Goal: Task Accomplishment & Management: Complete application form

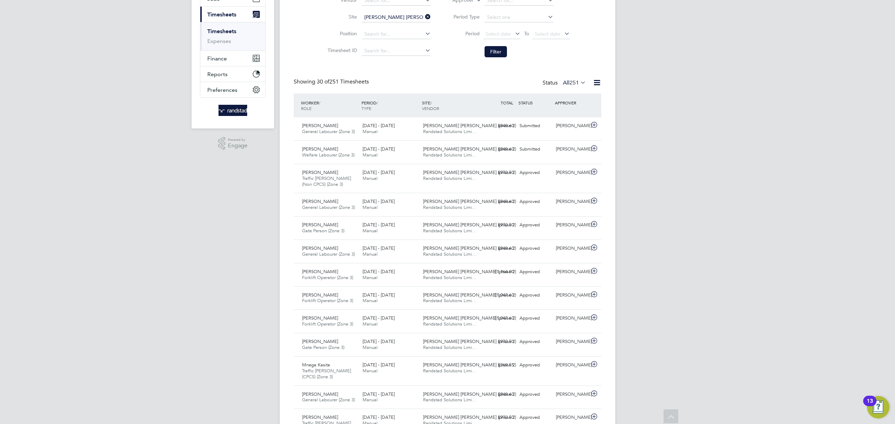
click at [424, 15] on icon at bounding box center [424, 17] width 0 height 10
click at [403, 14] on input at bounding box center [396, 18] width 69 height 10
click at [403, 35] on li "Bexhill Phase 2" at bounding box center [397, 36] width 72 height 9
type input "Bexhill Phase 2"
click at [494, 52] on button "Filter" at bounding box center [495, 51] width 22 height 11
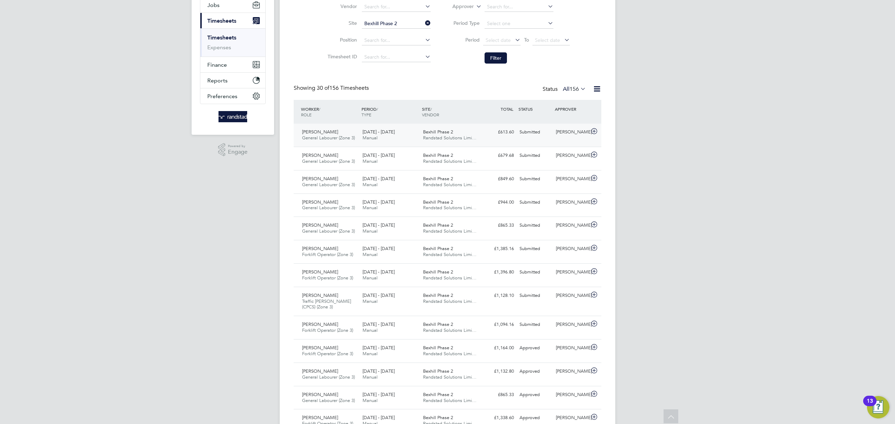
click at [554, 134] on div "[PERSON_NAME]" at bounding box center [571, 132] width 36 height 12
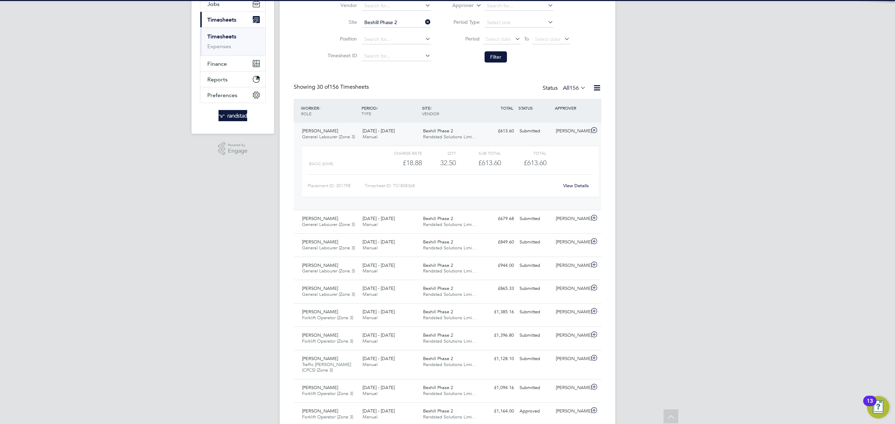
scroll to position [87, 0]
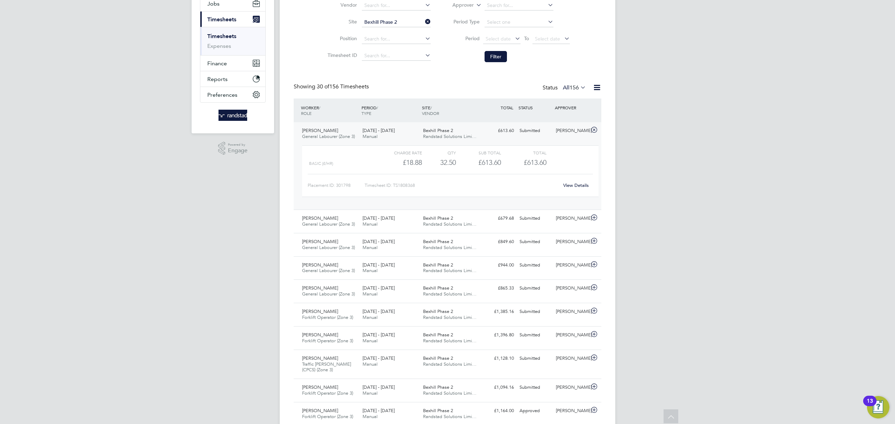
click at [576, 187] on link "View Details" at bounding box center [576, 185] width 26 height 6
click at [586, 218] on div "[PERSON_NAME]" at bounding box center [571, 219] width 36 height 12
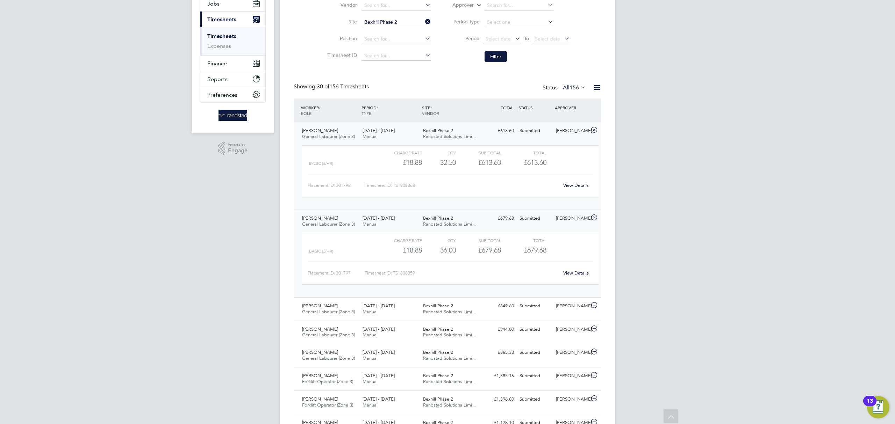
click at [572, 275] on link "View Details" at bounding box center [576, 273] width 26 height 6
click at [572, 307] on div "[PERSON_NAME]" at bounding box center [571, 307] width 36 height 12
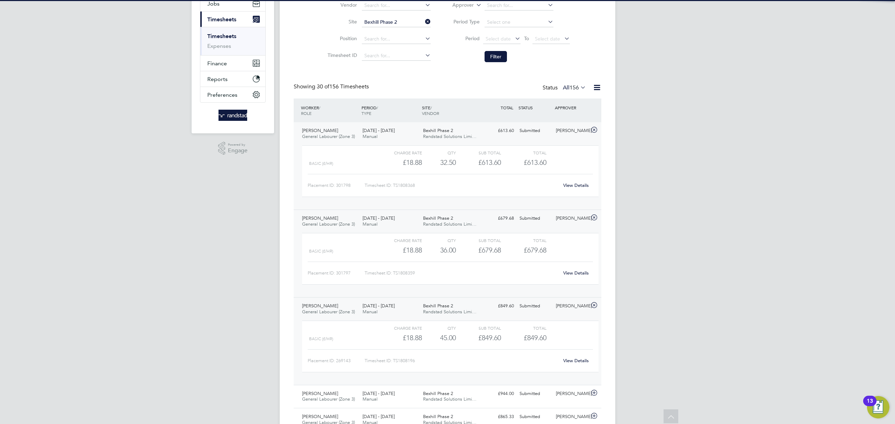
scroll to position [88, 0]
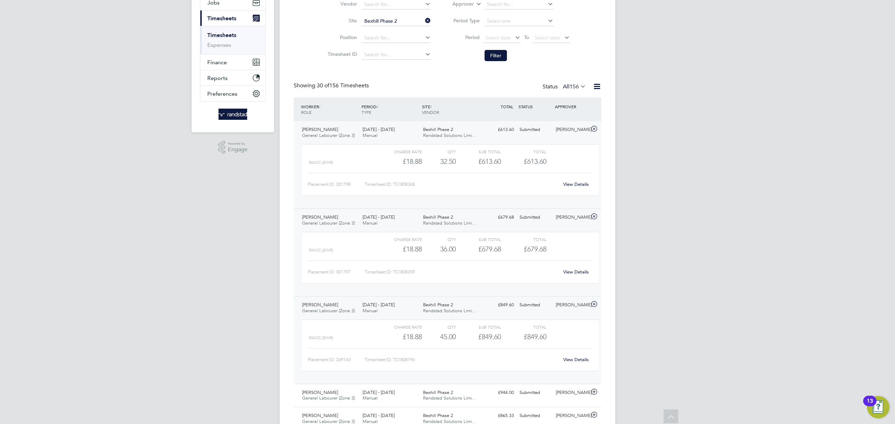
click at [580, 359] on link "View Details" at bounding box center [576, 360] width 26 height 6
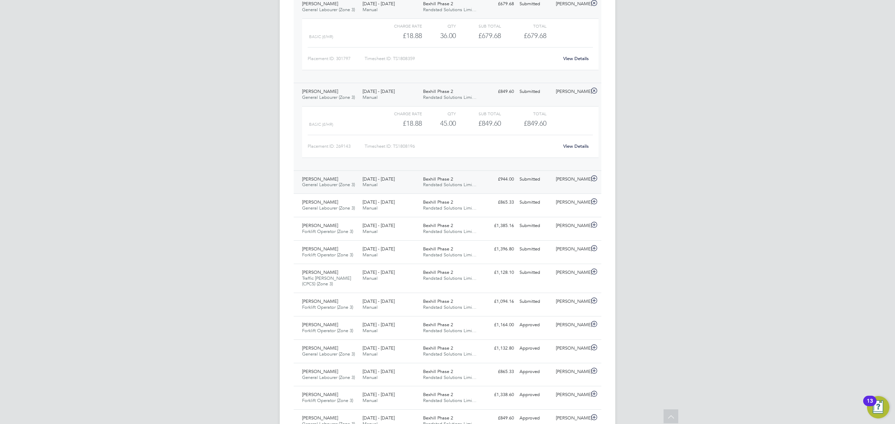
scroll to position [309, 0]
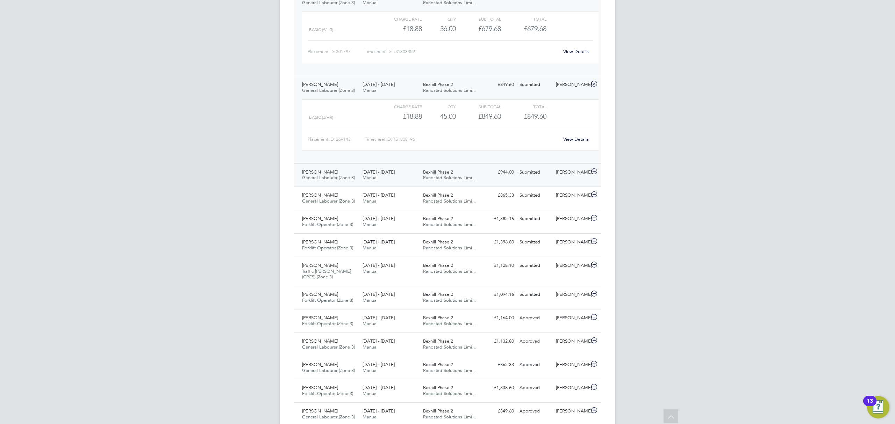
click at [558, 173] on div "[PERSON_NAME]" at bounding box center [571, 173] width 36 height 12
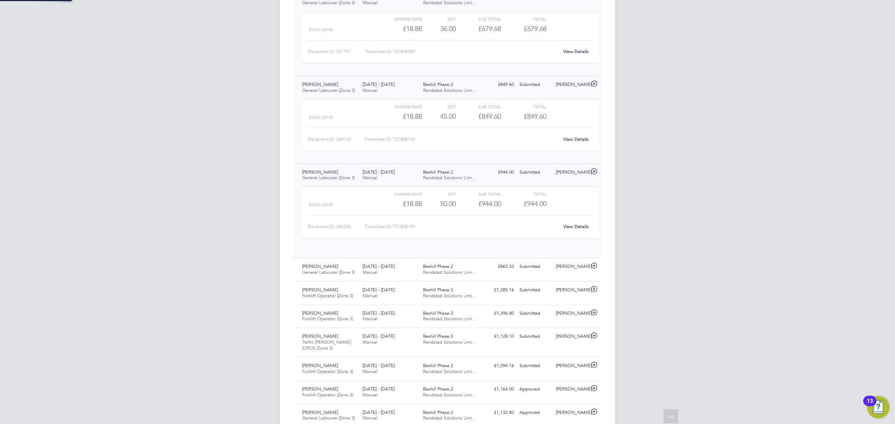
scroll to position [12, 68]
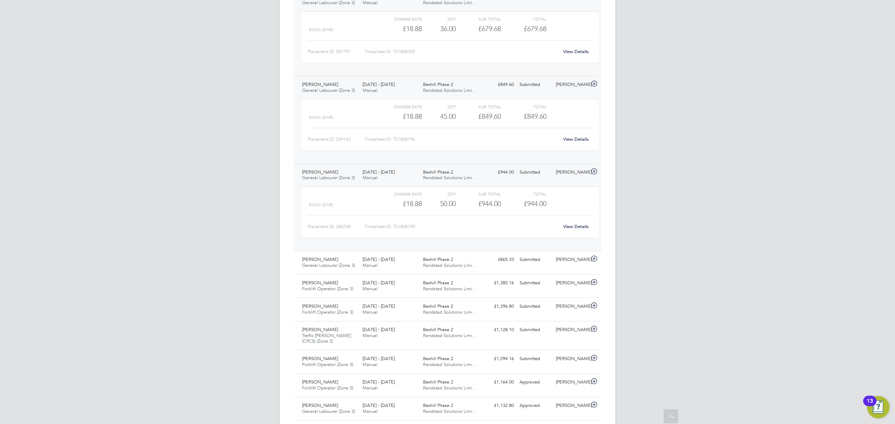
click at [571, 229] on link "View Details" at bounding box center [576, 227] width 26 height 6
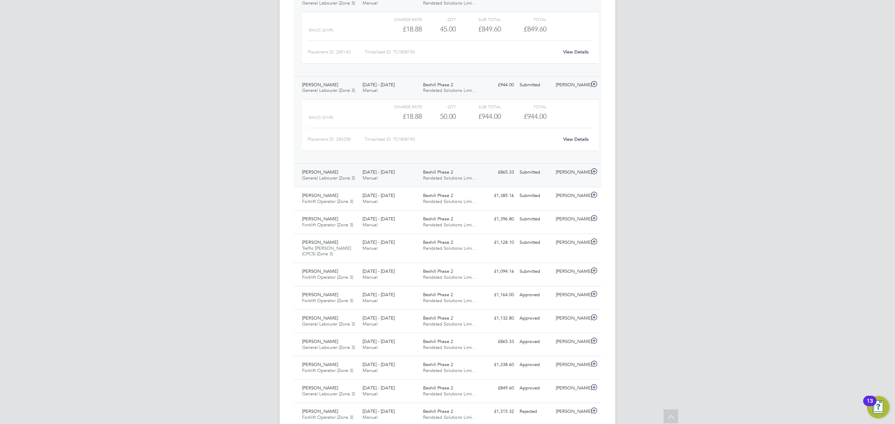
scroll to position [400, 0]
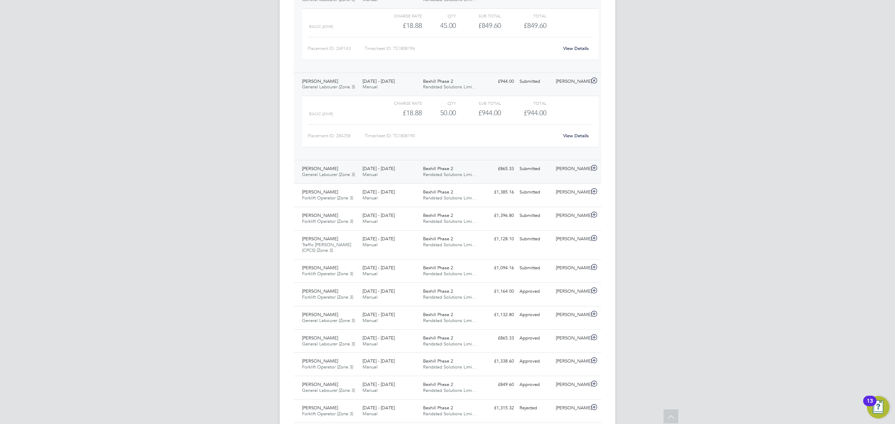
click at [560, 172] on div "[PERSON_NAME]" at bounding box center [571, 169] width 36 height 12
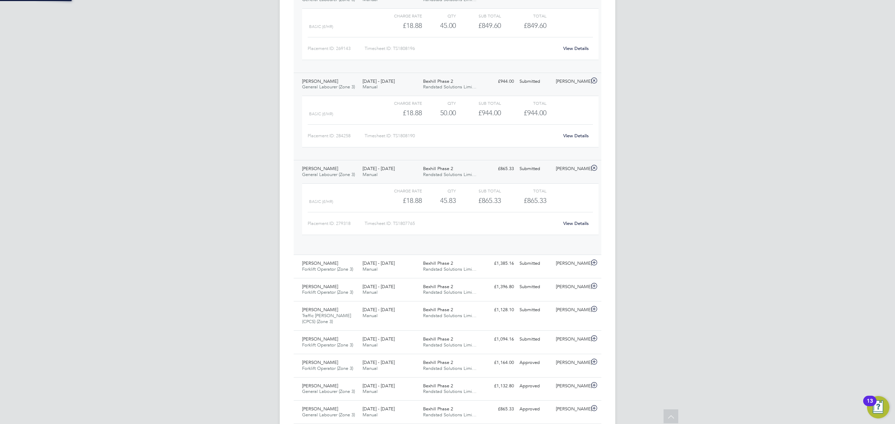
scroll to position [12, 68]
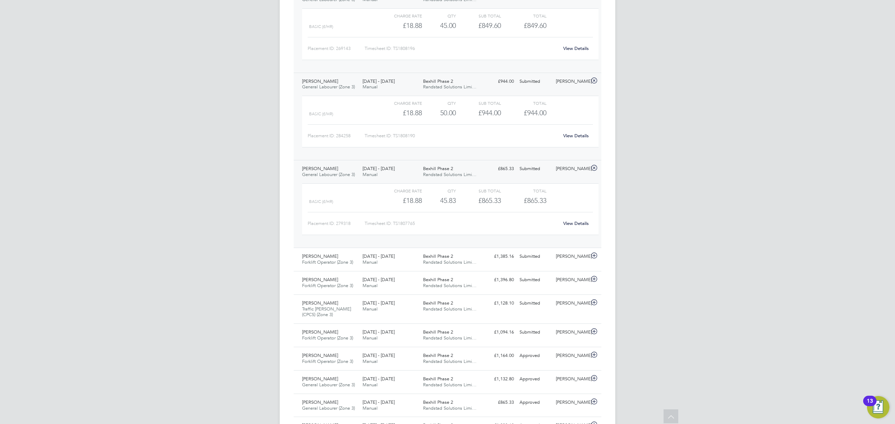
click at [572, 225] on link "View Details" at bounding box center [576, 223] width 26 height 6
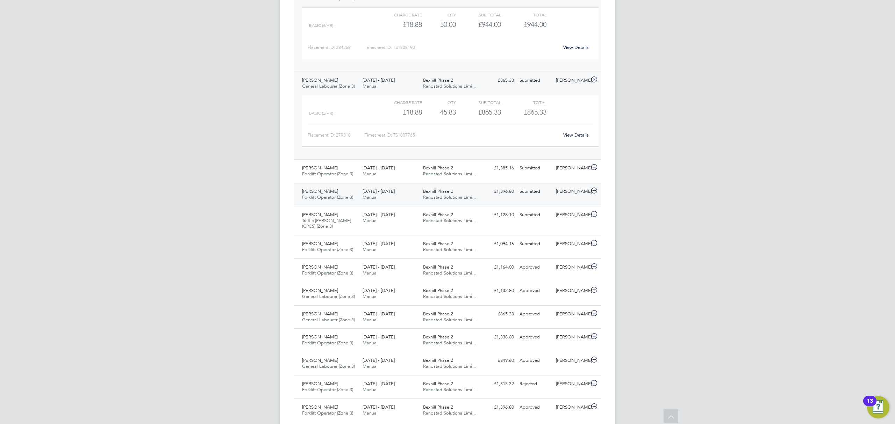
scroll to position [512, 0]
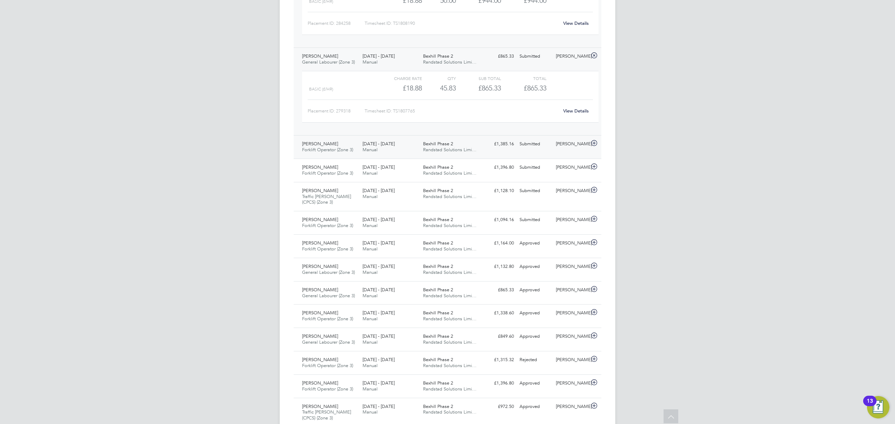
click at [556, 149] on div "[PERSON_NAME]" at bounding box center [571, 144] width 36 height 12
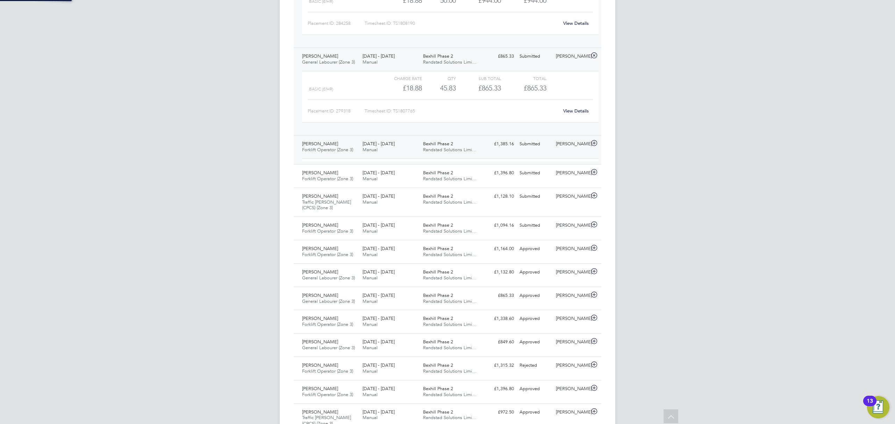
scroll to position [12, 68]
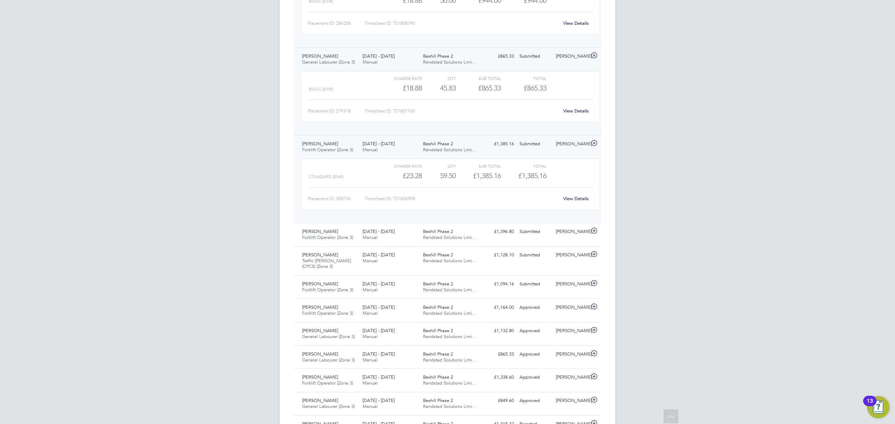
click at [574, 202] on link "View Details" at bounding box center [576, 199] width 26 height 6
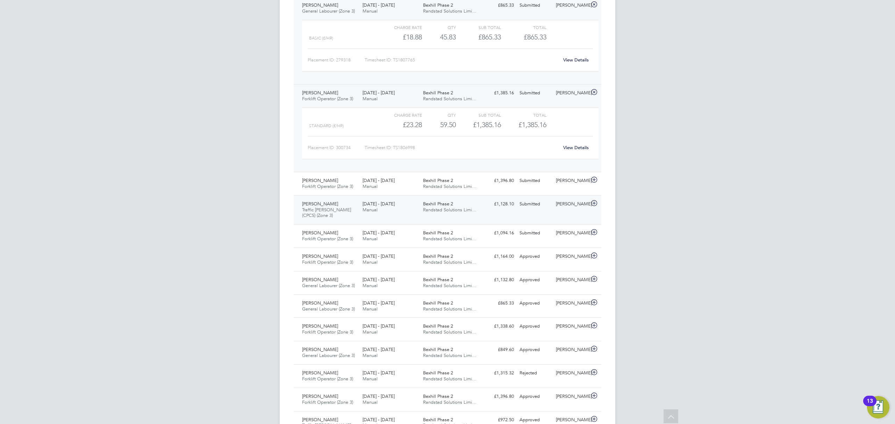
scroll to position [597, 0]
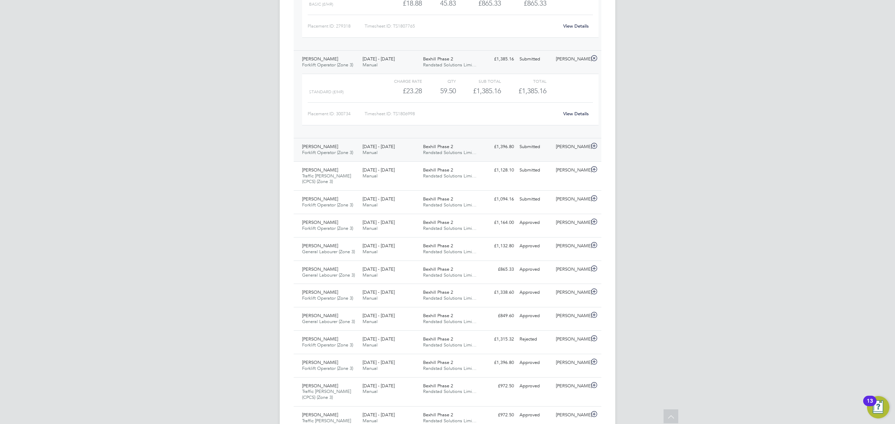
click at [555, 153] on div "[PERSON_NAME]" at bounding box center [571, 147] width 36 height 12
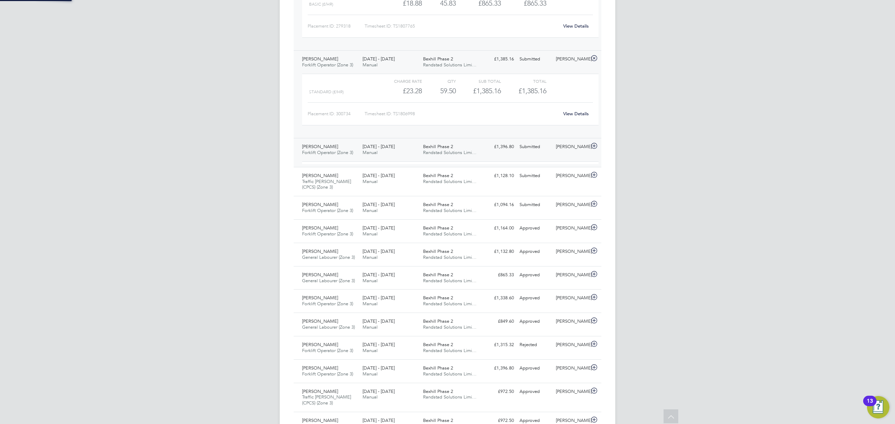
scroll to position [12, 68]
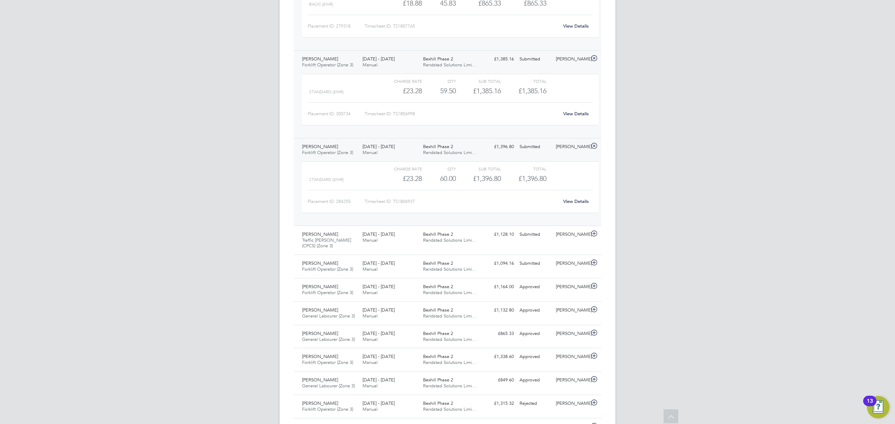
click at [580, 204] on link "View Details" at bounding box center [576, 201] width 26 height 6
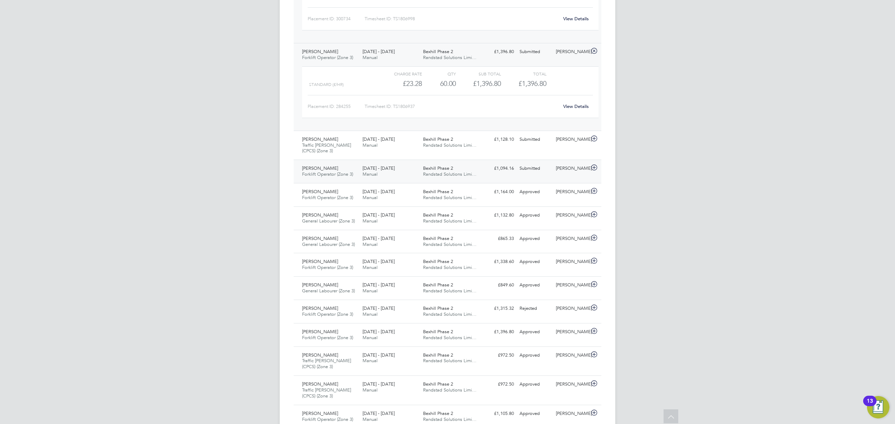
scroll to position [695, 0]
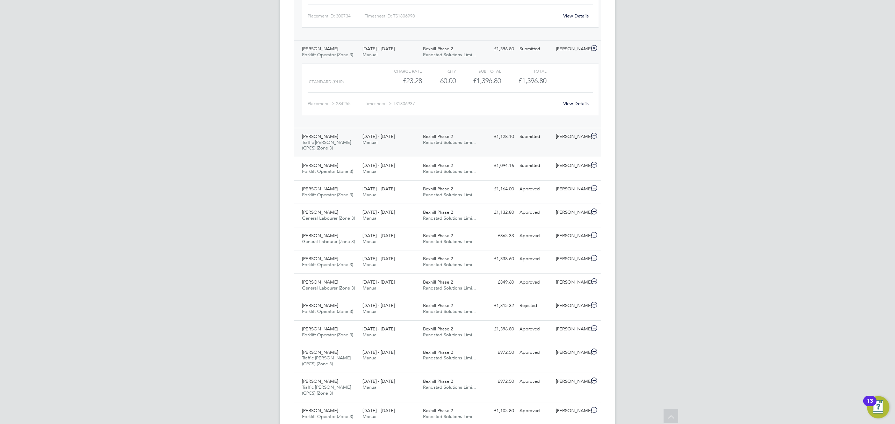
click at [534, 143] on div "Submitted" at bounding box center [534, 137] width 36 height 12
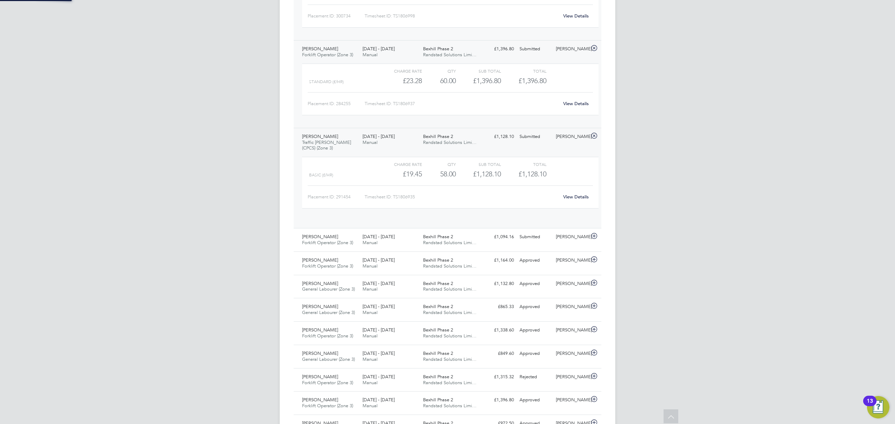
scroll to position [12, 68]
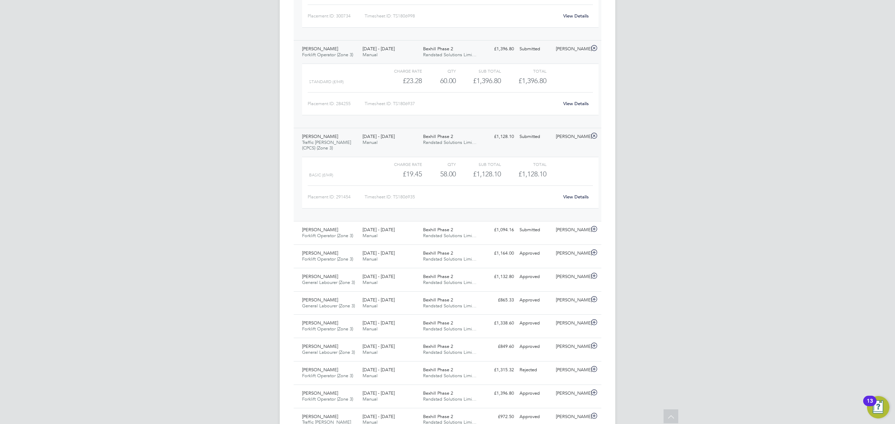
click at [574, 200] on link "View Details" at bounding box center [576, 197] width 26 height 6
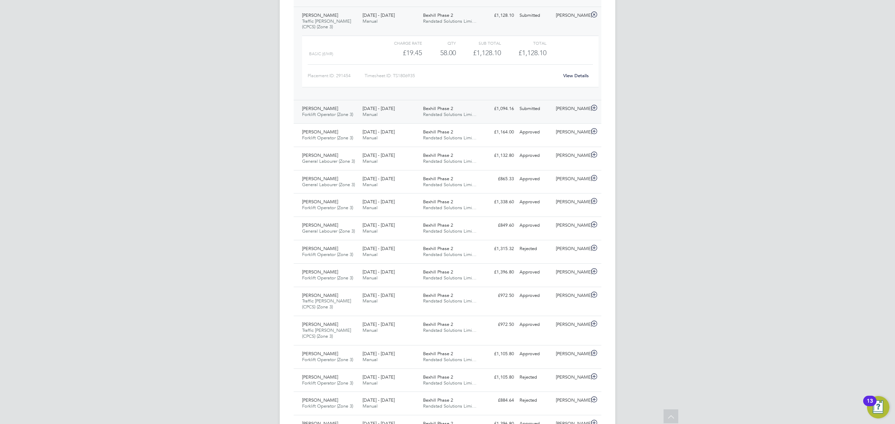
scroll to position [817, 0]
click at [560, 114] on div "[PERSON_NAME]" at bounding box center [571, 108] width 36 height 12
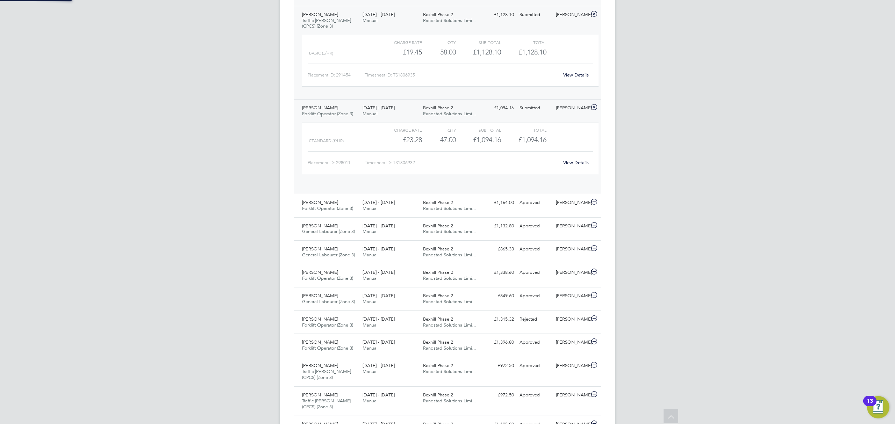
scroll to position [12, 68]
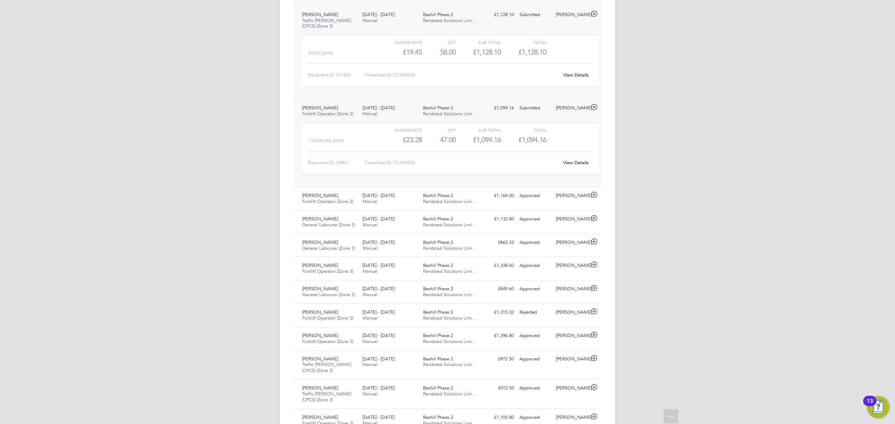
click at [569, 166] on link "View Details" at bounding box center [576, 163] width 26 height 6
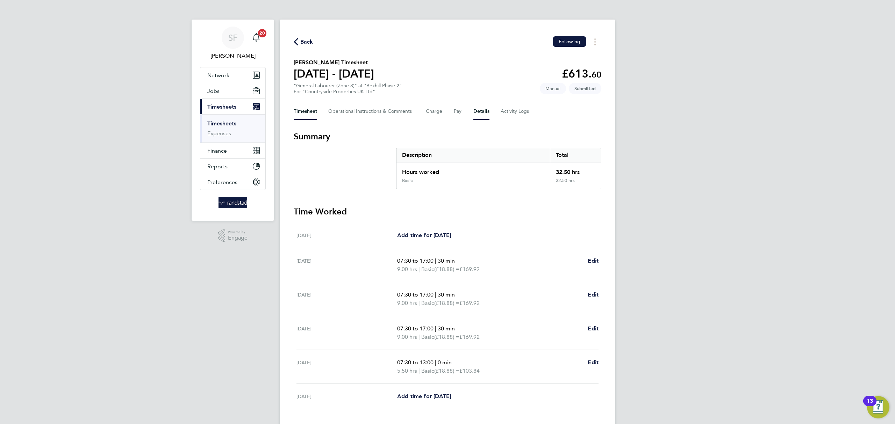
click at [479, 114] on button "Details" at bounding box center [481, 111] width 16 height 17
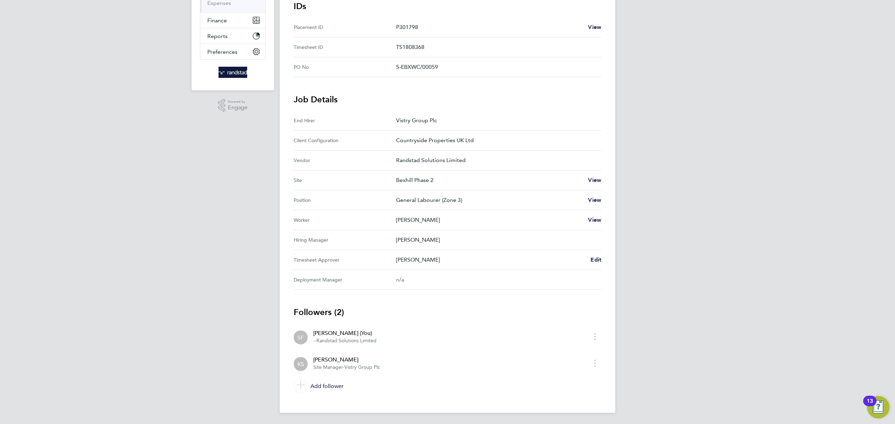
scroll to position [130, 0]
click at [594, 260] on span "Edit" at bounding box center [595, 259] width 11 height 7
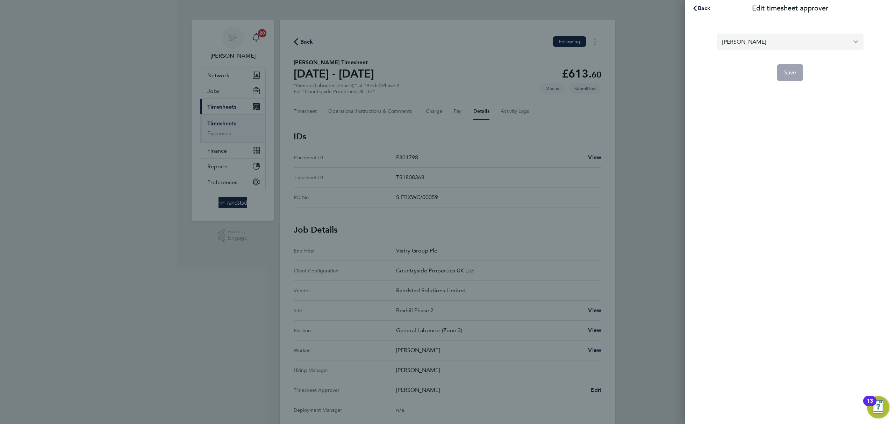
click at [792, 42] on input "[PERSON_NAME]" at bounding box center [789, 42] width 147 height 16
click at [783, 57] on li "[PERSON_NAME]" at bounding box center [789, 58] width 147 height 17
type input "[PERSON_NAME]"
click at [795, 75] on span "Save" at bounding box center [790, 72] width 12 height 7
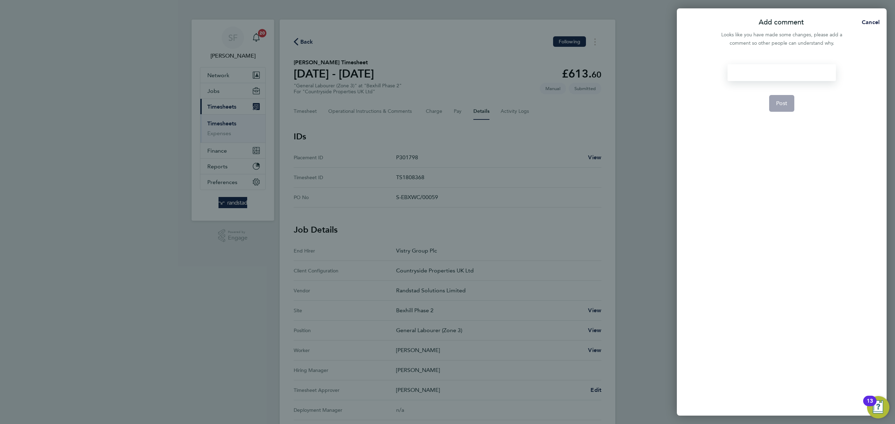
click at [762, 72] on div at bounding box center [781, 72] width 108 height 17
click at [787, 107] on button "Post" at bounding box center [782, 103] width 26 height 17
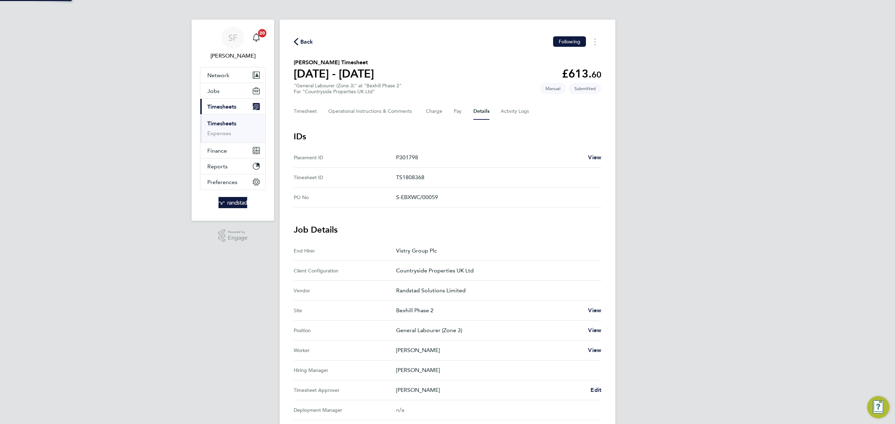
scroll to position [0, 0]
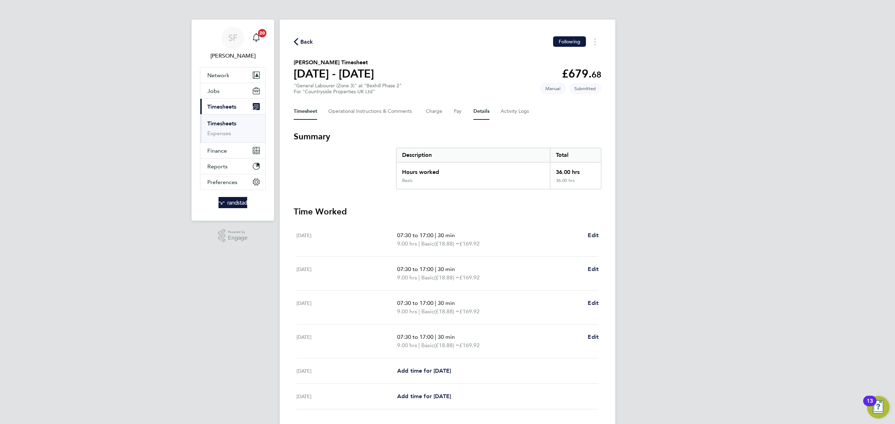
click at [476, 106] on button "Details" at bounding box center [481, 111] width 16 height 17
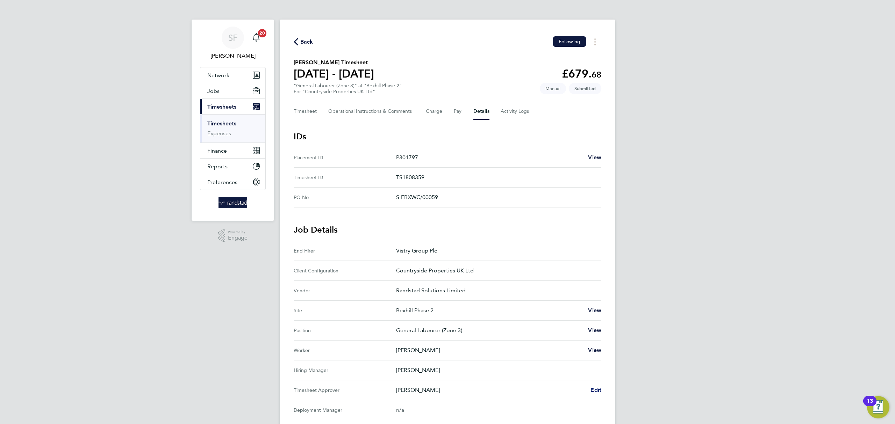
click at [593, 389] on span "Edit" at bounding box center [595, 390] width 11 height 7
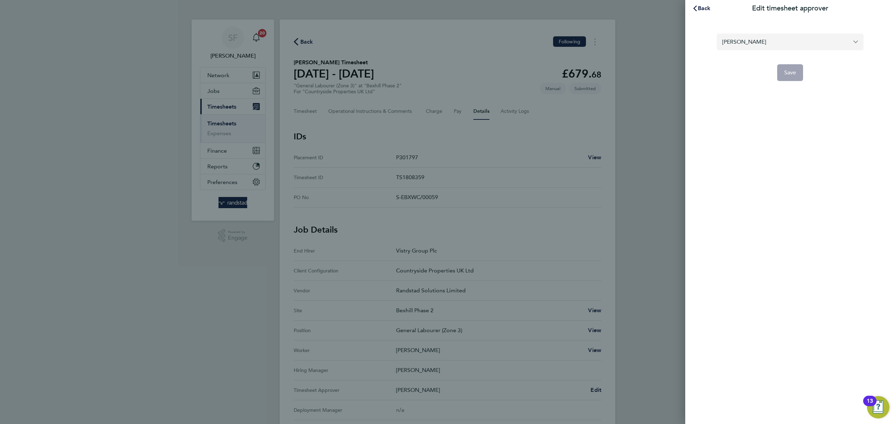
click at [750, 41] on input "[PERSON_NAME]" at bounding box center [789, 42] width 147 height 16
click at [761, 57] on li "John O'Neill" at bounding box center [789, 58] width 147 height 17
type input "John O'Neill"
click at [788, 76] on button "Save" at bounding box center [790, 72] width 26 height 17
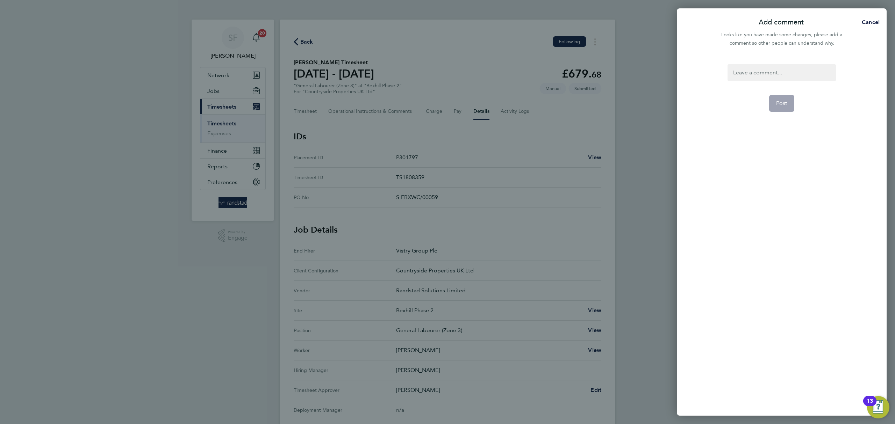
click at [774, 72] on div at bounding box center [781, 72] width 108 height 17
click at [790, 105] on button "Post" at bounding box center [782, 103] width 26 height 17
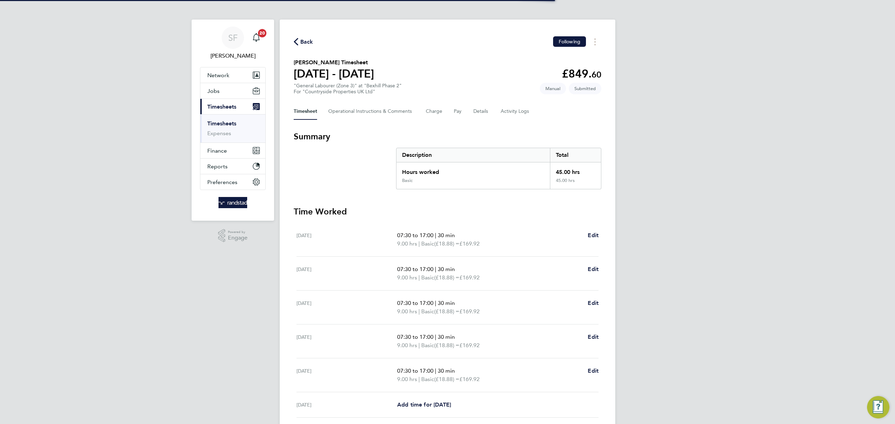
scroll to position [22, 0]
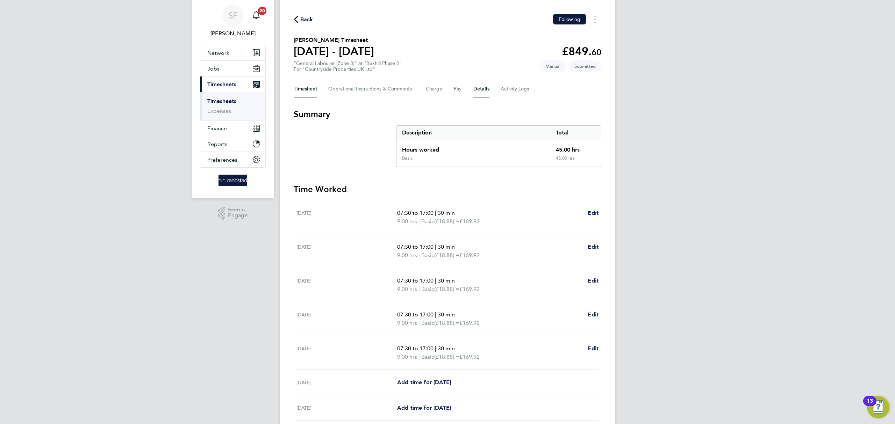
click at [474, 86] on button "Details" at bounding box center [481, 89] width 16 height 17
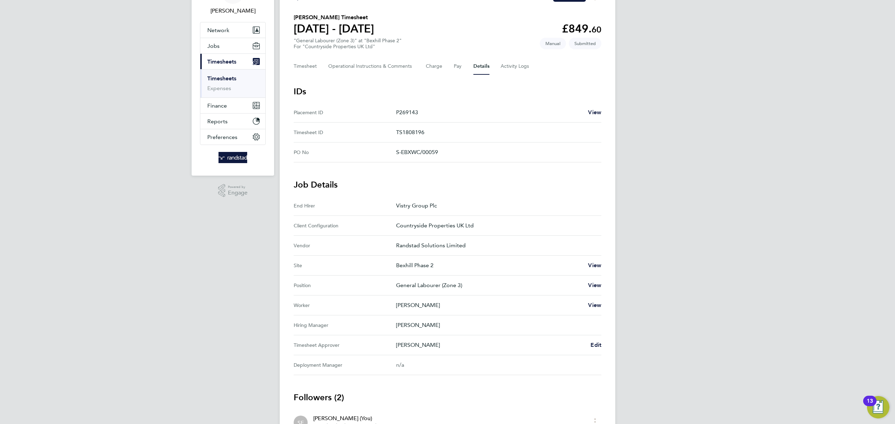
scroll to position [48, 0]
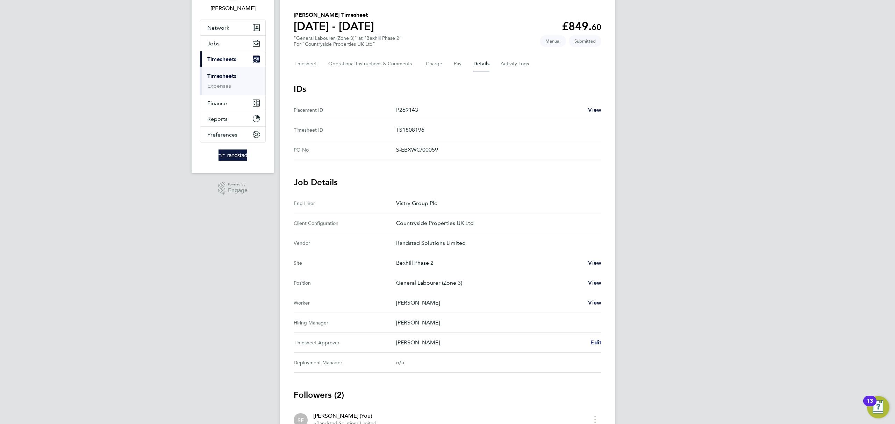
click at [596, 343] on span "Edit" at bounding box center [595, 342] width 11 height 7
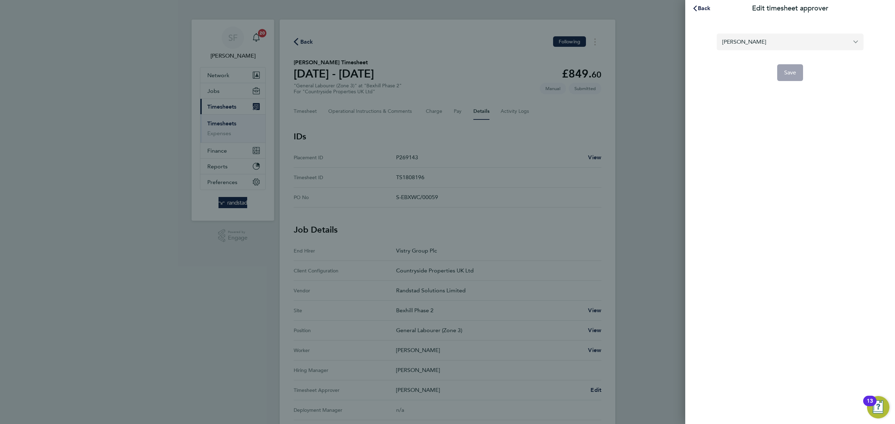
click at [758, 42] on input "[PERSON_NAME]" at bounding box center [789, 42] width 147 height 16
click at [756, 58] on li "John O'Neill" at bounding box center [789, 58] width 147 height 17
type input "John O'Neill"
click at [796, 72] on button "Save" at bounding box center [790, 72] width 26 height 17
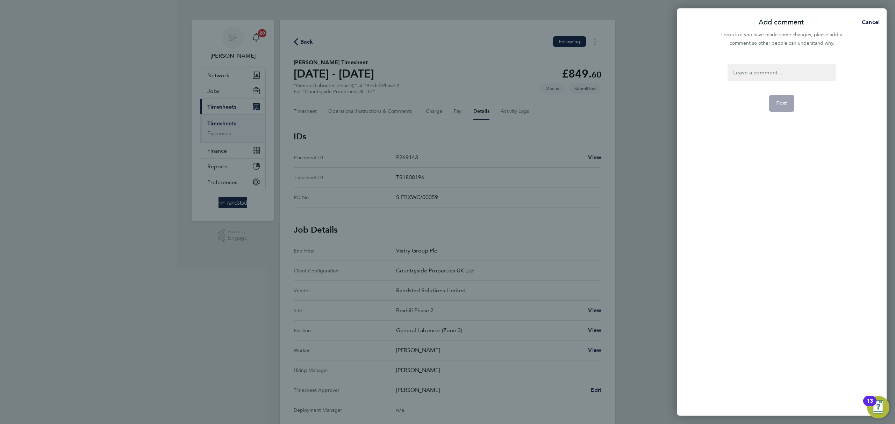
click at [749, 73] on div at bounding box center [781, 72] width 108 height 17
click at [779, 99] on button "Post" at bounding box center [782, 103] width 26 height 17
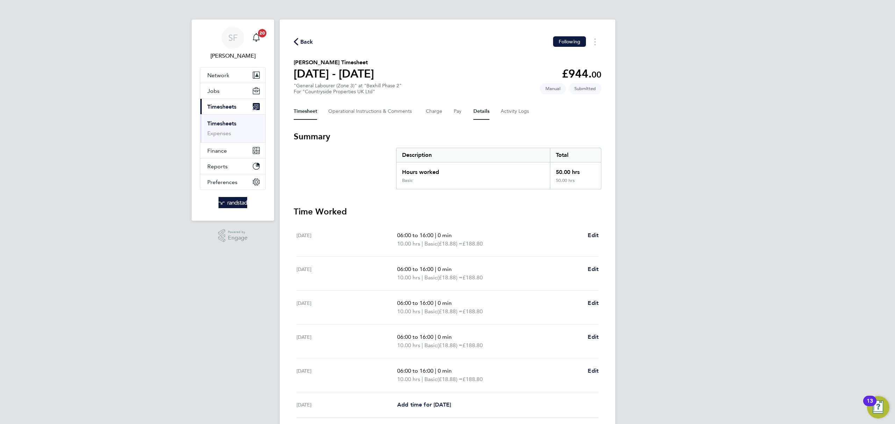
click at [477, 113] on button "Details" at bounding box center [481, 111] width 16 height 17
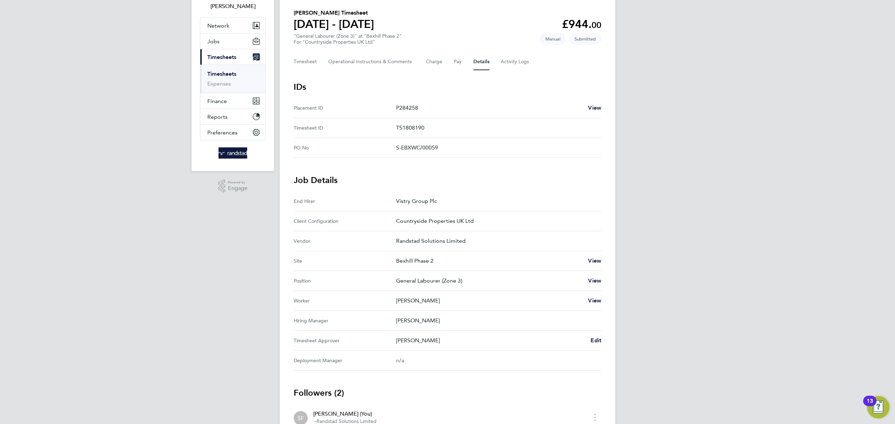
scroll to position [50, 0]
click at [592, 340] on span "Edit" at bounding box center [595, 340] width 11 height 7
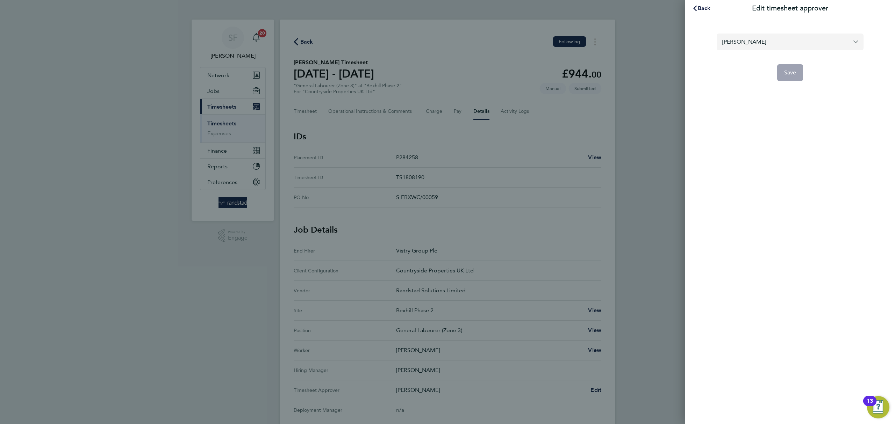
click at [752, 44] on input "[PERSON_NAME]" at bounding box center [789, 42] width 147 height 16
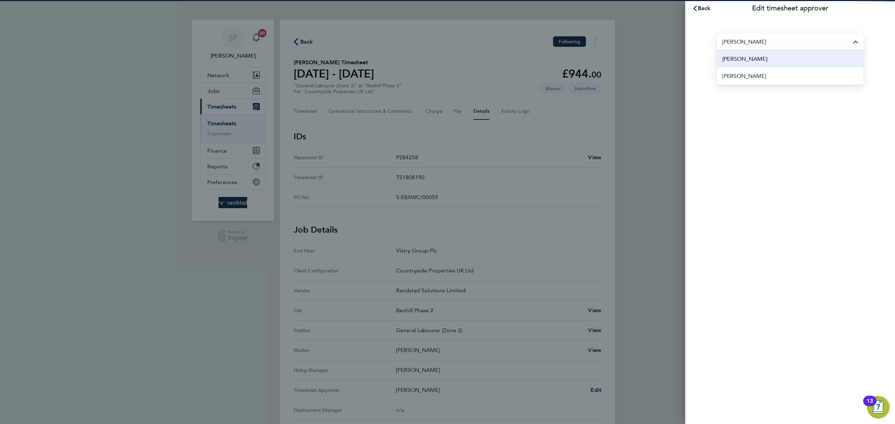
click at [757, 55] on li "[PERSON_NAME]" at bounding box center [789, 58] width 147 height 17
type input "[PERSON_NAME]"
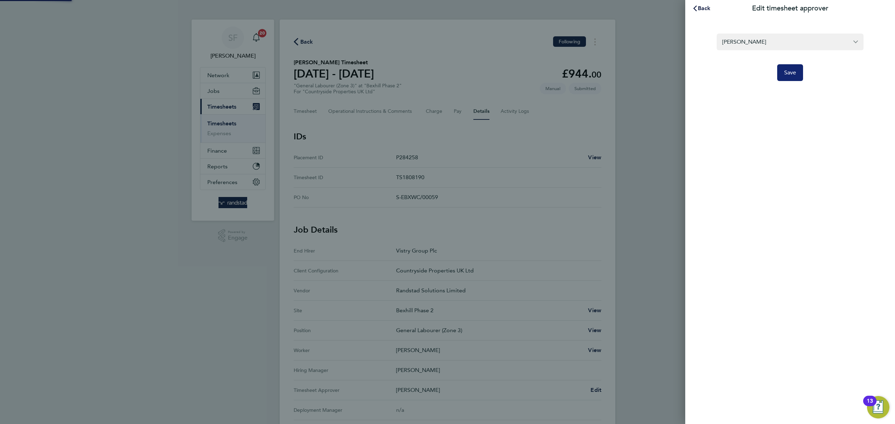
click at [786, 71] on span "Save" at bounding box center [790, 72] width 12 height 7
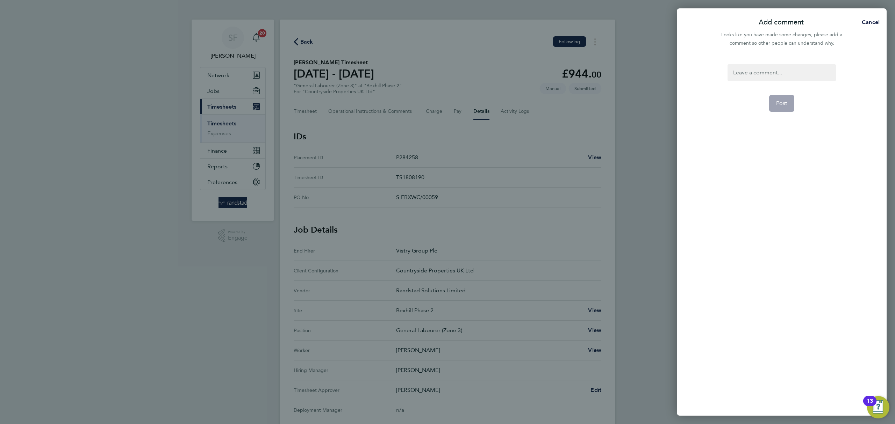
click at [787, 70] on div at bounding box center [781, 72] width 108 height 17
click at [782, 97] on button "Post" at bounding box center [782, 103] width 26 height 17
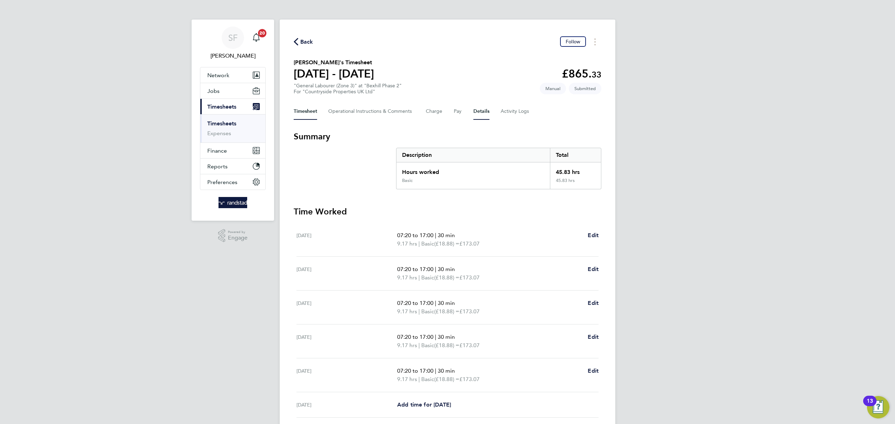
click at [480, 113] on button "Details" at bounding box center [481, 111] width 16 height 17
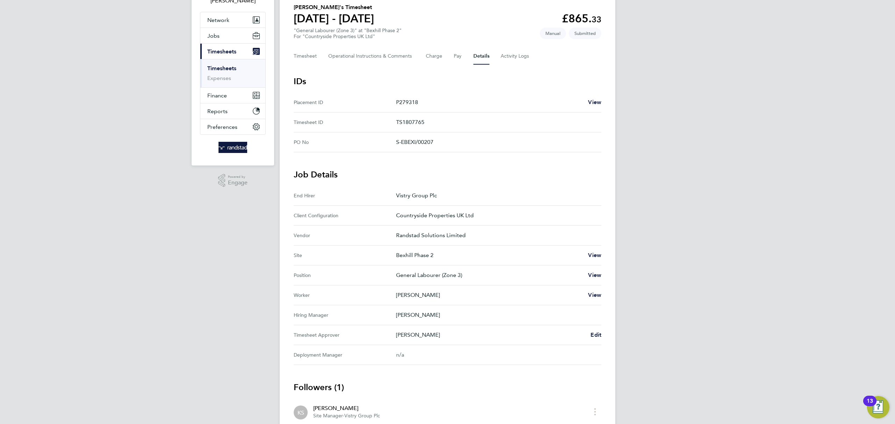
scroll to position [57, 0]
click at [593, 332] on span "Edit" at bounding box center [595, 333] width 11 height 7
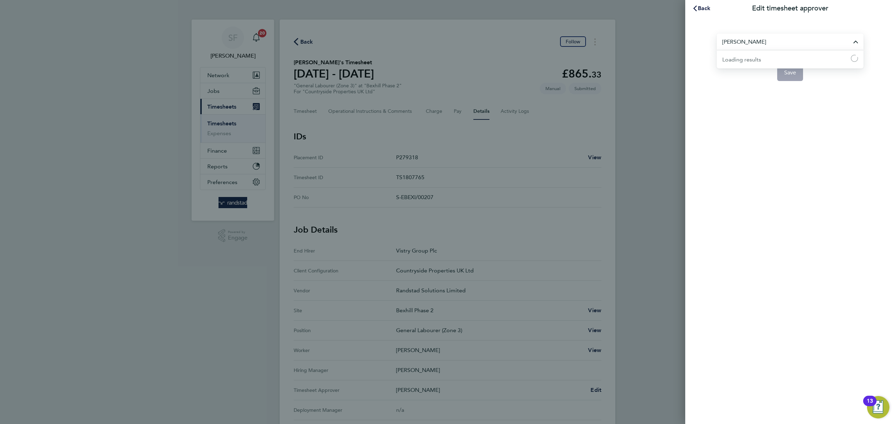
click at [758, 42] on input "[PERSON_NAME]" at bounding box center [789, 42] width 147 height 16
click at [766, 57] on li "[PERSON_NAME]" at bounding box center [789, 58] width 147 height 17
type input "[PERSON_NAME]"
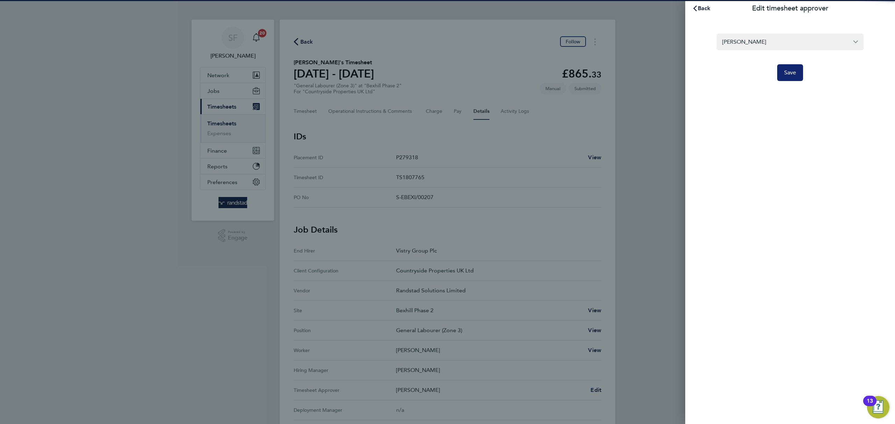
click at [788, 73] on span "Save" at bounding box center [790, 72] width 12 height 7
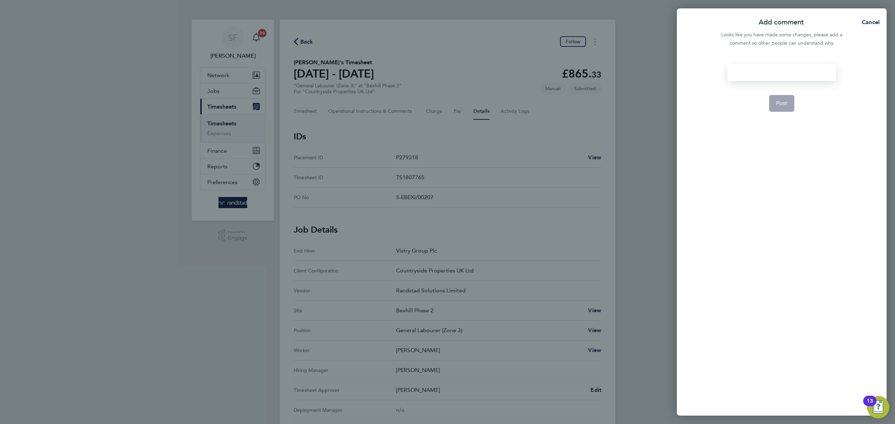
click at [749, 71] on div at bounding box center [781, 72] width 108 height 17
click at [750, 72] on div at bounding box center [781, 72] width 108 height 17
click at [786, 94] on form ". Post" at bounding box center [781, 178] width 114 height 229
click at [783, 99] on button "Post" at bounding box center [782, 103] width 26 height 17
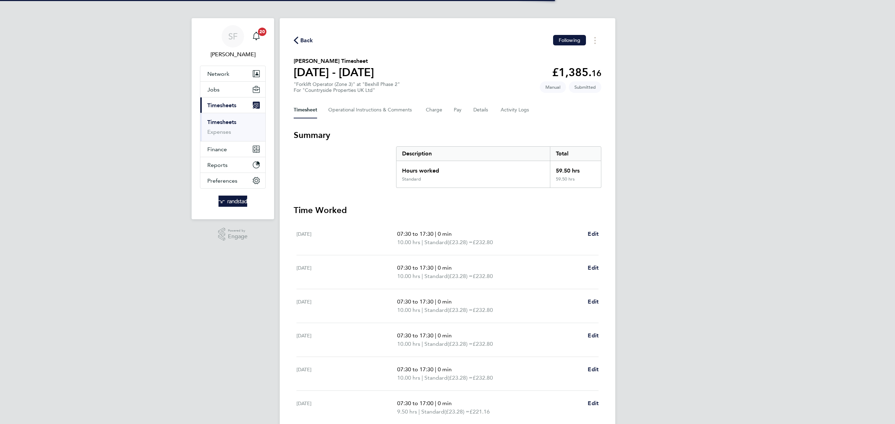
scroll to position [2, 0]
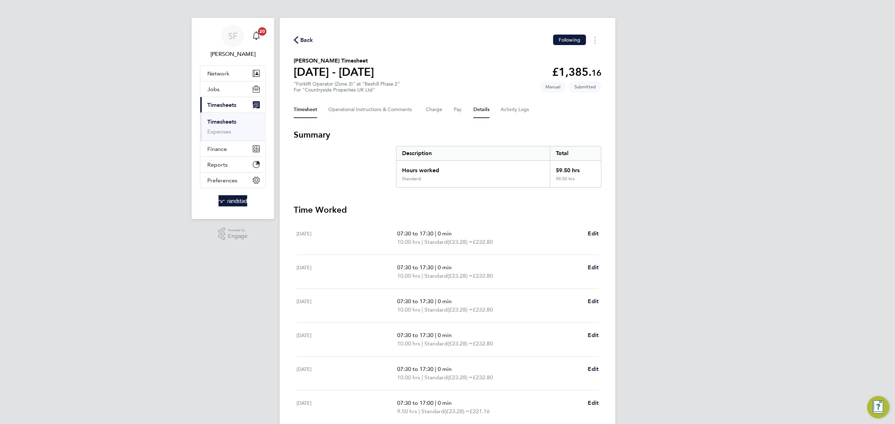
click at [481, 106] on button "Details" at bounding box center [481, 109] width 16 height 17
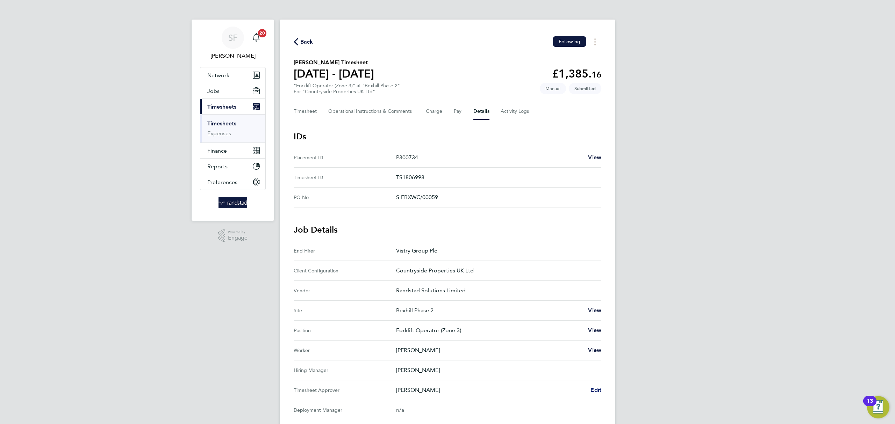
click at [601, 389] on span "Edit" at bounding box center [595, 390] width 11 height 7
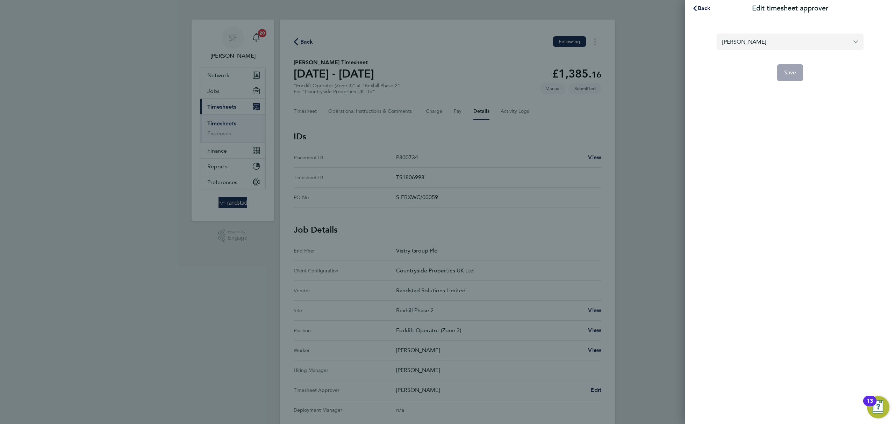
click at [754, 42] on input "[PERSON_NAME]" at bounding box center [789, 42] width 147 height 16
click at [754, 57] on li "[PERSON_NAME]" at bounding box center [789, 58] width 147 height 17
type input "[PERSON_NAME]"
click at [786, 70] on span "Save" at bounding box center [790, 72] width 12 height 7
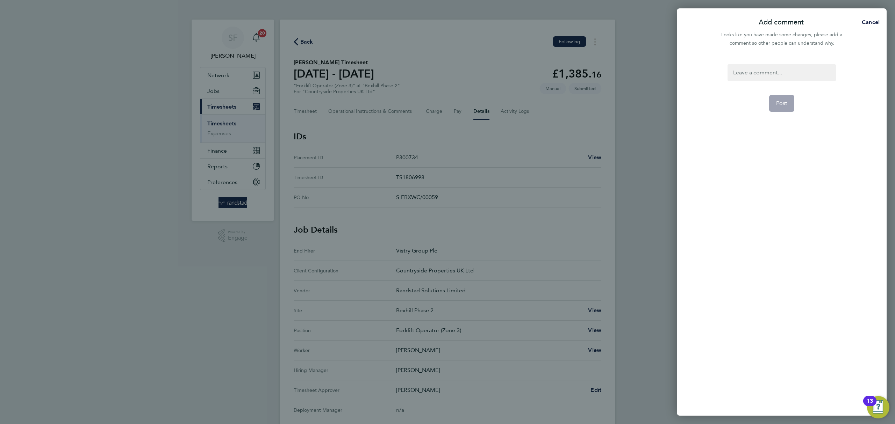
click at [773, 72] on div at bounding box center [781, 72] width 108 height 17
click at [788, 98] on button "Post" at bounding box center [782, 103] width 26 height 17
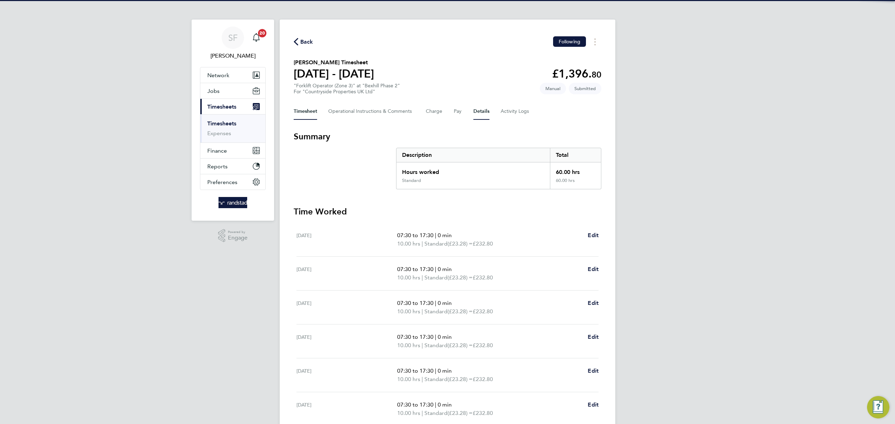
click at [484, 114] on button "Details" at bounding box center [481, 111] width 16 height 17
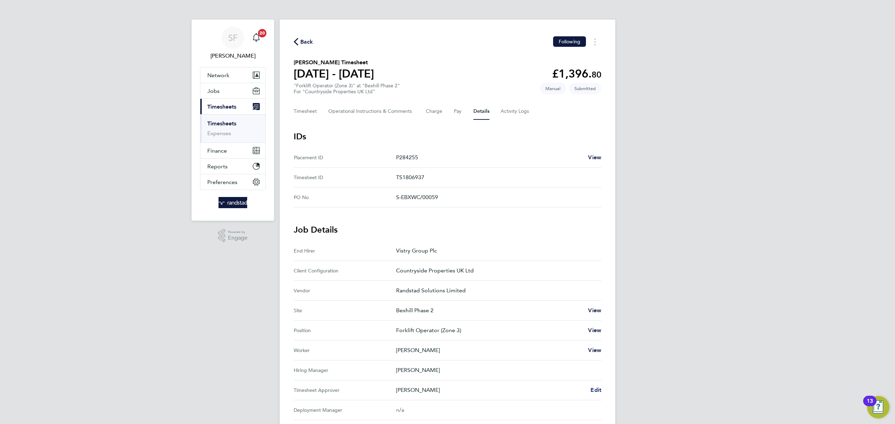
click at [595, 393] on span "Edit" at bounding box center [595, 390] width 11 height 7
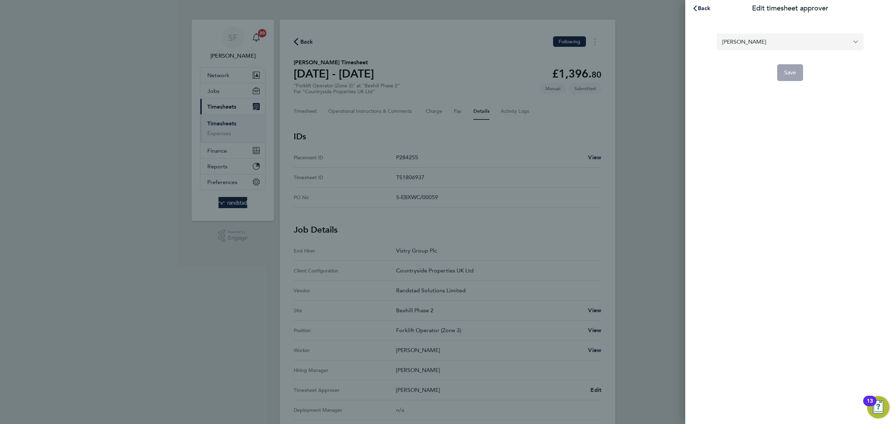
click at [743, 43] on input "[PERSON_NAME]" at bounding box center [789, 42] width 147 height 16
click at [745, 55] on span "[PERSON_NAME]" at bounding box center [744, 59] width 45 height 8
type input "[PERSON_NAME]"
click at [790, 71] on span "Save" at bounding box center [790, 72] width 12 height 7
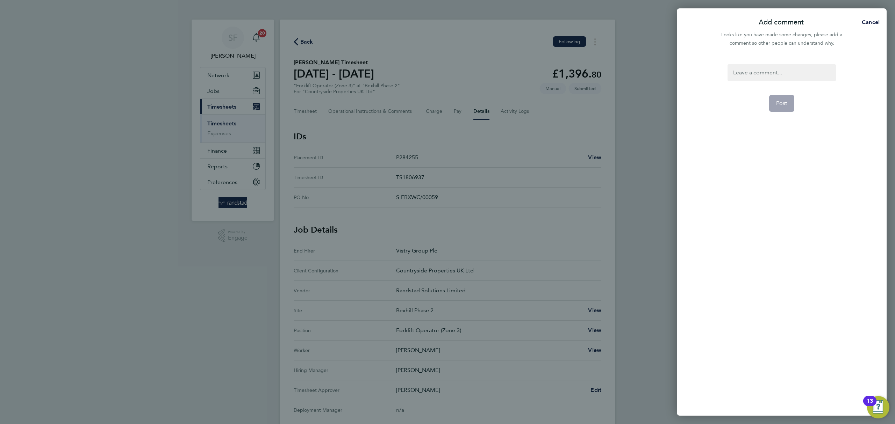
click at [783, 73] on div at bounding box center [781, 72] width 108 height 17
click at [766, 72] on div at bounding box center [781, 72] width 108 height 17
click at [781, 100] on span "Post" at bounding box center [782, 103] width 12 height 7
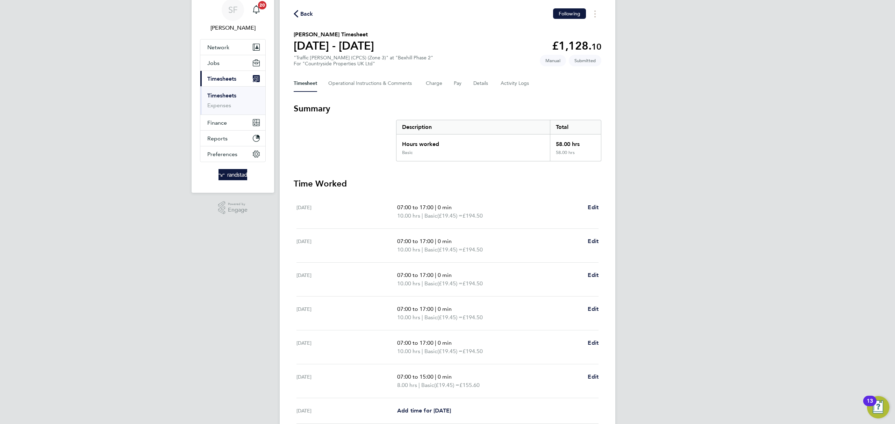
scroll to position [27, 0]
click at [484, 83] on button "Details" at bounding box center [481, 84] width 16 height 17
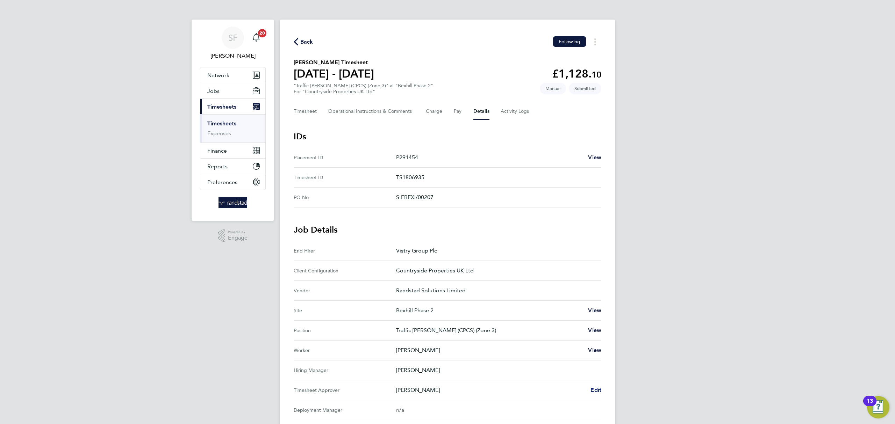
click at [595, 390] on span "Edit" at bounding box center [595, 390] width 11 height 7
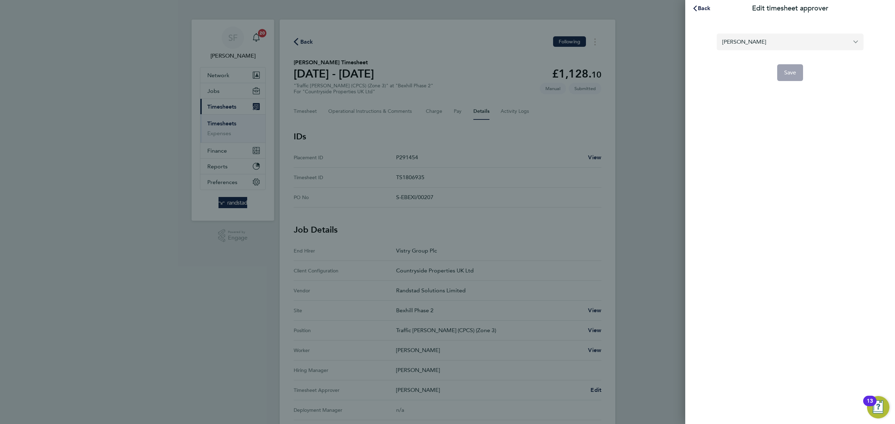
click at [746, 39] on input "[PERSON_NAME]" at bounding box center [789, 42] width 147 height 16
click at [750, 58] on span "[PERSON_NAME]" at bounding box center [744, 59] width 44 height 8
type input "[PERSON_NAME]"
click at [785, 72] on span "Save" at bounding box center [790, 72] width 12 height 7
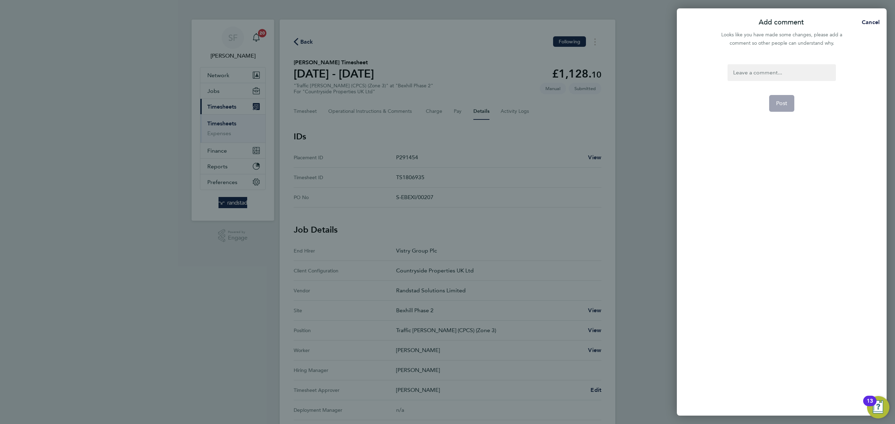
click at [775, 74] on div at bounding box center [781, 72] width 108 height 17
click at [772, 71] on div at bounding box center [781, 72] width 108 height 17
click at [783, 96] on button "Post" at bounding box center [782, 103] width 26 height 17
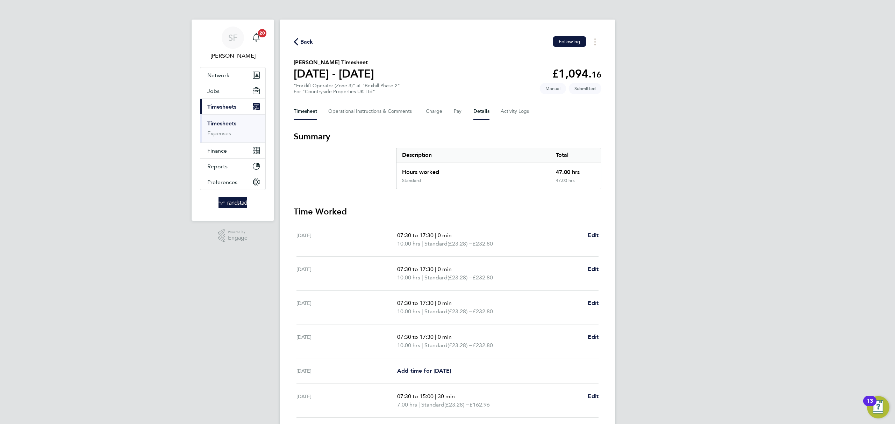
click at [480, 111] on button "Details" at bounding box center [481, 111] width 16 height 17
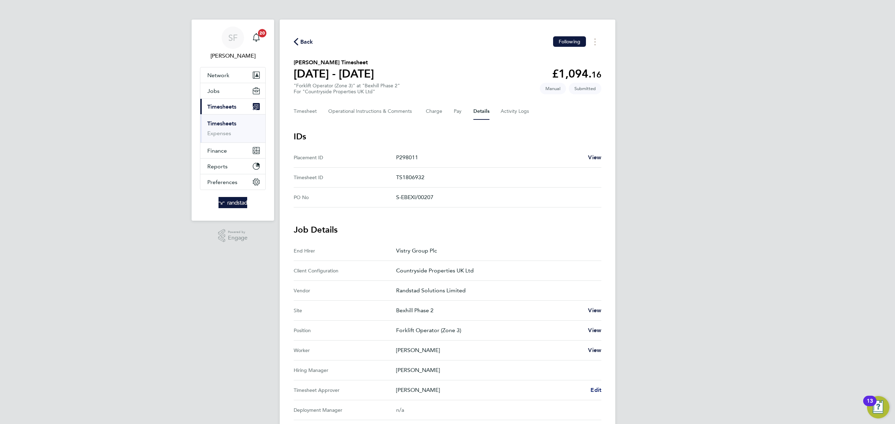
click at [596, 391] on span "Edit" at bounding box center [595, 390] width 11 height 7
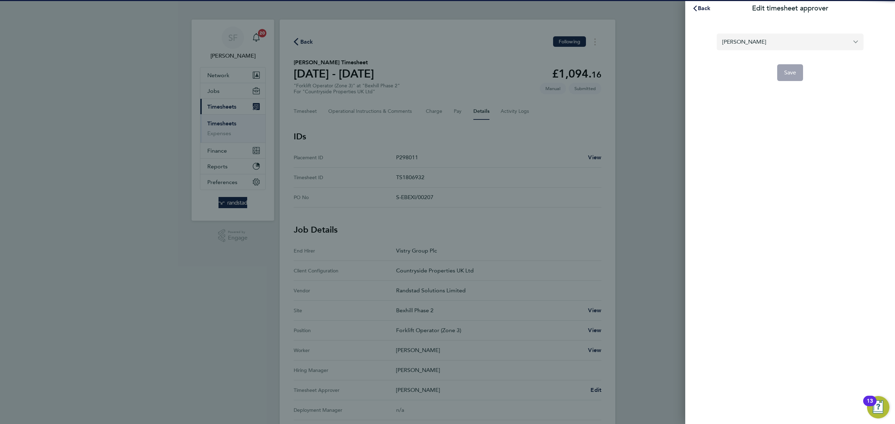
click at [761, 43] on input "Kevin Shannon" at bounding box center [789, 42] width 147 height 16
click at [761, 53] on li "[PERSON_NAME]" at bounding box center [792, 58] width 141 height 17
type input "[PERSON_NAME]"
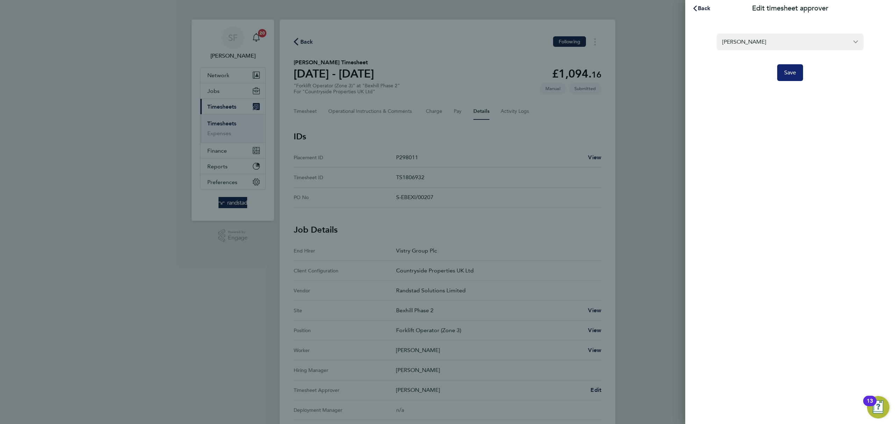
click at [791, 71] on span "Save" at bounding box center [790, 72] width 12 height 7
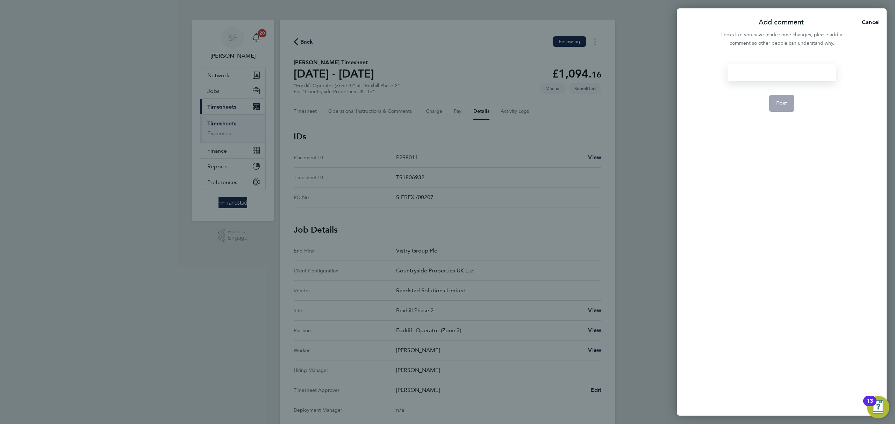
click at [786, 71] on div at bounding box center [781, 72] width 108 height 17
click at [778, 74] on div at bounding box center [781, 72] width 108 height 17
click at [783, 100] on span "Post" at bounding box center [782, 103] width 12 height 7
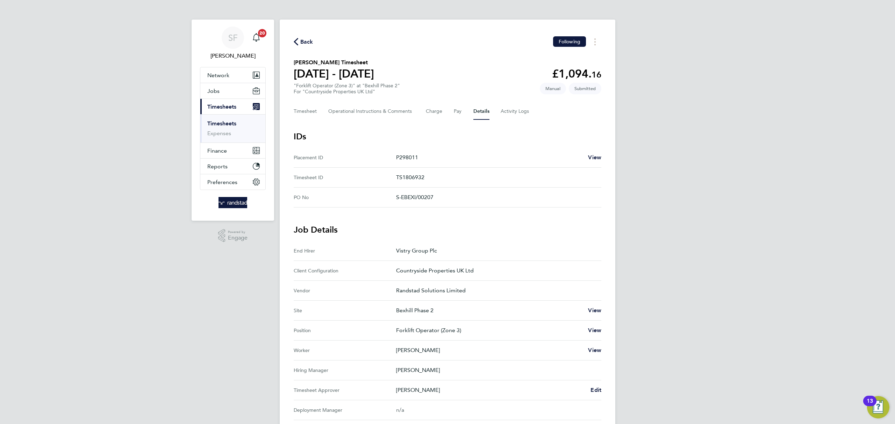
click at [223, 123] on link "Timesheets" at bounding box center [221, 123] width 29 height 7
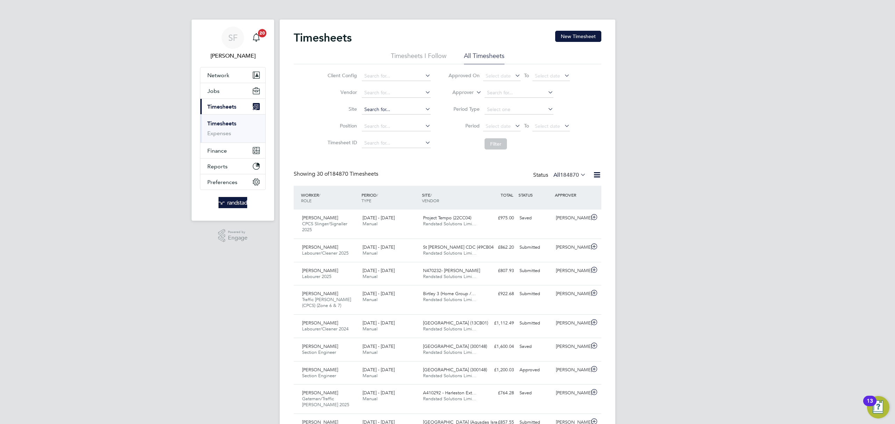
click at [382, 108] on input at bounding box center [396, 110] width 69 height 10
click at [386, 115] on li "Willingdon, The Hindlands" at bounding box center [396, 119] width 70 height 9
type input "Willingdon, The Hindlands"
click at [498, 144] on button "Filter" at bounding box center [495, 143] width 22 height 11
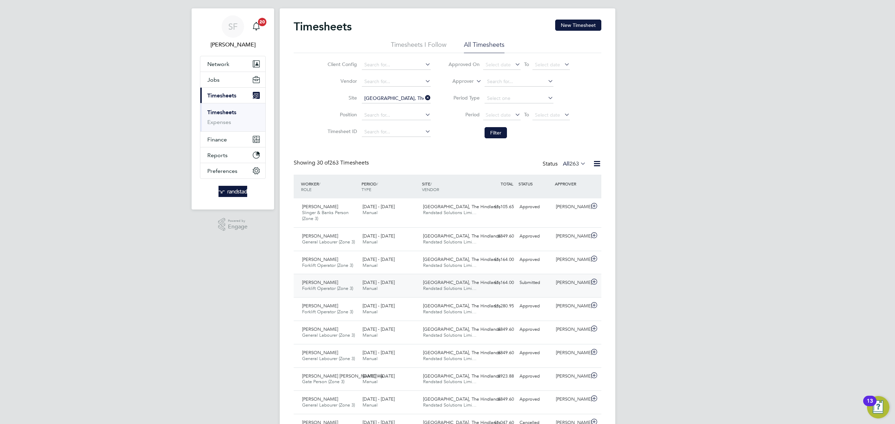
click at [528, 285] on div "Submitted" at bounding box center [534, 283] width 36 height 12
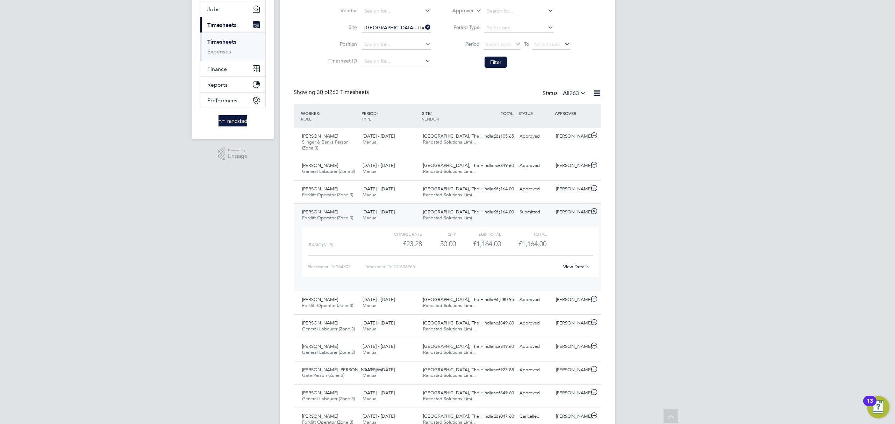
scroll to position [79, 0]
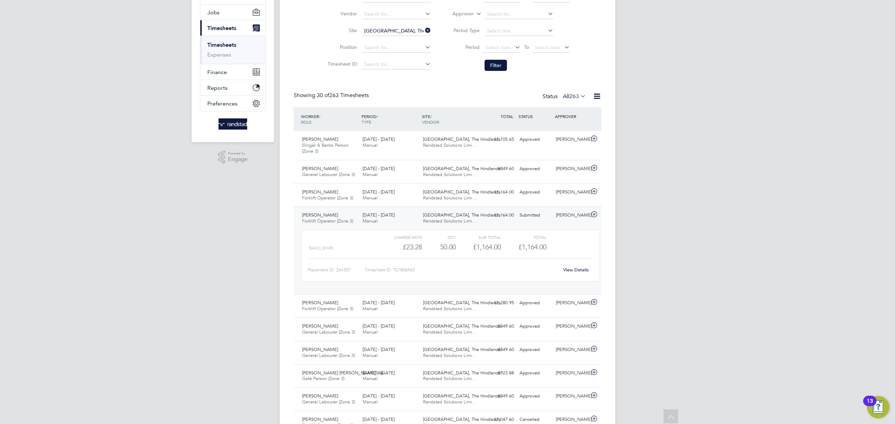
click at [222, 43] on link "Timesheets" at bounding box center [221, 45] width 29 height 7
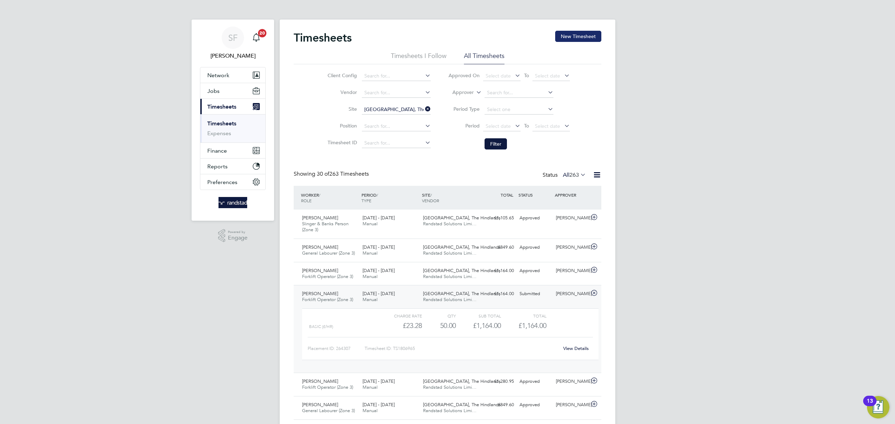
click at [578, 36] on button "New Timesheet" at bounding box center [578, 36] width 46 height 11
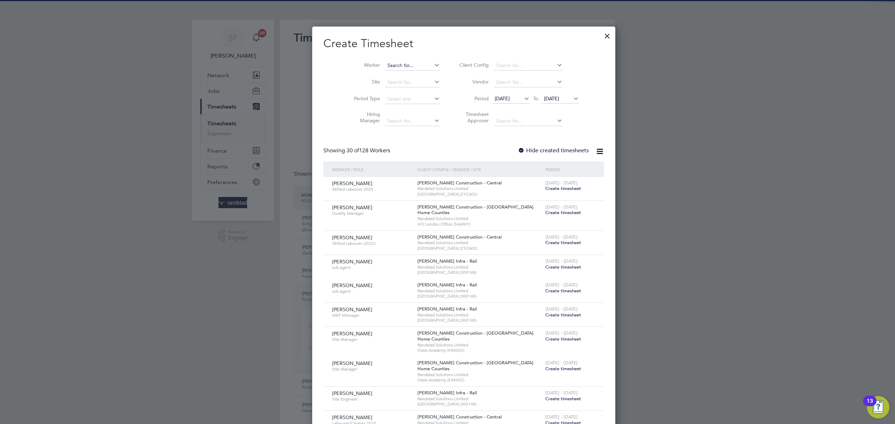
scroll to position [1269, 270]
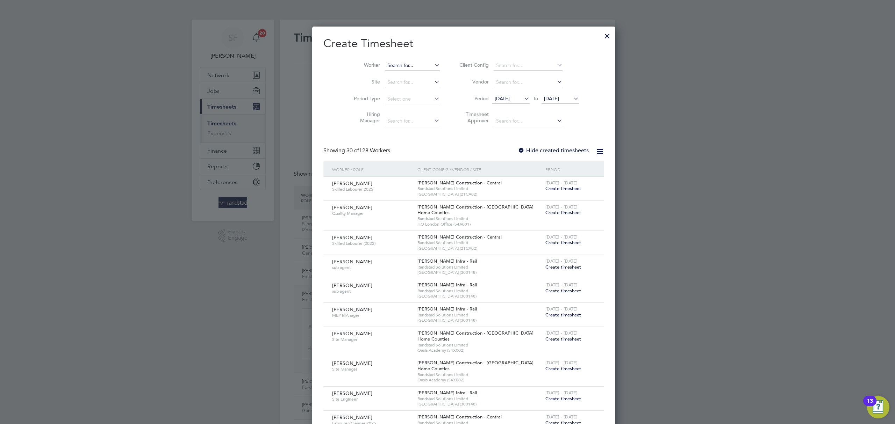
click at [385, 68] on input at bounding box center [412, 66] width 55 height 10
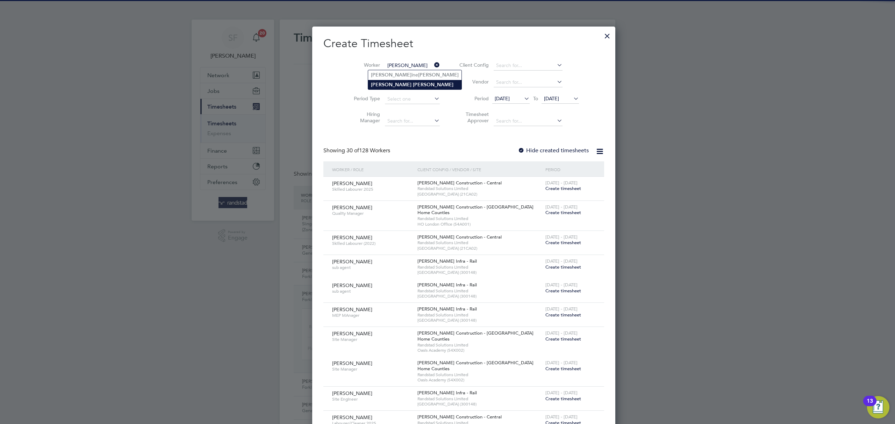
click at [413, 85] on b "Robinson" at bounding box center [433, 85] width 41 height 6
type input "[PERSON_NAME]"
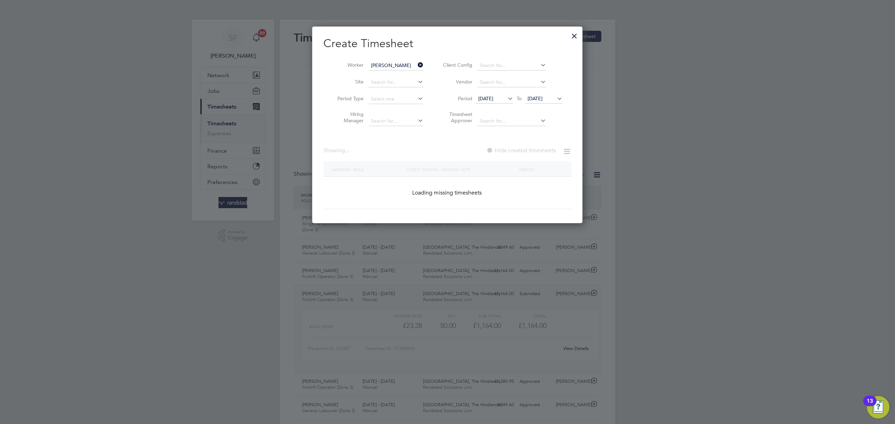
scroll to position [189, 270]
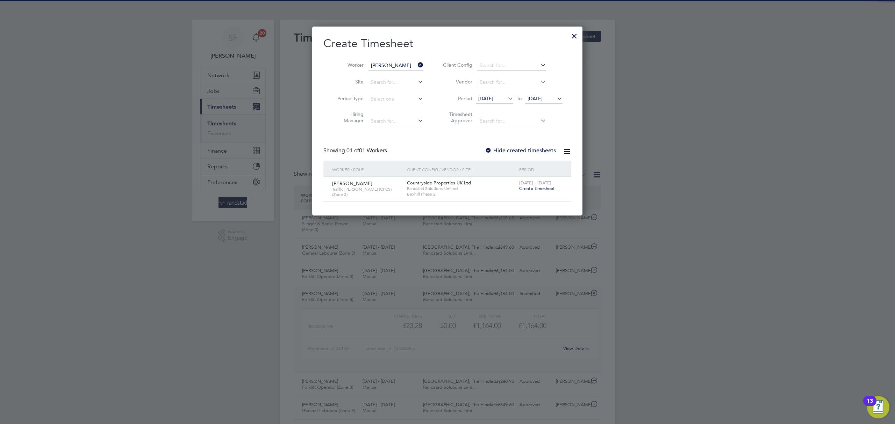
click at [537, 190] on span "Create timesheet" at bounding box center [537, 189] width 36 height 6
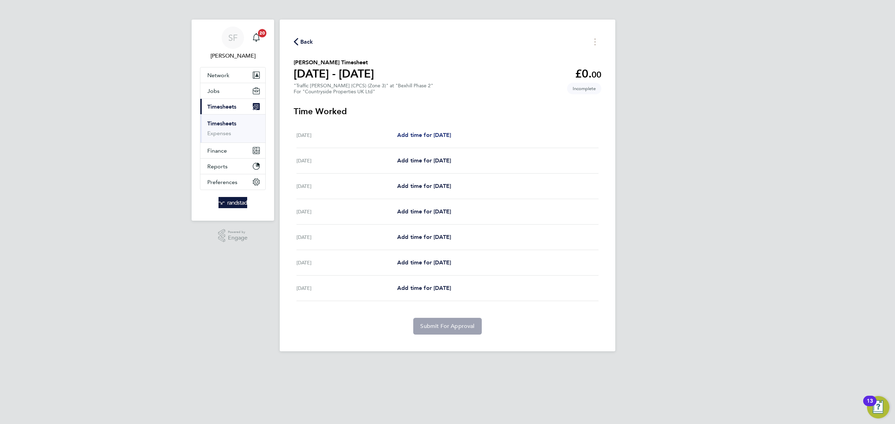
click at [434, 134] on span "Add time for Mon 18 Aug" at bounding box center [424, 135] width 54 height 7
select select "30"
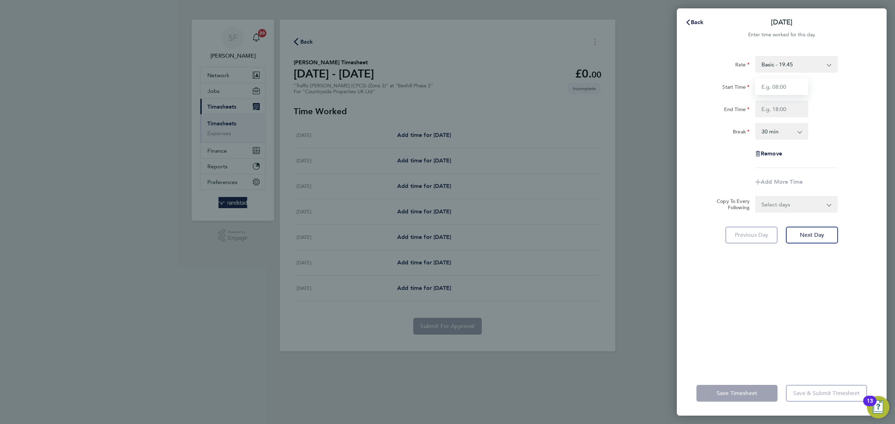
click at [777, 86] on input "Start Time" at bounding box center [781, 86] width 53 height 17
type input "07:00"
click at [783, 109] on input "End Time" at bounding box center [781, 109] width 53 height 17
type input "17:00"
click at [785, 132] on select "0 min 15 min 30 min 45 min 60 min 75 min 90 min" at bounding box center [776, 131] width 43 height 15
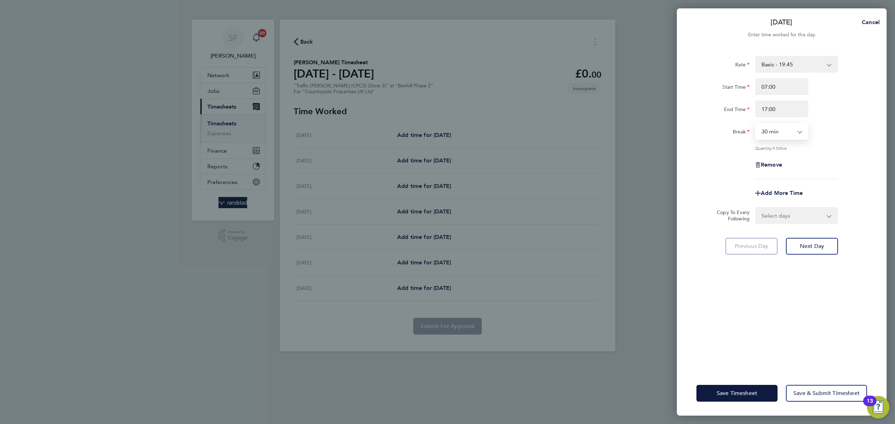
select select "0"
click at [755, 124] on select "0 min 15 min 30 min 45 min 60 min 75 min 90 min" at bounding box center [776, 131] width 43 height 15
click at [822, 158] on div "Remove" at bounding box center [781, 165] width 176 height 17
click at [811, 209] on select "Select days Day Weekday (Mon-Fri) Weekend (Sat-Sun) Tuesday Wednesday Thursday …" at bounding box center [791, 215] width 73 height 15
select select "WEEKDAY"
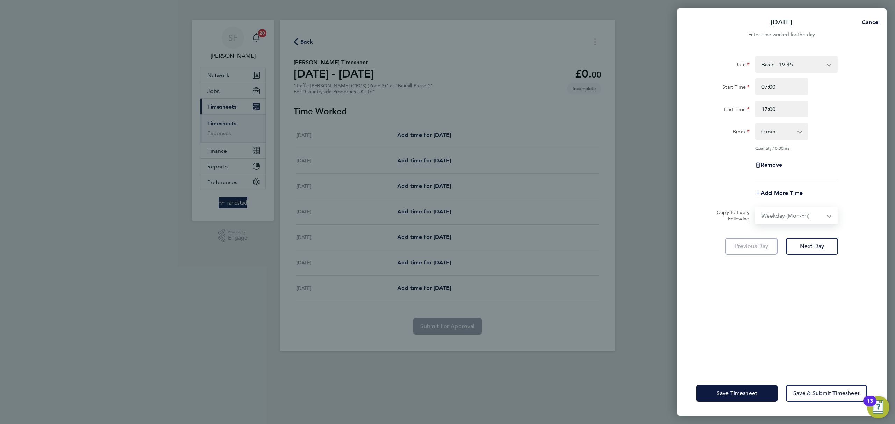
click at [755, 208] on select "Select days Day Weekday (Mon-Fri) Weekend (Sat-Sun) Tuesday Wednesday Thursday …" at bounding box center [791, 215] width 73 height 15
select select "2025-08-24"
click at [819, 273] on button "Next Day" at bounding box center [812, 277] width 52 height 17
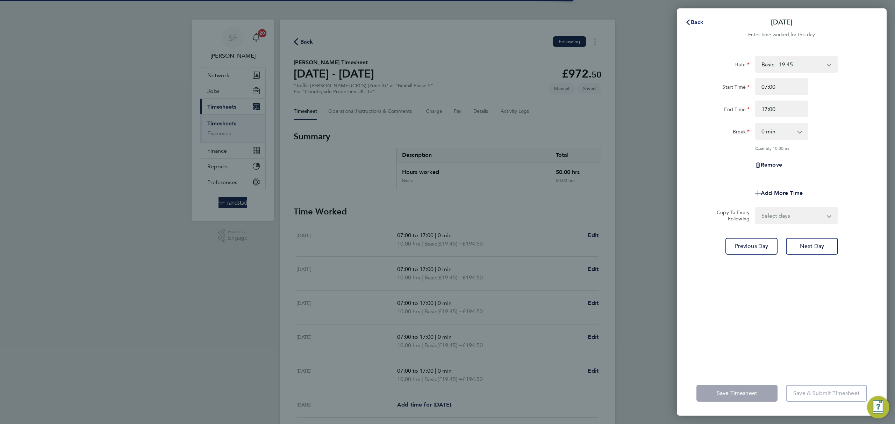
click at [697, 23] on span "Back" at bounding box center [696, 22] width 13 height 7
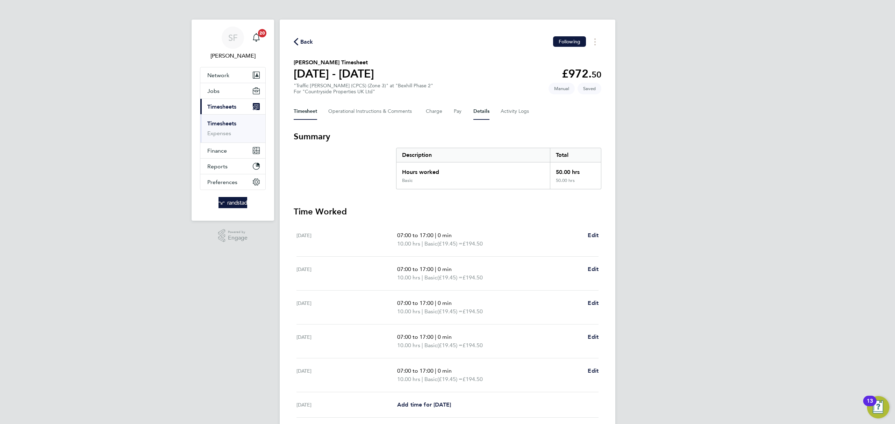
click at [478, 108] on button "Details" at bounding box center [481, 111] width 16 height 17
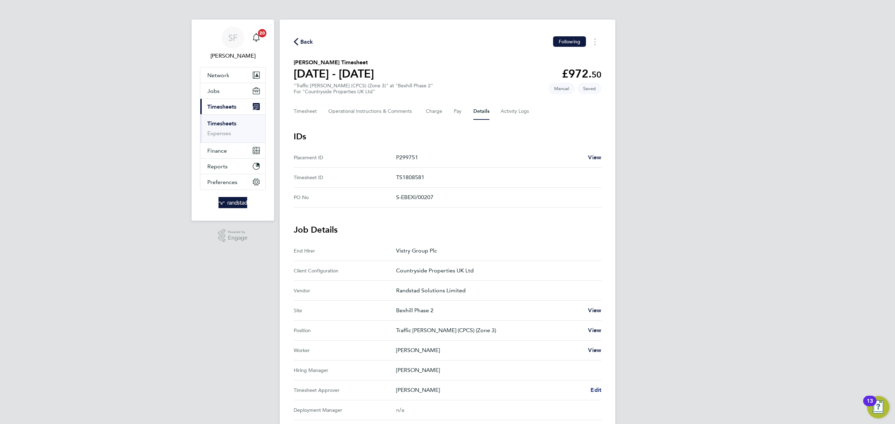
click at [594, 390] on span "Edit" at bounding box center [595, 390] width 11 height 7
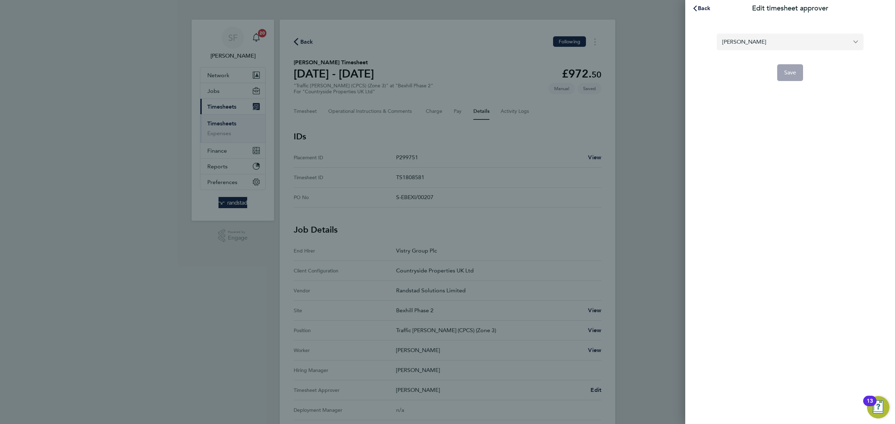
click at [751, 41] on input "[PERSON_NAME]" at bounding box center [789, 42] width 147 height 16
click at [755, 59] on li "[PERSON_NAME]" at bounding box center [789, 58] width 147 height 17
type input "[PERSON_NAME]"
click at [781, 72] on button "Save" at bounding box center [790, 72] width 26 height 17
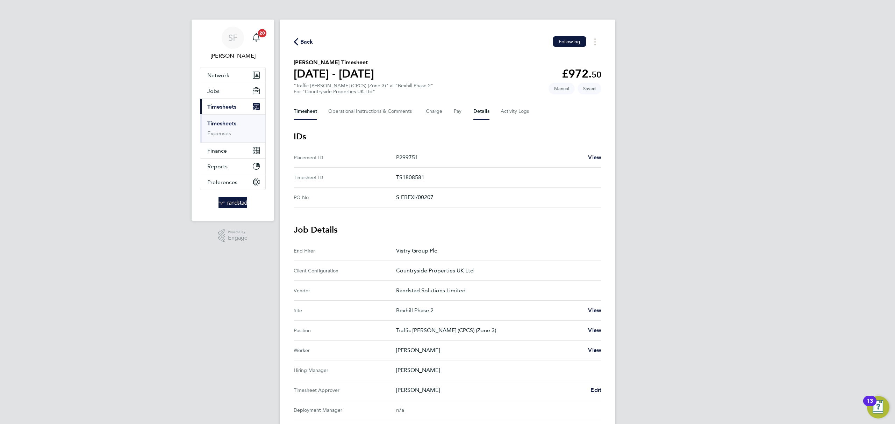
click at [304, 111] on button "Timesheet" at bounding box center [305, 111] width 23 height 17
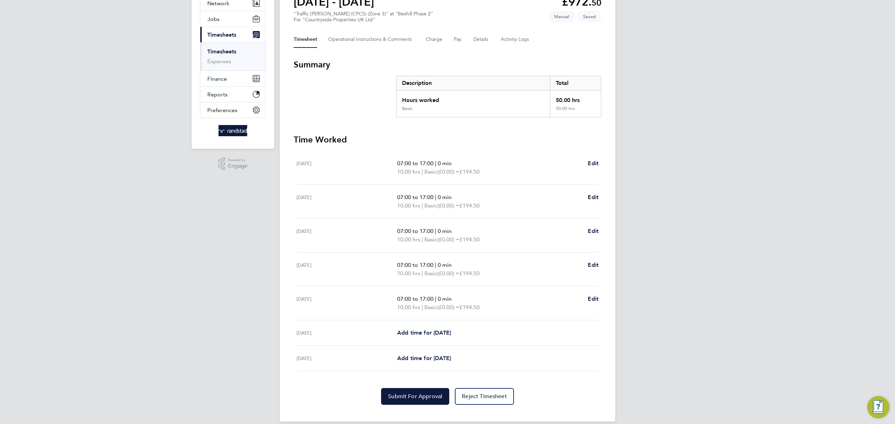
scroll to position [81, 0]
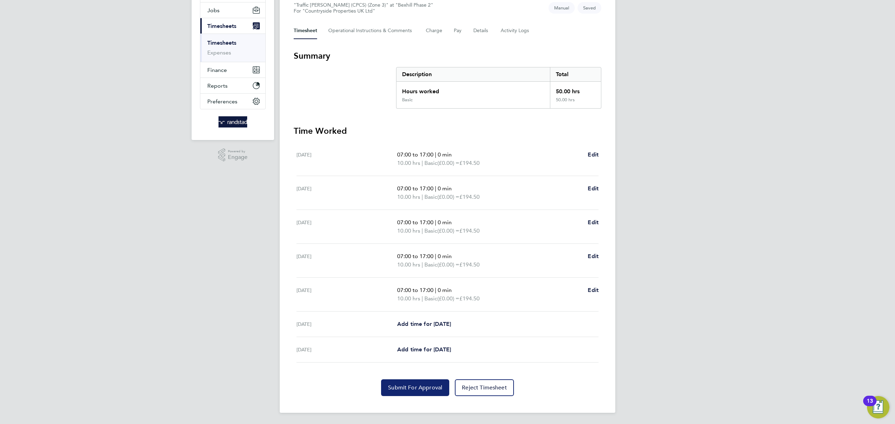
click at [409, 390] on span "Submit For Approval" at bounding box center [415, 387] width 54 height 7
click at [225, 42] on link "Timesheets" at bounding box center [221, 42] width 29 height 7
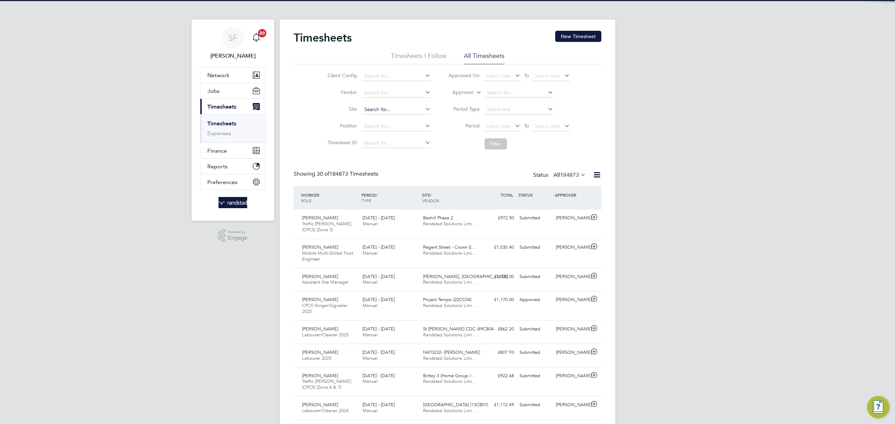
click at [389, 108] on input at bounding box center [396, 110] width 69 height 10
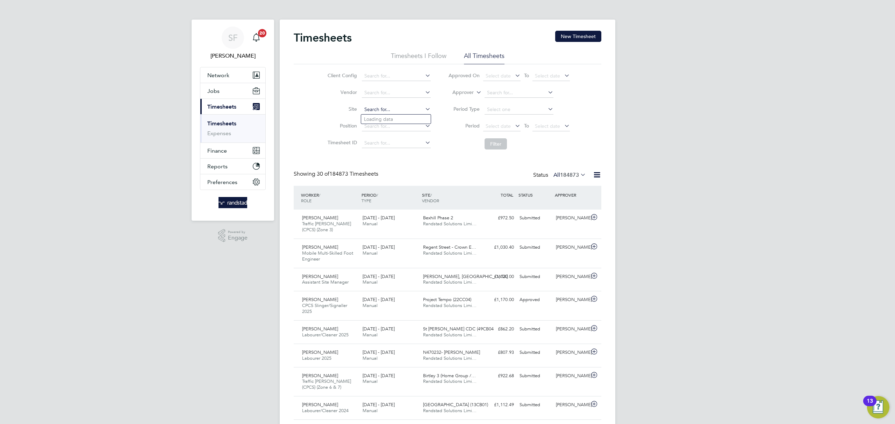
scroll to position [17, 61]
click at [400, 124] on li "Bexhill Phase 2" at bounding box center [397, 128] width 72 height 9
type input "Bexhill Phase 2"
click at [500, 140] on button "Filter" at bounding box center [495, 143] width 22 height 11
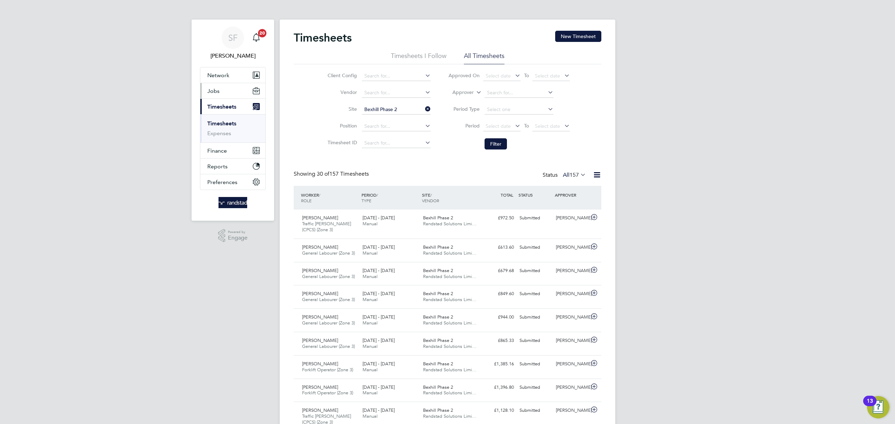
click at [217, 90] on span "Jobs" at bounding box center [213, 91] width 12 height 7
click at [225, 126] on link "Placements" at bounding box center [221, 127] width 29 height 7
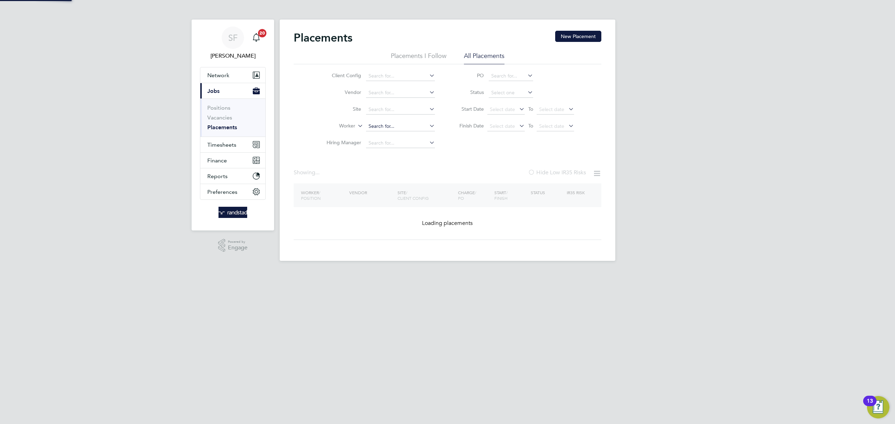
click at [375, 123] on input at bounding box center [400, 127] width 69 height 10
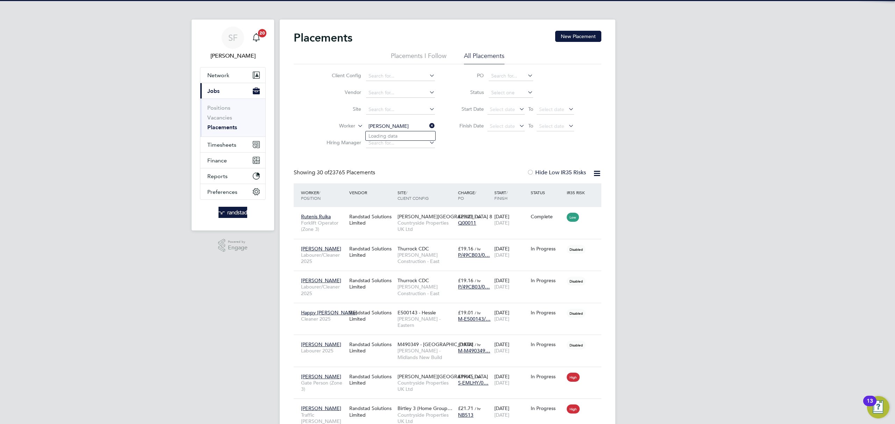
scroll to position [26, 61]
click at [398, 127] on input "leon osji" at bounding box center [400, 127] width 69 height 10
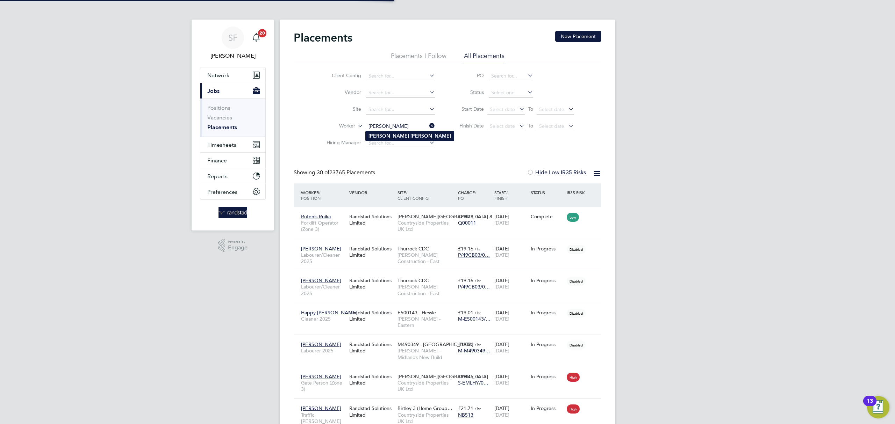
click at [393, 132] on li "Leon Osji" at bounding box center [410, 135] width 88 height 9
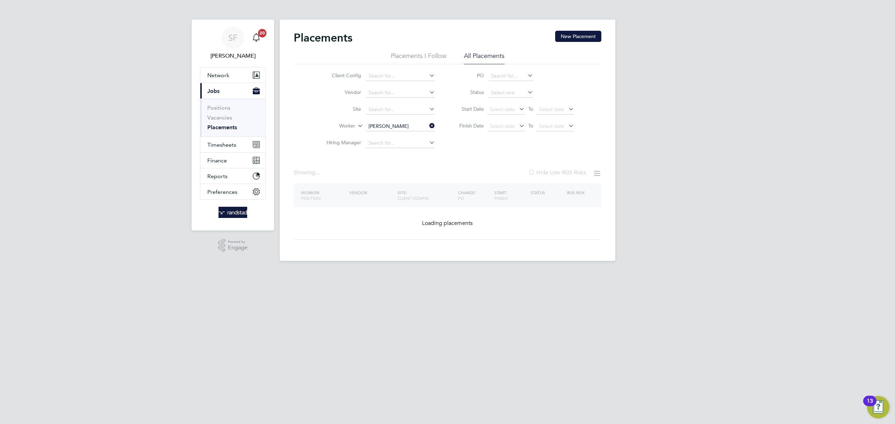
type input "Leon Osji"
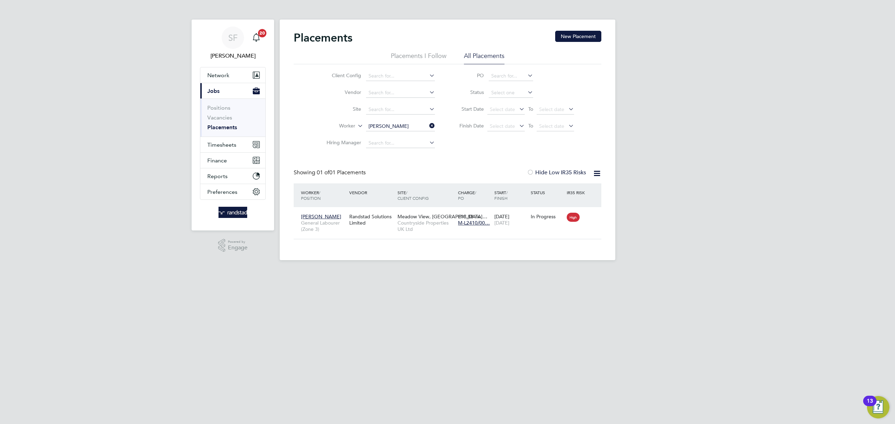
click at [428, 126] on icon at bounding box center [428, 126] width 0 height 10
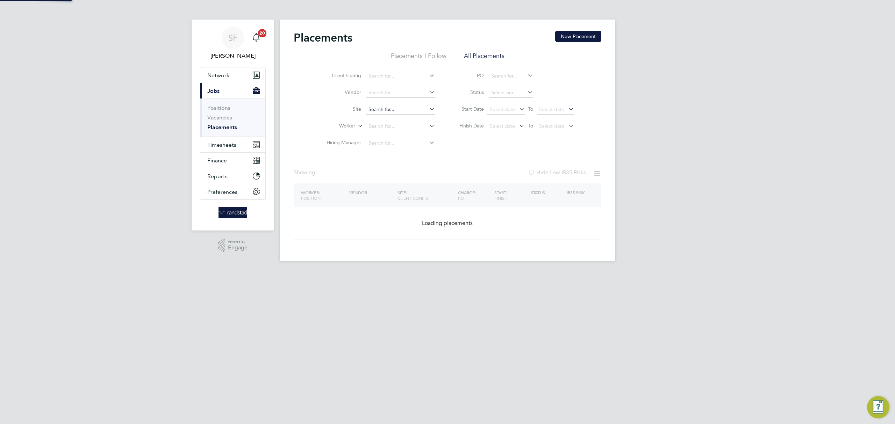
click at [383, 108] on input at bounding box center [400, 110] width 69 height 10
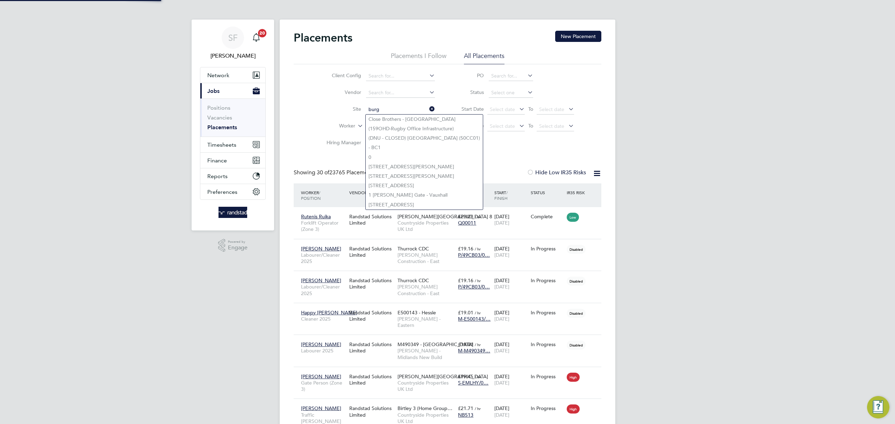
scroll to position [26, 61]
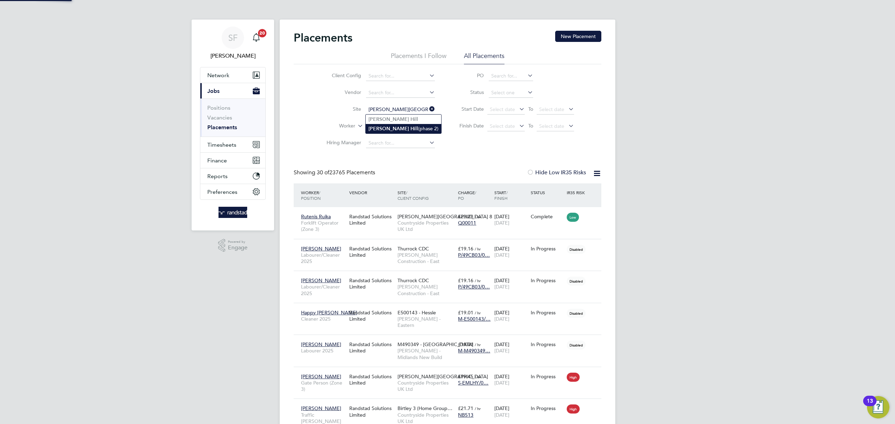
click at [405, 129] on li "Burgess Hill (phase 2)" at bounding box center [403, 128] width 75 height 9
type input "Burgess Hill (phase 2)"
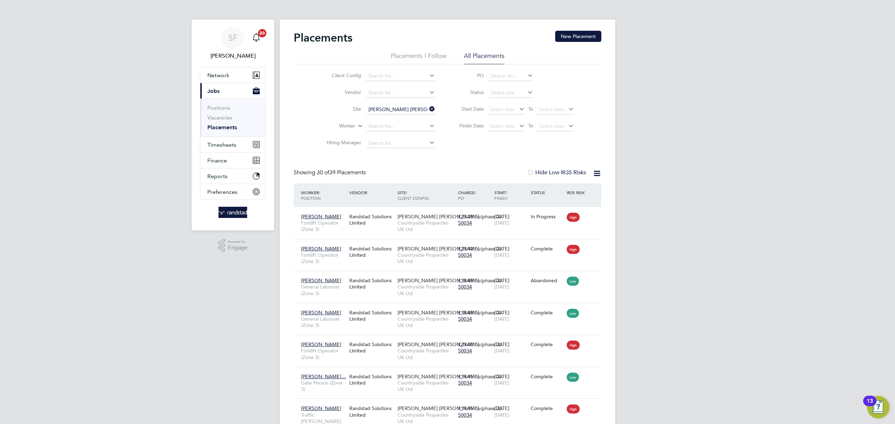
click at [218, 126] on link "Placements" at bounding box center [222, 127] width 30 height 7
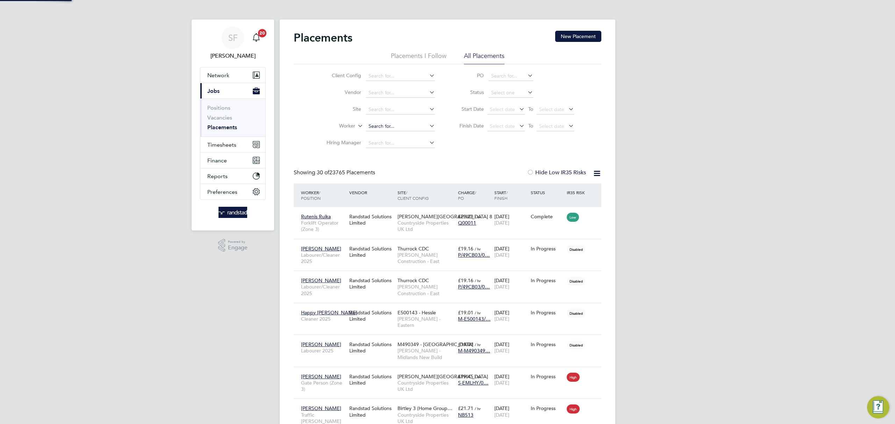
click at [383, 126] on input at bounding box center [400, 127] width 69 height 10
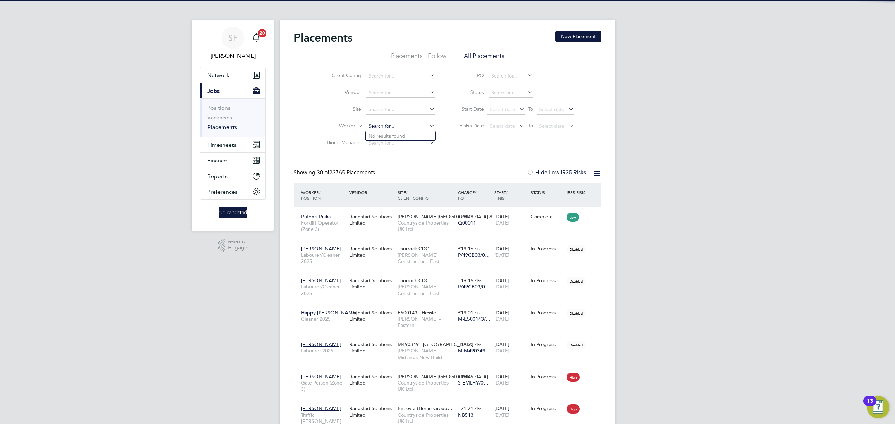
scroll to position [26, 61]
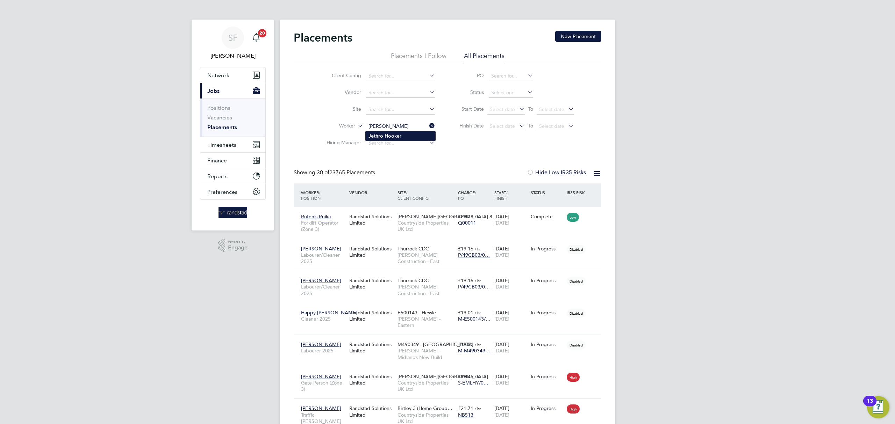
click at [408, 135] on li "Jethro Hoo ker" at bounding box center [401, 135] width 70 height 9
type input "Jethro Hooker"
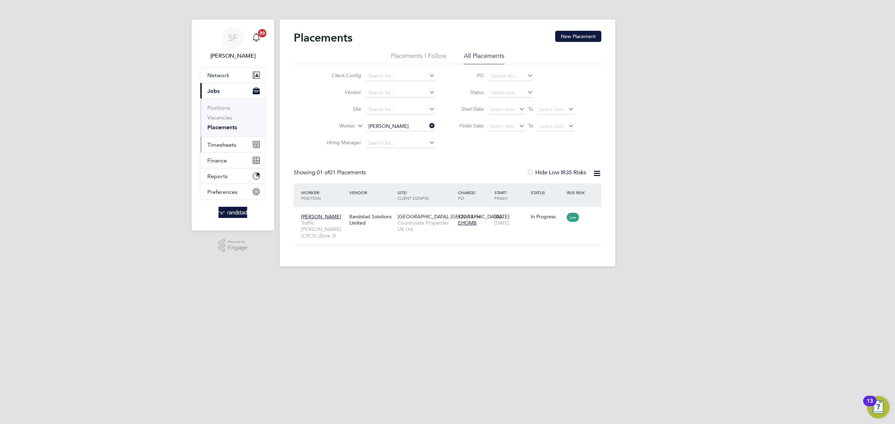
click at [225, 144] on span "Timesheets" at bounding box center [221, 145] width 29 height 7
click at [225, 121] on link "Timesheets" at bounding box center [221, 123] width 29 height 7
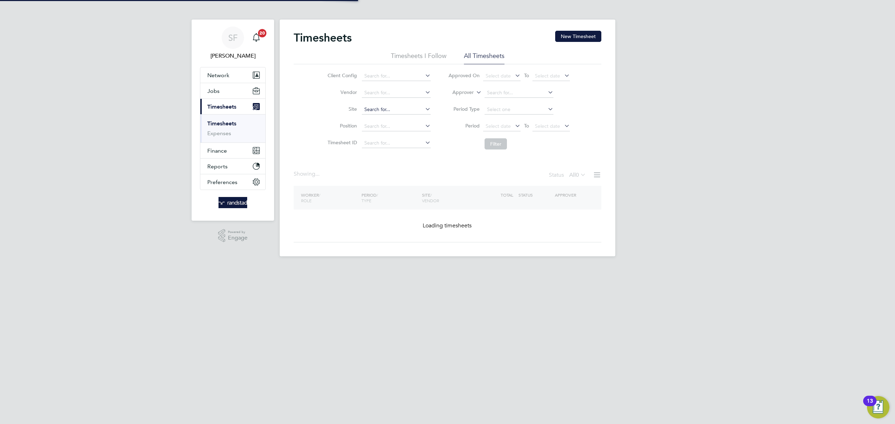
click at [376, 107] on input at bounding box center [396, 110] width 69 height 10
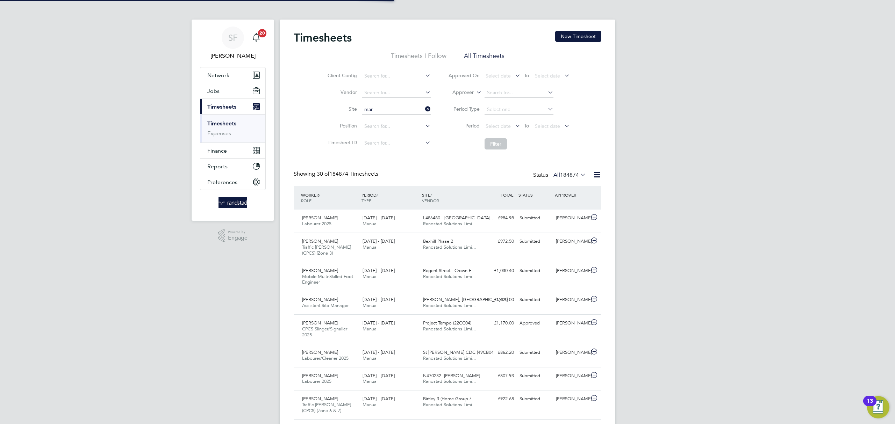
scroll to position [24, 61]
drag, startPoint x: 378, startPoint y: 115, endPoint x: 440, endPoint y: 125, distance: 62.2
click at [379, 115] on li "Liberty Place, Hailsham (Bovis)" at bounding box center [408, 119] width 94 height 9
type input "Liberty Place, Hailsham (Bovis)"
click at [500, 142] on button "Filter" at bounding box center [495, 143] width 22 height 11
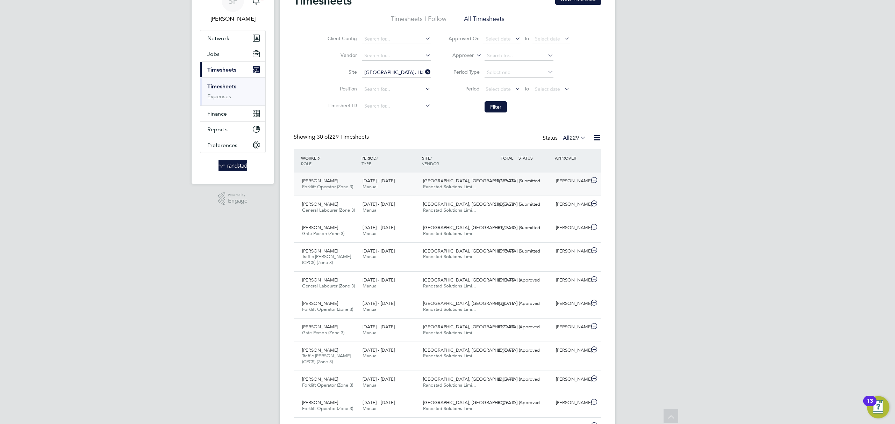
click at [478, 183] on div "Liberty Place, Hailsham (… Randstad Solutions Limi…" at bounding box center [450, 183] width 60 height 17
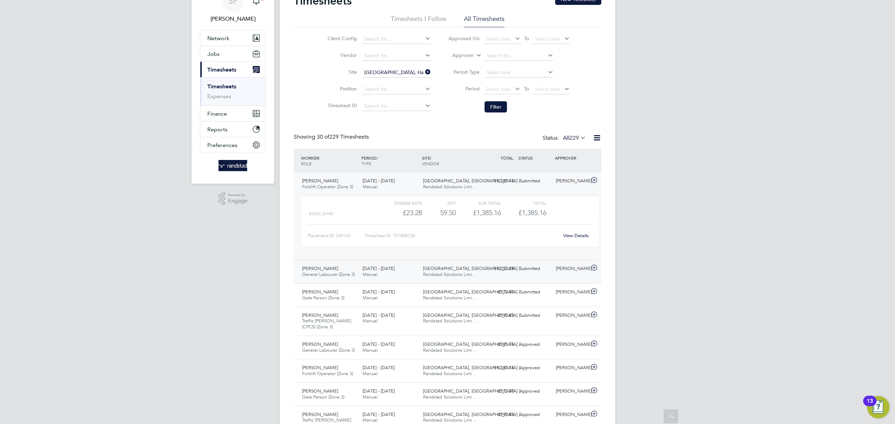
click at [519, 276] on div "Peter Newman General Labourer (Zone 3) 18 - 24 Aug 2025 18 - 24 Aug 2025 Manual…" at bounding box center [447, 271] width 307 height 23
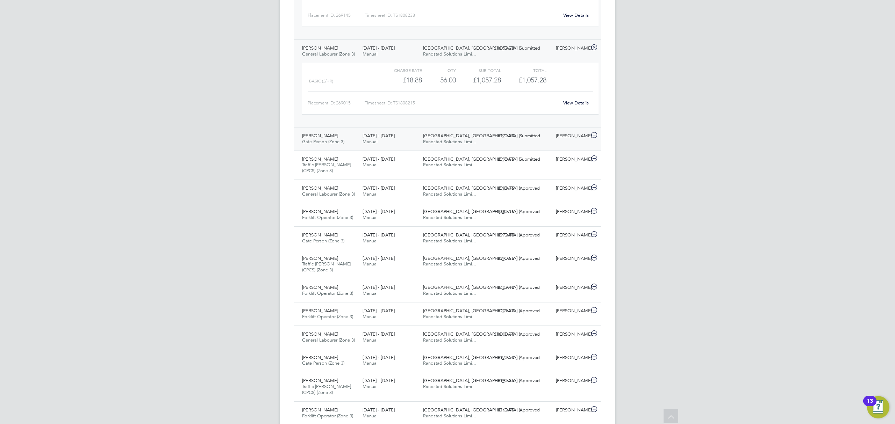
click at [537, 142] on div "Submitted" at bounding box center [534, 136] width 36 height 12
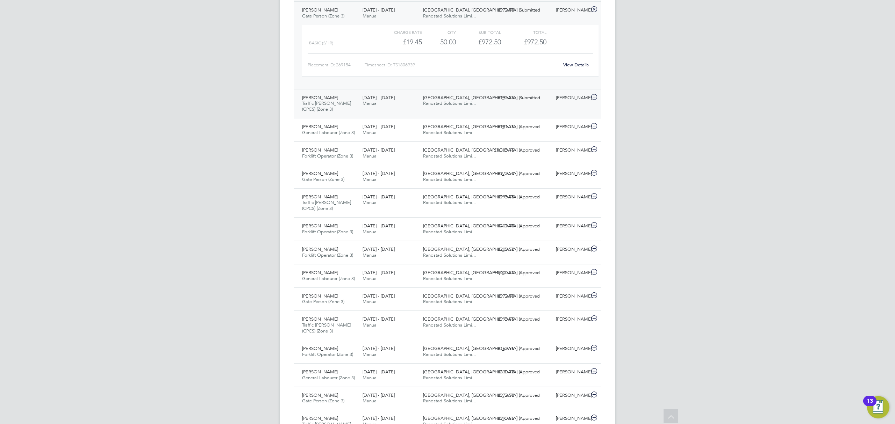
click at [547, 109] on div "Jethro Hooker Traffic Marshall (CPCS) (Zone 3) 18 - 24 Aug 2025 18 - 24 Aug 202…" at bounding box center [447, 103] width 307 height 29
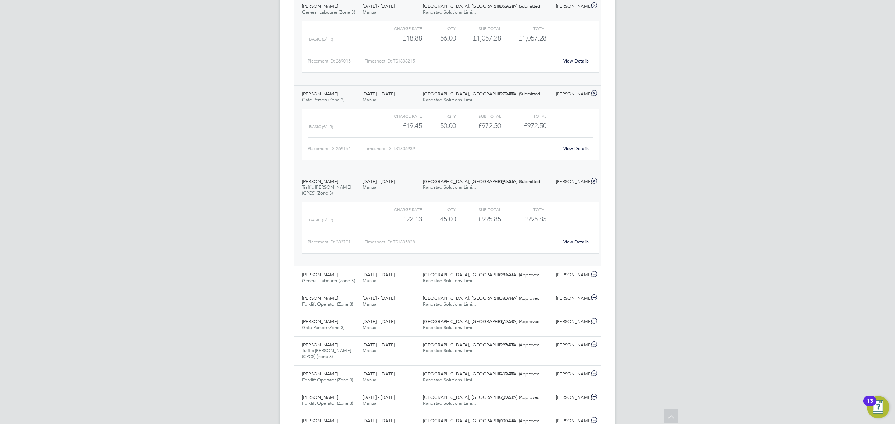
scroll to position [0, 0]
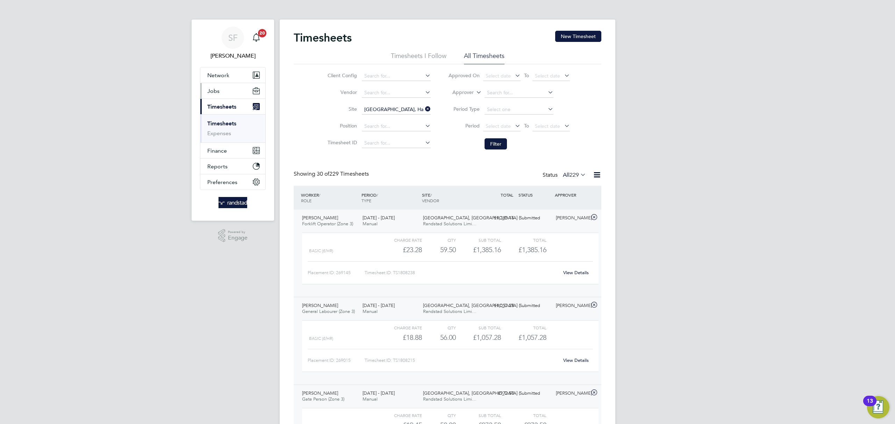
drag, startPoint x: 215, startPoint y: 92, endPoint x: 219, endPoint y: 99, distance: 8.0
click at [216, 93] on span "Jobs" at bounding box center [213, 91] width 12 height 7
click at [230, 125] on link "Placements" at bounding box center [221, 127] width 29 height 7
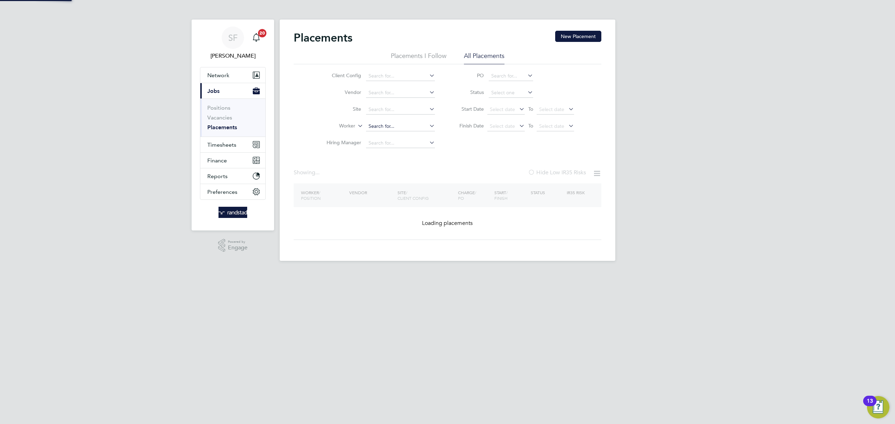
click at [382, 126] on input at bounding box center [400, 127] width 69 height 10
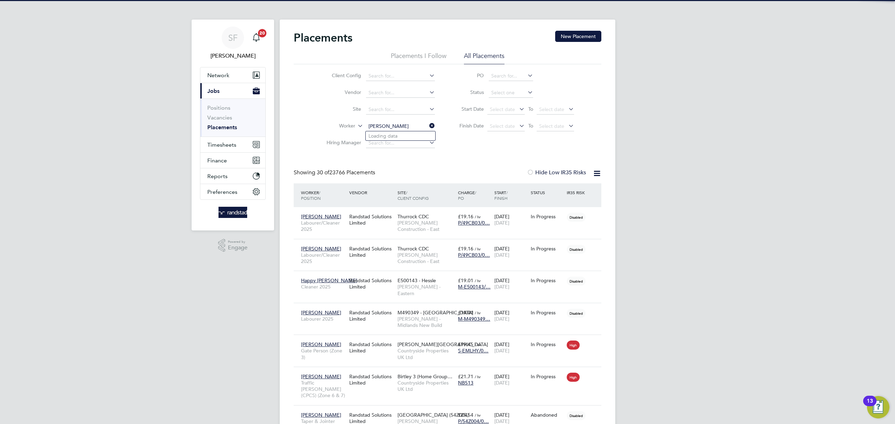
scroll to position [26, 61]
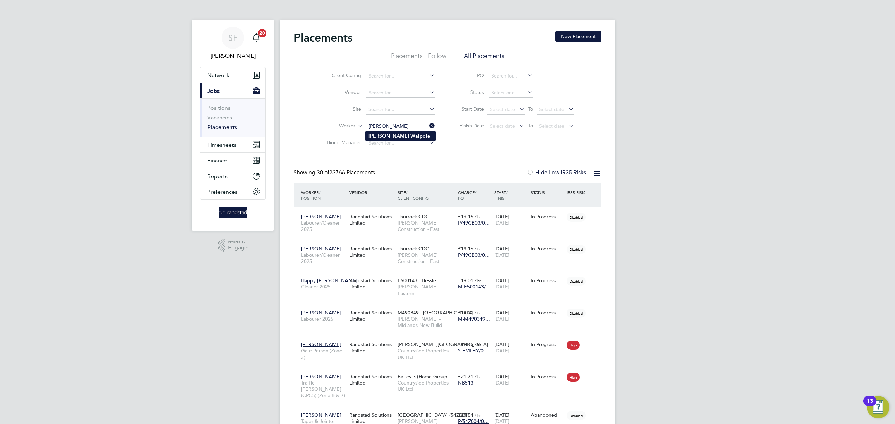
click at [402, 137] on li "Scott Walpole" at bounding box center [401, 135] width 70 height 9
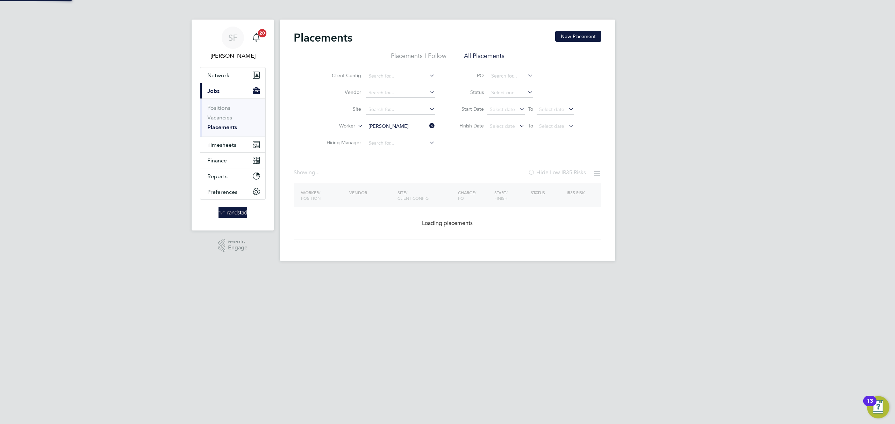
type input "Scott Walpole"
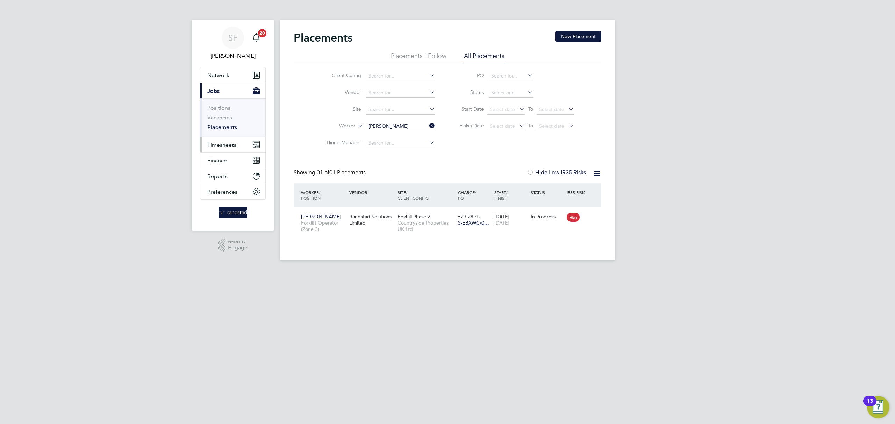
click at [233, 145] on span "Timesheets" at bounding box center [221, 145] width 29 height 7
click at [224, 122] on link "Timesheets" at bounding box center [221, 123] width 29 height 7
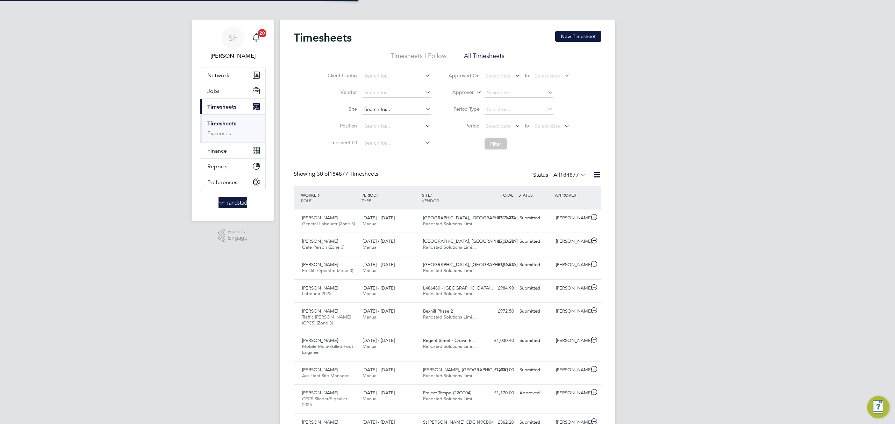
click at [374, 110] on input at bounding box center [396, 110] width 69 height 10
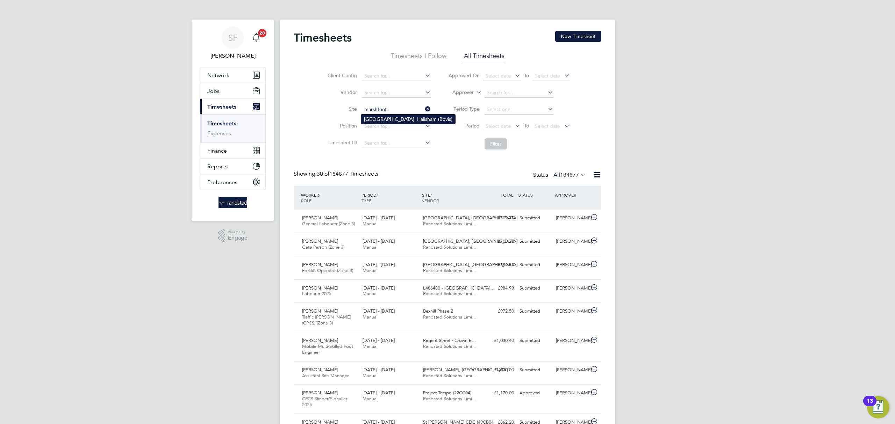
click at [413, 115] on li "Liberty Place, Hailsham (Bovis)" at bounding box center [408, 119] width 94 height 9
type input "Liberty Place, Hailsham (Bovis)"
click at [497, 144] on button "Filter" at bounding box center [495, 143] width 22 height 11
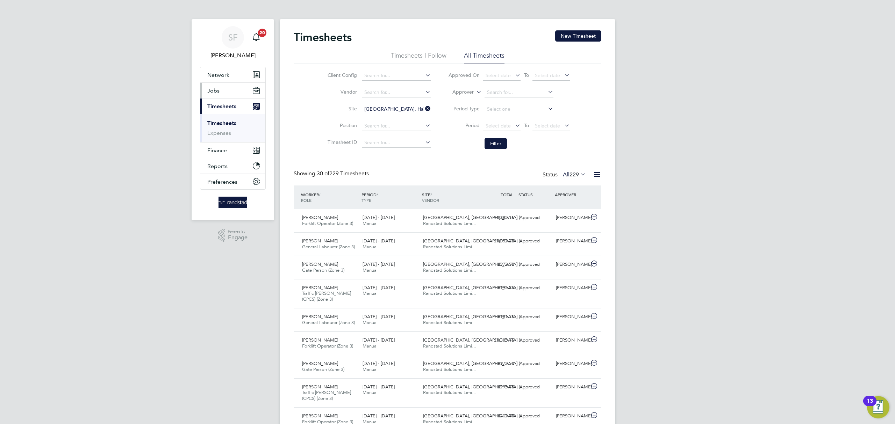
click at [215, 90] on span "Jobs" at bounding box center [213, 90] width 12 height 7
click at [230, 125] on link "Placements" at bounding box center [221, 127] width 29 height 7
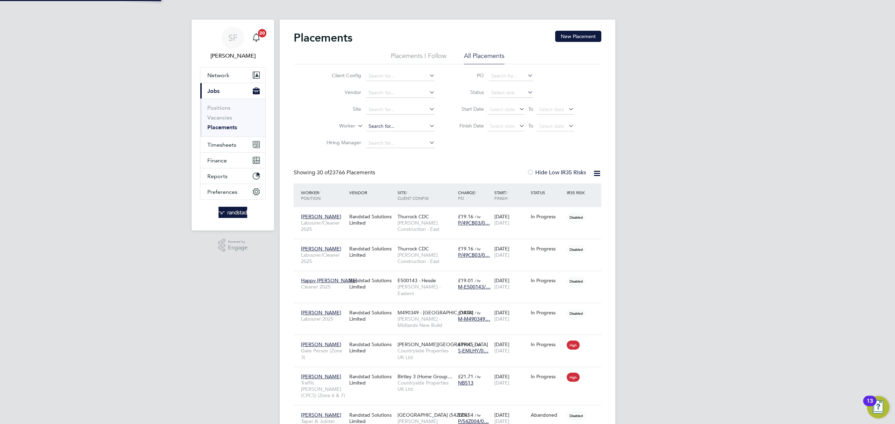
click at [376, 124] on input at bounding box center [400, 127] width 69 height 10
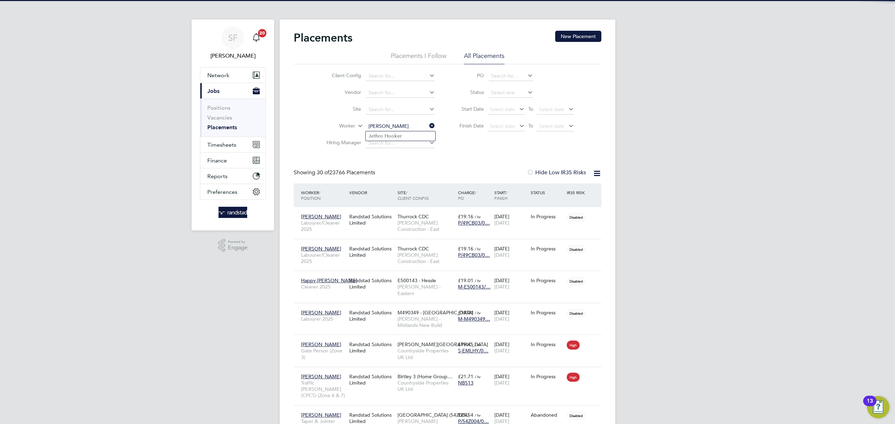
click at [408, 134] on li "Jethro Hooker" at bounding box center [401, 135] width 70 height 9
type input "Jethro Hooker"
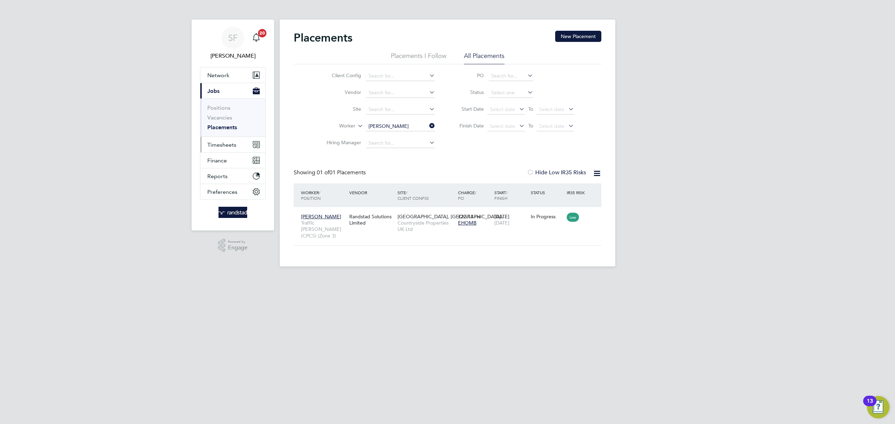
click at [219, 143] on span "Timesheets" at bounding box center [221, 145] width 29 height 7
click at [222, 122] on link "Timesheets" at bounding box center [221, 123] width 29 height 7
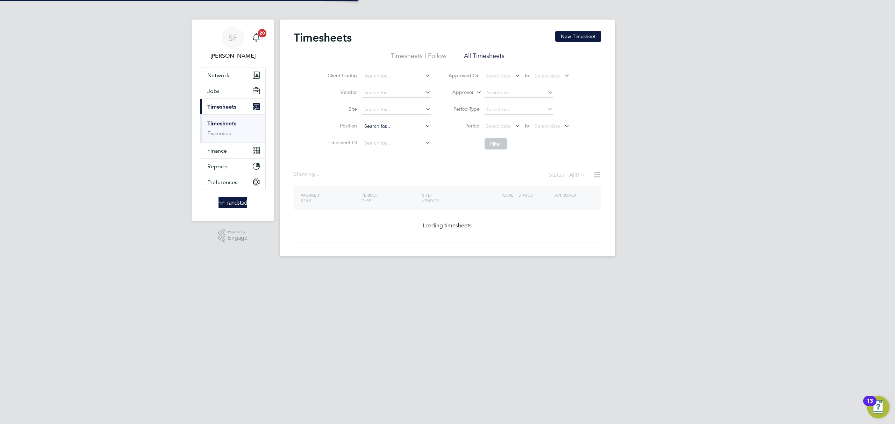
click at [399, 127] on input at bounding box center [396, 127] width 69 height 10
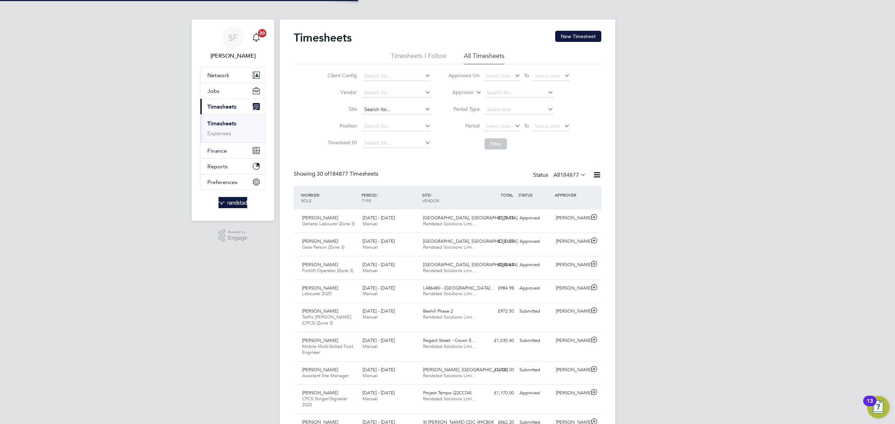
click at [386, 108] on input at bounding box center [396, 110] width 69 height 10
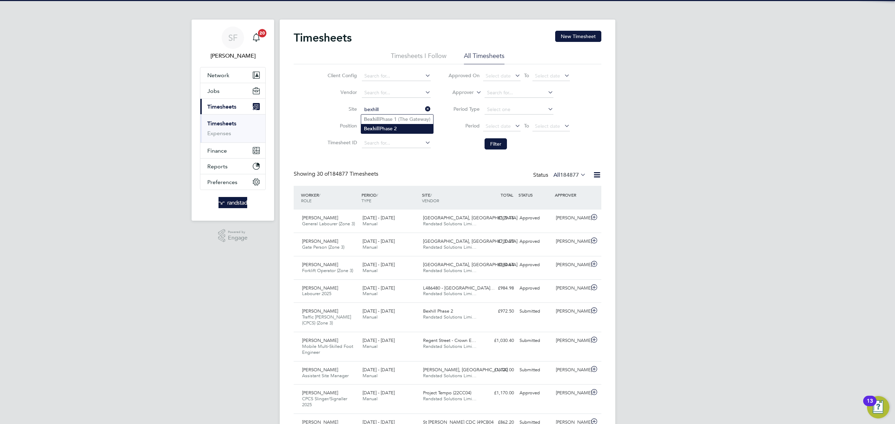
click at [392, 126] on li "Bexhill Phase 2" at bounding box center [397, 128] width 72 height 9
type input "Bexhill Phase 2"
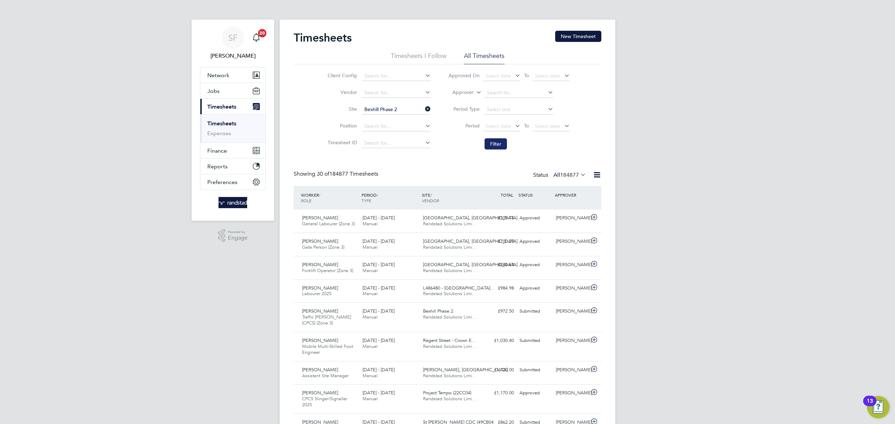
click at [495, 143] on button "Filter" at bounding box center [495, 143] width 22 height 11
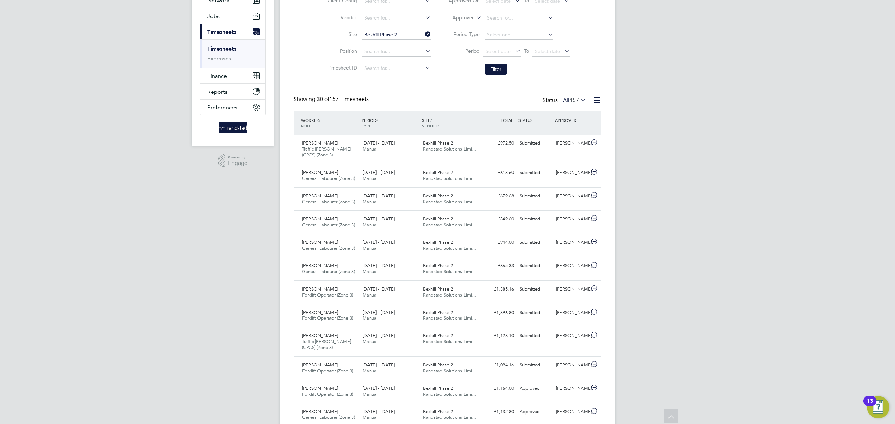
scroll to position [68, 0]
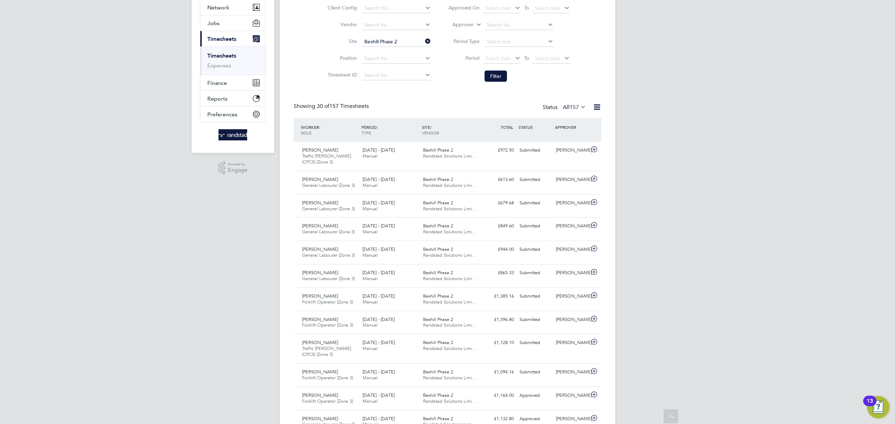
drag, startPoint x: 425, startPoint y: 42, endPoint x: 393, endPoint y: 43, distance: 31.8
click at [424, 41] on icon at bounding box center [424, 41] width 0 height 10
click at [390, 38] on input at bounding box center [396, 42] width 69 height 10
type input "crowborough"
click at [399, 46] on ul "Meadow View, Crowborough" at bounding box center [406, 51] width 91 height 10
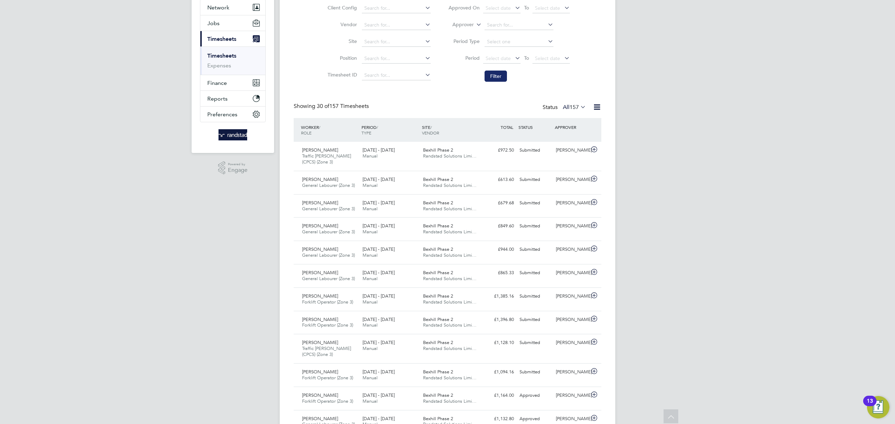
click at [497, 75] on button "Filter" at bounding box center [495, 76] width 22 height 11
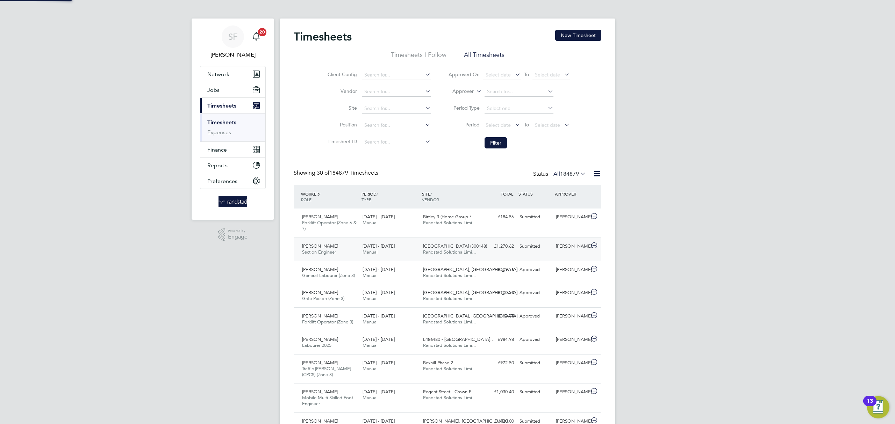
scroll to position [3, 3]
click at [387, 108] on input at bounding box center [396, 109] width 69 height 10
click at [384, 115] on li "Meadow View, Crowborough" at bounding box center [406, 118] width 90 height 9
type input "Meadow View, Crowborough"
click at [490, 144] on button "Filter" at bounding box center [495, 143] width 22 height 11
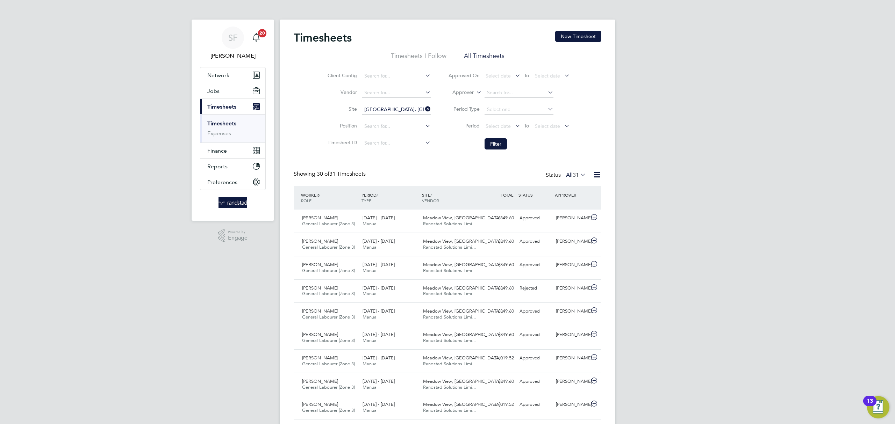
click at [424, 110] on icon at bounding box center [424, 109] width 0 height 10
click at [396, 107] on input at bounding box center [396, 110] width 69 height 10
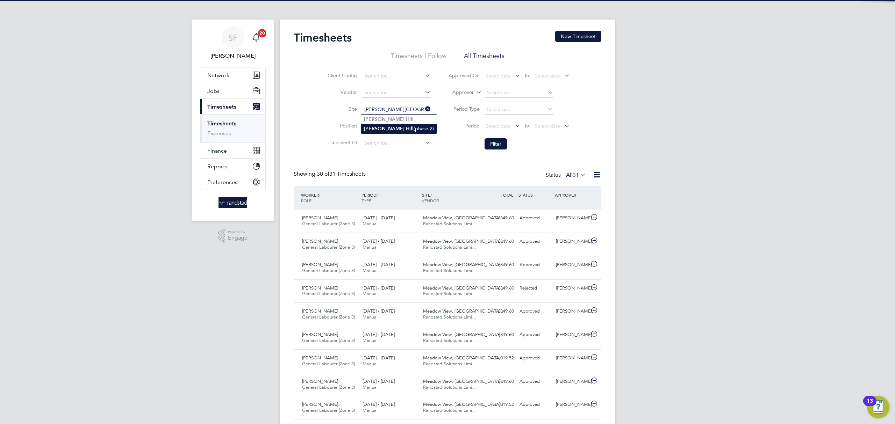
click at [399, 128] on li "Burgess Hill (phase 2)" at bounding box center [398, 128] width 75 height 9
type input "[PERSON_NAME] [PERSON_NAME] (phase 2)"
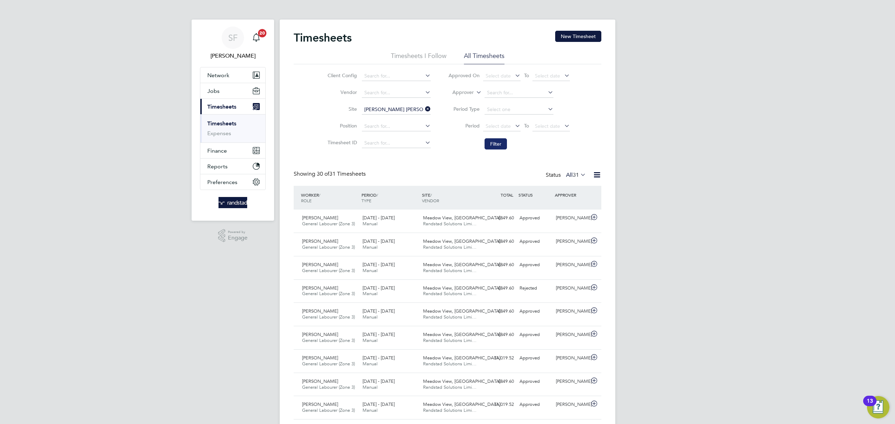
click at [500, 143] on button "Filter" at bounding box center [495, 143] width 22 height 11
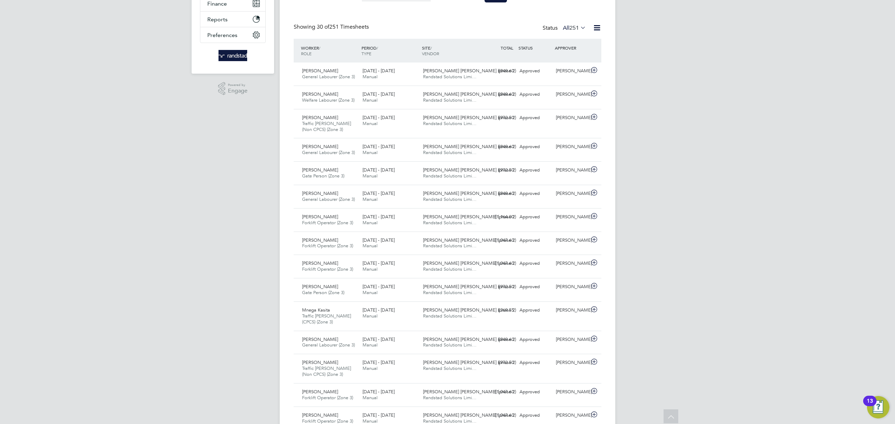
scroll to position [0, 0]
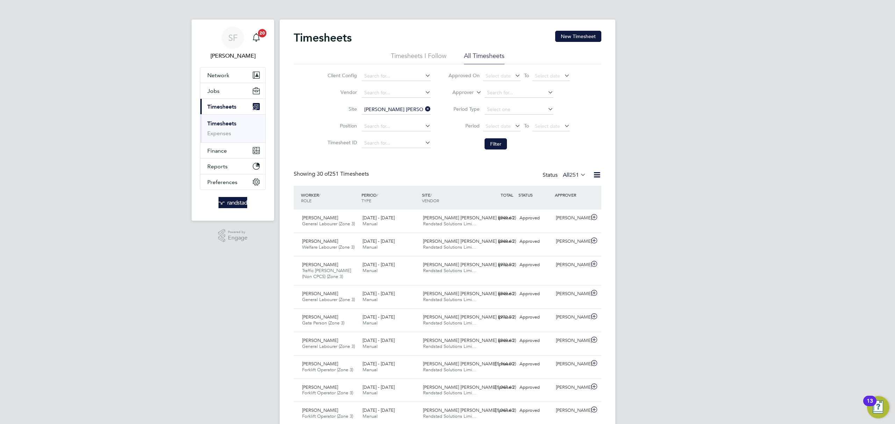
click at [424, 109] on icon at bounding box center [424, 109] width 0 height 10
click at [395, 108] on input at bounding box center [396, 110] width 69 height 10
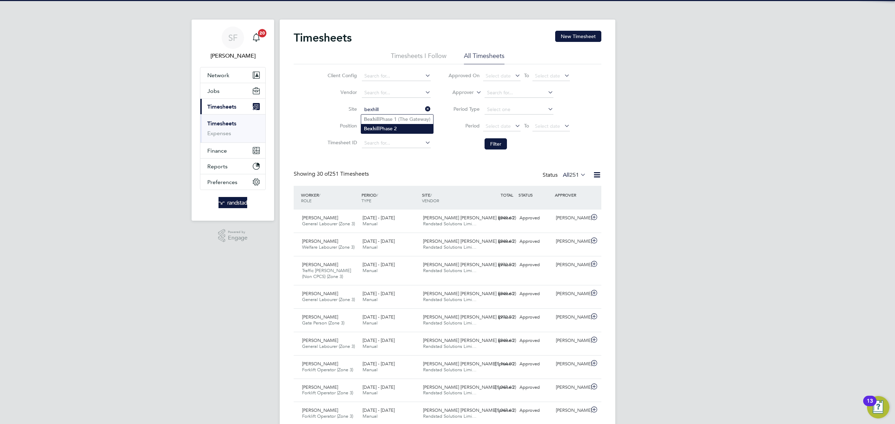
click at [412, 130] on li "Bexhill Phase 2" at bounding box center [397, 128] width 72 height 9
type input "Bexhill Phase 2"
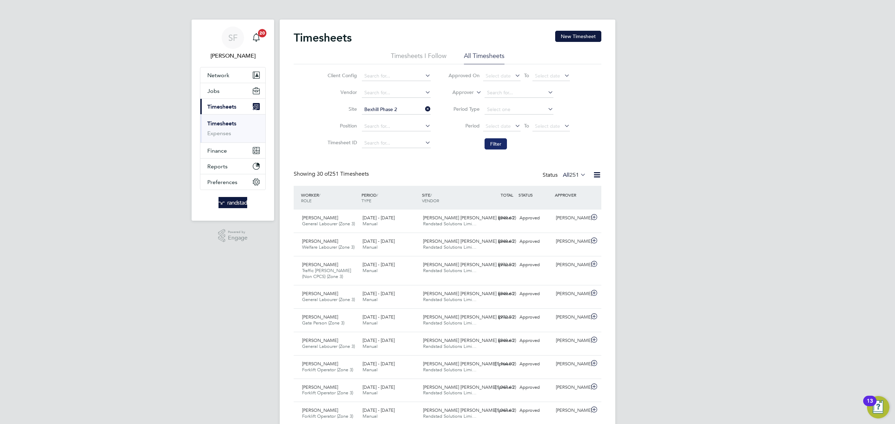
drag, startPoint x: 484, startPoint y: 141, endPoint x: 489, endPoint y: 142, distance: 4.6
click at [486, 140] on button "Filter" at bounding box center [495, 143] width 22 height 11
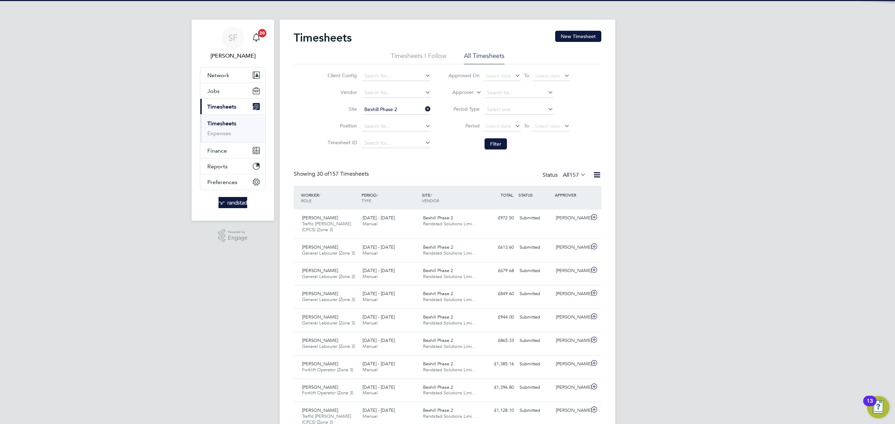
scroll to position [17, 61]
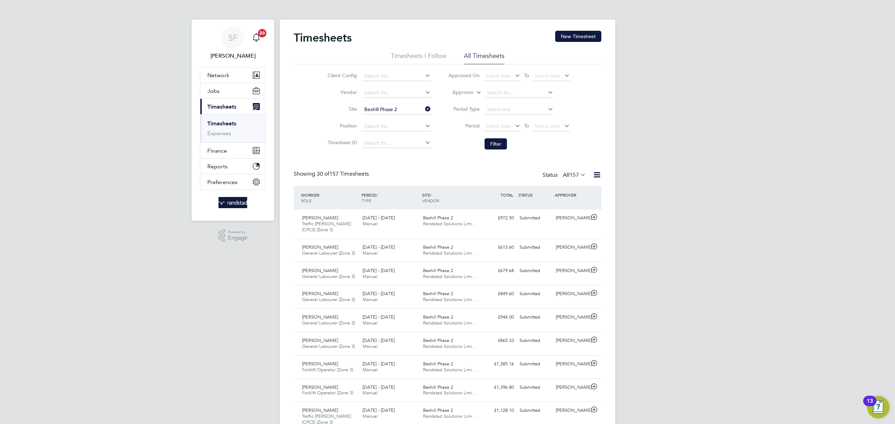
click at [424, 110] on icon at bounding box center [424, 109] width 0 height 10
click at [396, 107] on input at bounding box center [396, 110] width 69 height 10
click at [405, 118] on li "[GEOGRAPHIC_DATA], [GEOGRAPHIC_DATA]" at bounding box center [412, 119] width 103 height 9
type input "[GEOGRAPHIC_DATA], [GEOGRAPHIC_DATA]"
click at [500, 144] on button "Filter" at bounding box center [495, 143] width 22 height 11
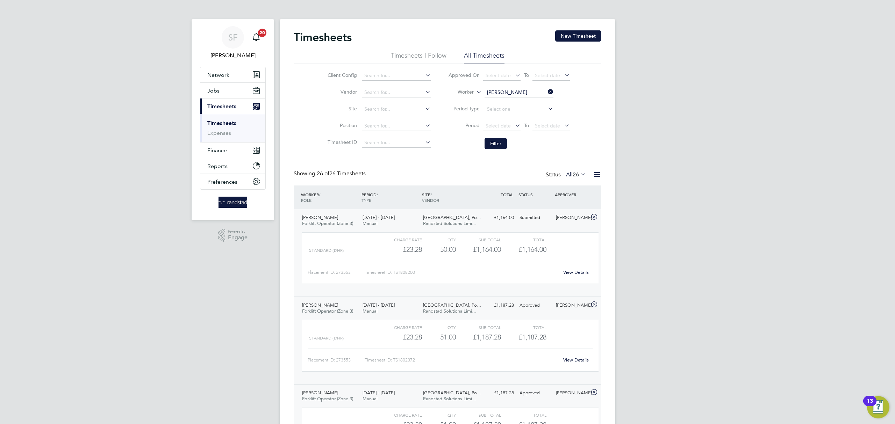
click at [546, 92] on icon at bounding box center [546, 92] width 0 height 10
click at [497, 93] on input at bounding box center [518, 93] width 69 height 10
click at [200, 97] on button "Current page: Timesheets" at bounding box center [232, 104] width 65 height 15
click at [229, 121] on link "Timesheets" at bounding box center [221, 122] width 29 height 7
click at [501, 93] on input at bounding box center [518, 93] width 69 height 10
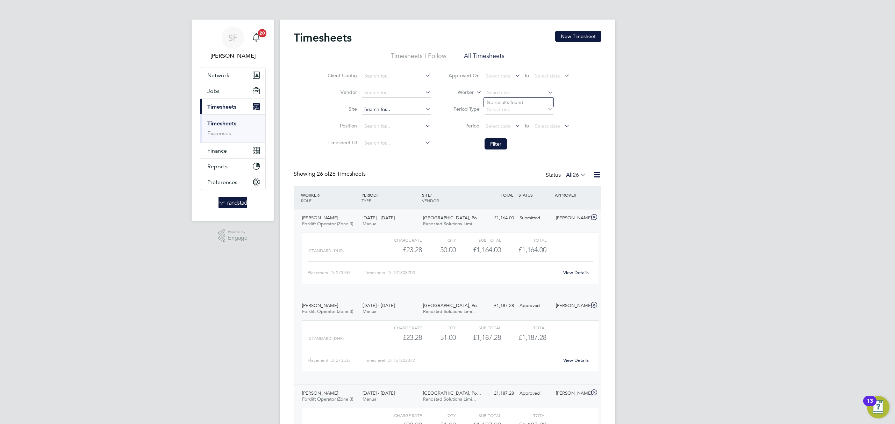
click at [402, 106] on input at bounding box center [396, 110] width 69 height 10
click at [415, 118] on li "[GEOGRAPHIC_DATA], [GEOGRAPHIC_DATA]" at bounding box center [412, 119] width 103 height 9
type input "[GEOGRAPHIC_DATA], [GEOGRAPHIC_DATA]"
click at [490, 143] on button "Filter" at bounding box center [495, 143] width 22 height 11
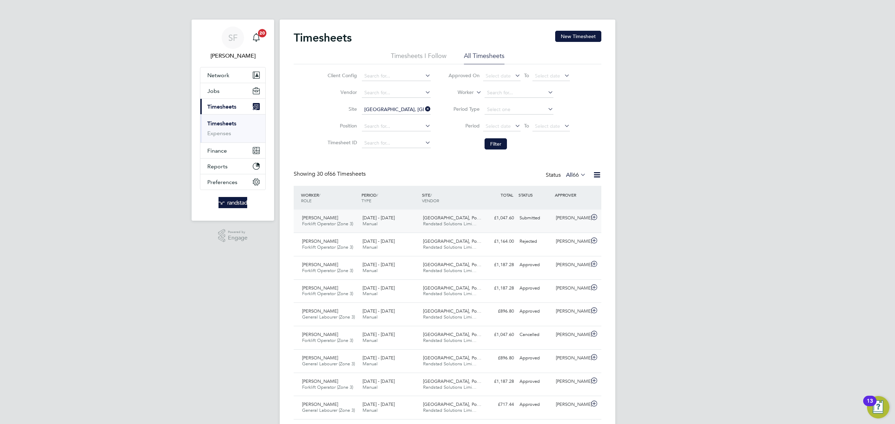
click at [569, 219] on div "[PERSON_NAME]" at bounding box center [571, 218] width 36 height 12
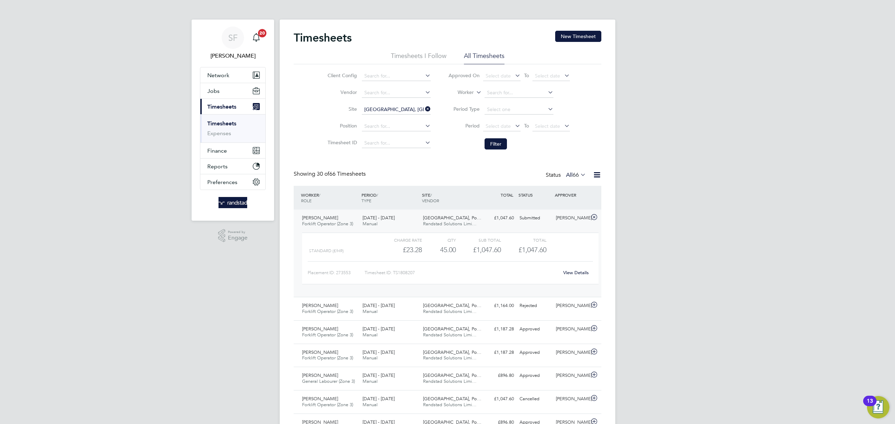
click at [578, 273] on link "View Details" at bounding box center [576, 273] width 26 height 6
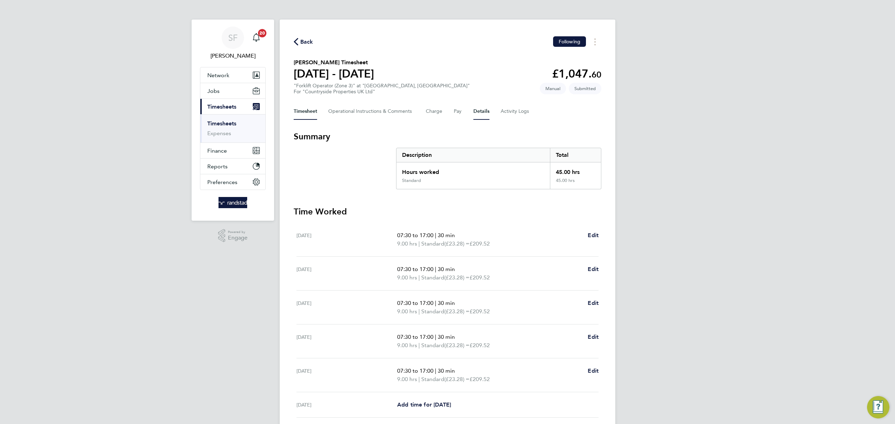
click at [483, 110] on button "Details" at bounding box center [481, 111] width 16 height 17
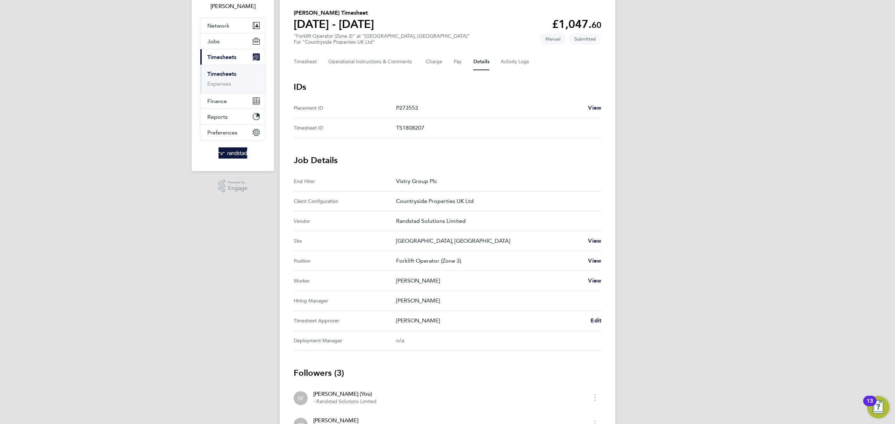
scroll to position [55, 0]
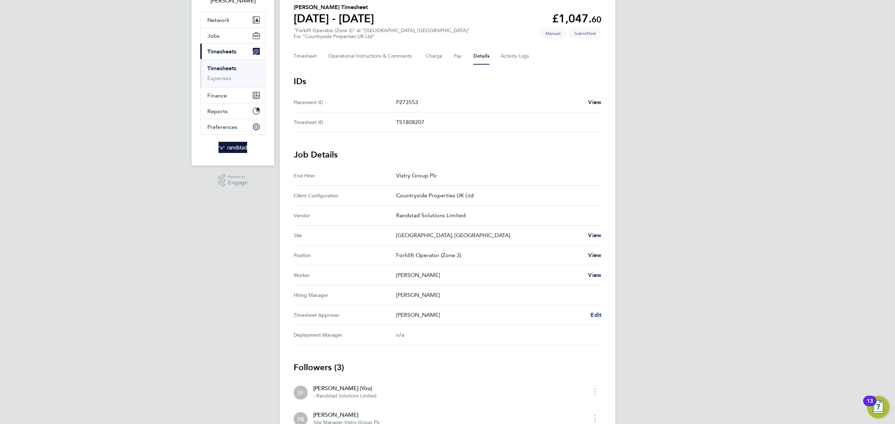
click at [594, 314] on span "Edit" at bounding box center [595, 315] width 11 height 7
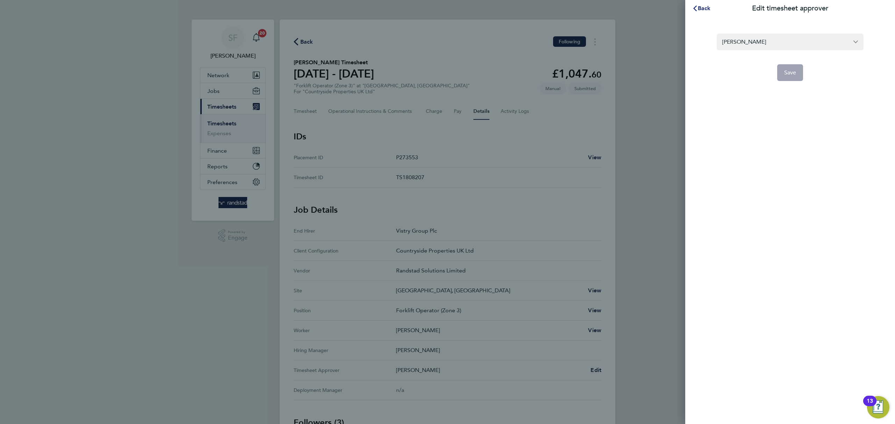
click at [708, 8] on span "Back" at bounding box center [703, 8] width 13 height 7
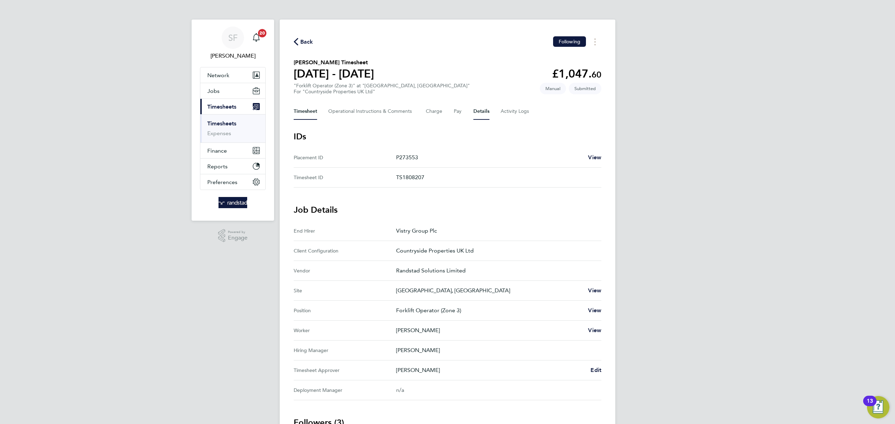
click at [312, 111] on button "Timesheet" at bounding box center [305, 111] width 23 height 17
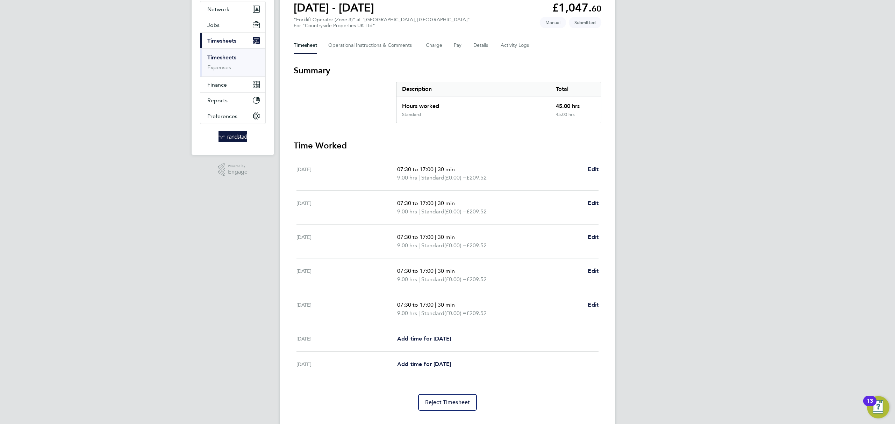
scroll to position [81, 0]
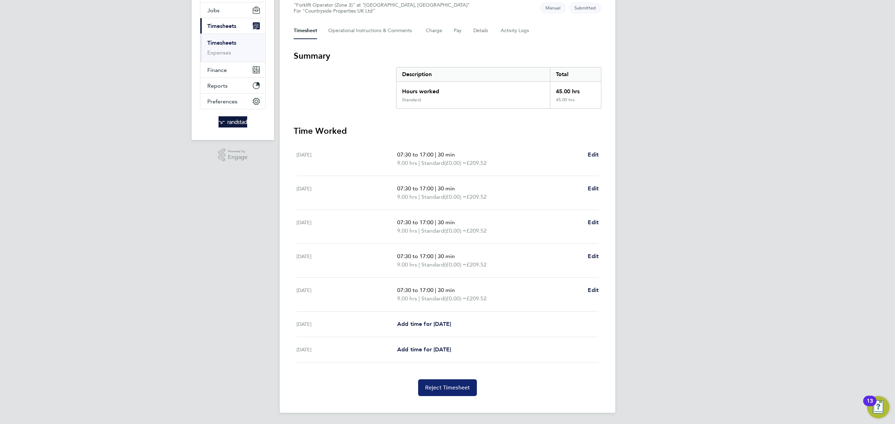
click at [448, 384] on span "Reject Timesheet" at bounding box center [447, 387] width 45 height 7
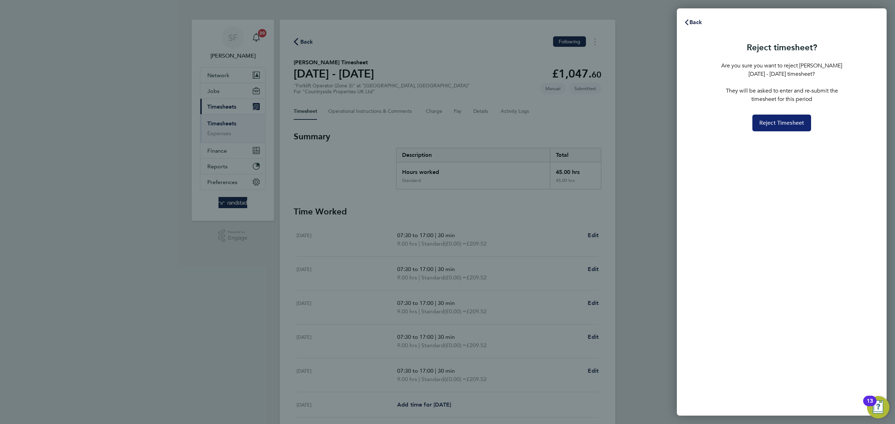
click at [796, 121] on span "Reject Timesheet" at bounding box center [781, 123] width 45 height 7
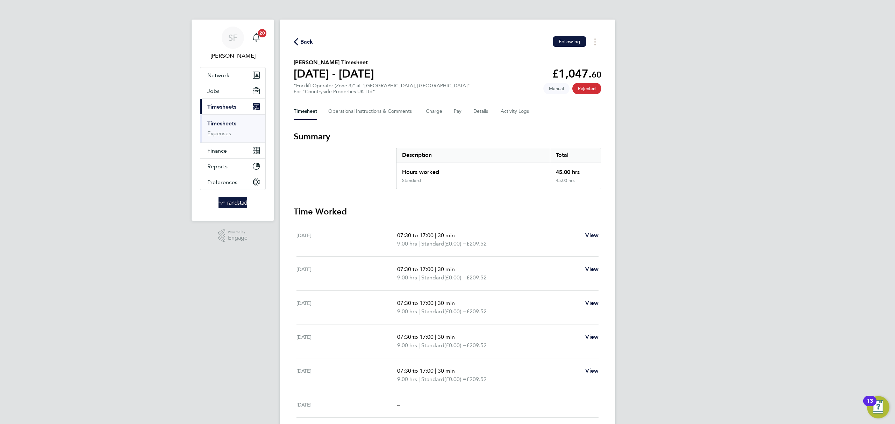
drag, startPoint x: 224, startPoint y: 123, endPoint x: 228, endPoint y: 122, distance: 4.4
click at [224, 123] on link "Timesheets" at bounding box center [221, 123] width 29 height 7
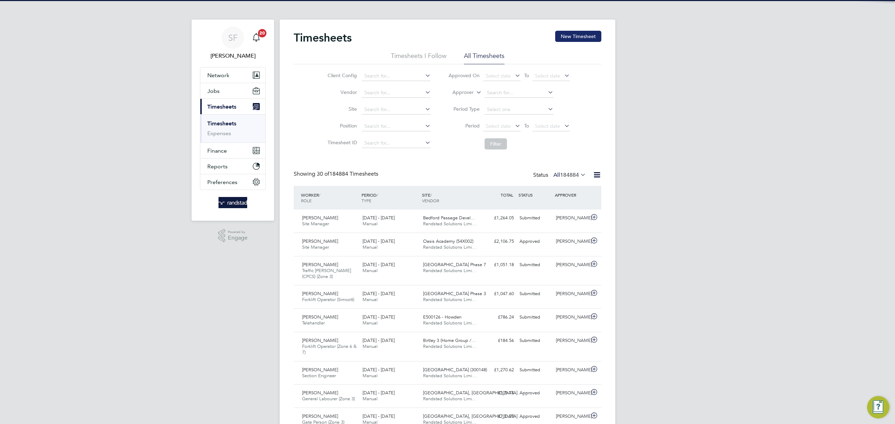
click at [580, 34] on button "New Timesheet" at bounding box center [578, 36] width 46 height 11
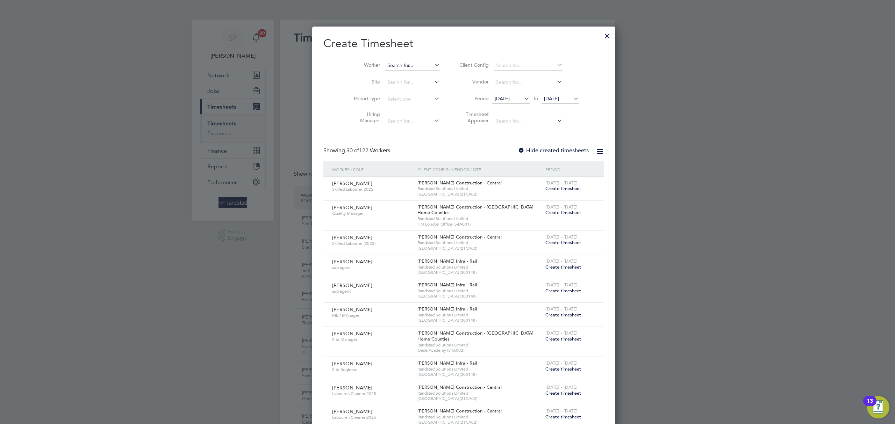
click at [385, 65] on input at bounding box center [412, 66] width 55 height 10
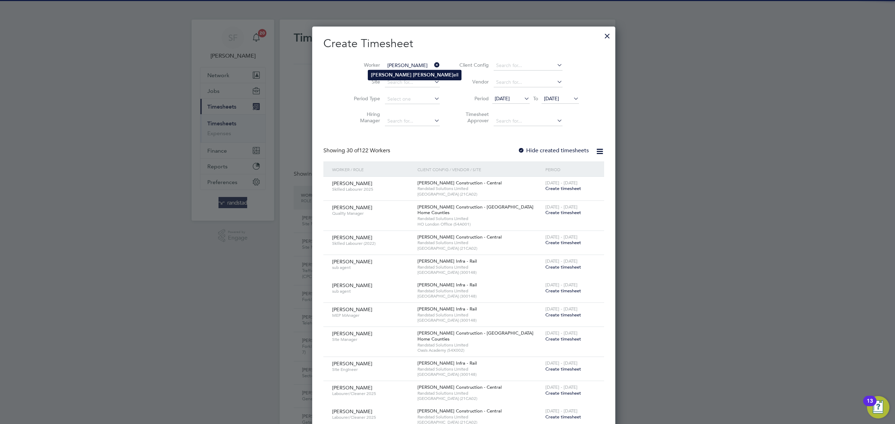
click at [388, 70] on li "Jamie Russ ell" at bounding box center [414, 74] width 93 height 9
type input "[PERSON_NAME]"
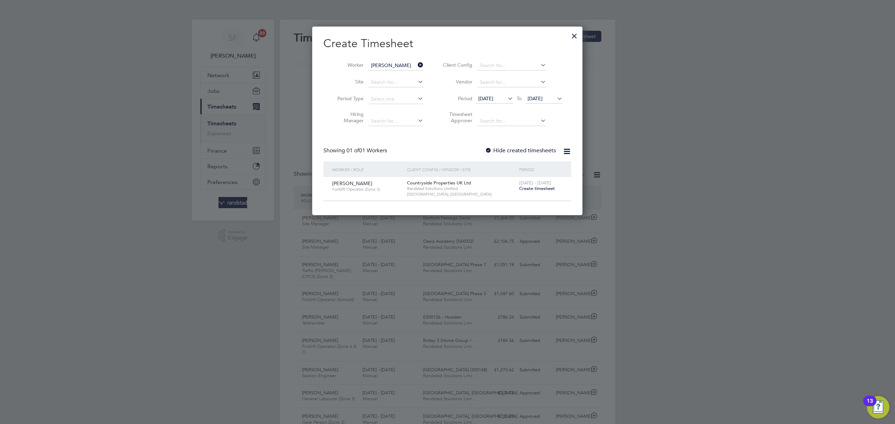
click at [538, 189] on span "Create timesheet" at bounding box center [537, 189] width 36 height 6
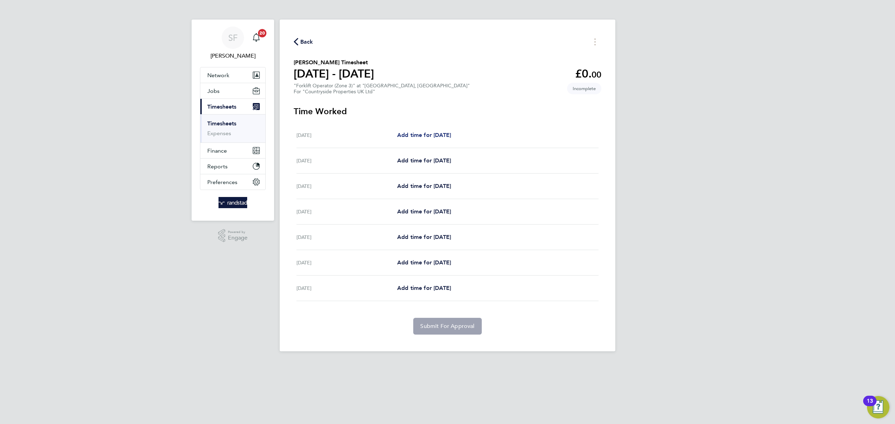
click at [436, 136] on span "Add time for Mon 18 Aug" at bounding box center [424, 135] width 54 height 7
select select "30"
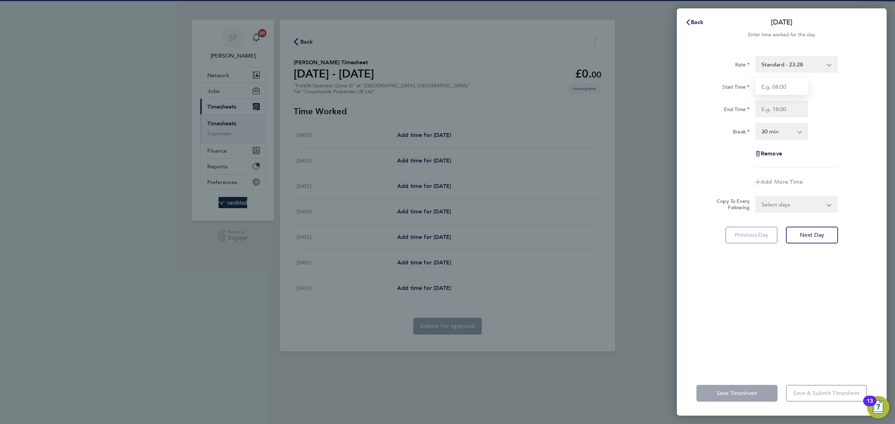
click at [785, 89] on input "Start Time" at bounding box center [781, 86] width 53 height 17
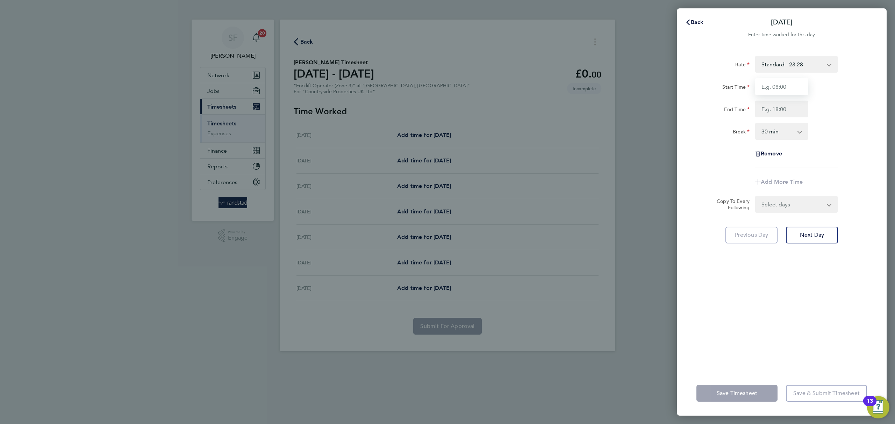
type input "07:30"
click at [770, 104] on input "End Time" at bounding box center [781, 109] width 53 height 17
type input "17:00"
click at [852, 124] on div "Break 0 min 15 min 30 min 45 min 60 min 75 min 90 min" at bounding box center [781, 131] width 176 height 17
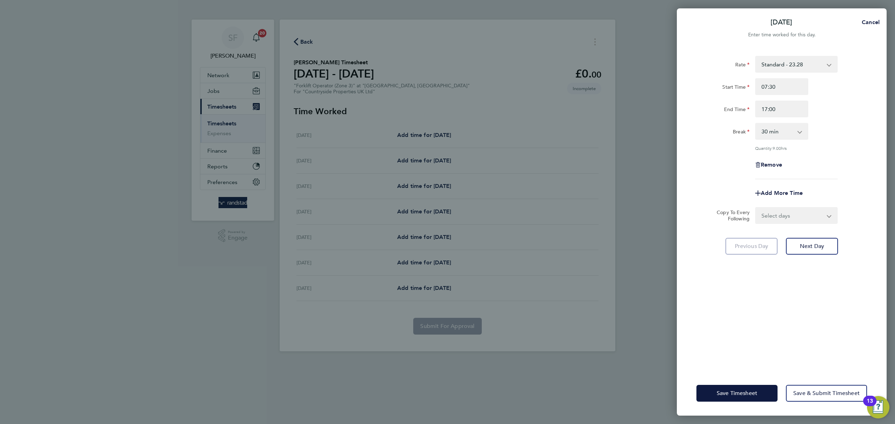
click at [822, 217] on select "Select days Day Weekday (Mon-Fri) Weekend (Sat-Sun) Tuesday Wednesday Thursday …" at bounding box center [791, 215] width 73 height 15
select select "TUE"
click at [755, 208] on select "Select days Day Weekday (Mon-Fri) Weekend (Sat-Sun) Tuesday Wednesday Thursday …" at bounding box center [791, 215] width 73 height 15
select select "2025-08-24"
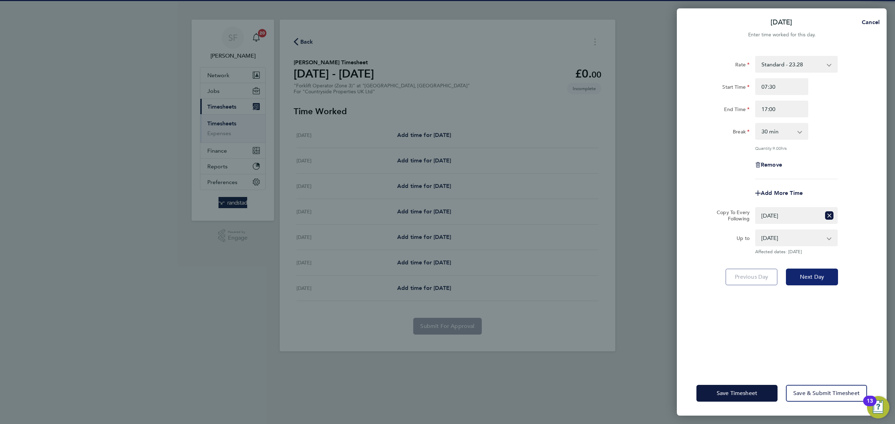
drag, startPoint x: 812, startPoint y: 277, endPoint x: 825, endPoint y: 267, distance: 15.7
click at [812, 277] on span "Next Day" at bounding box center [811, 277] width 24 height 7
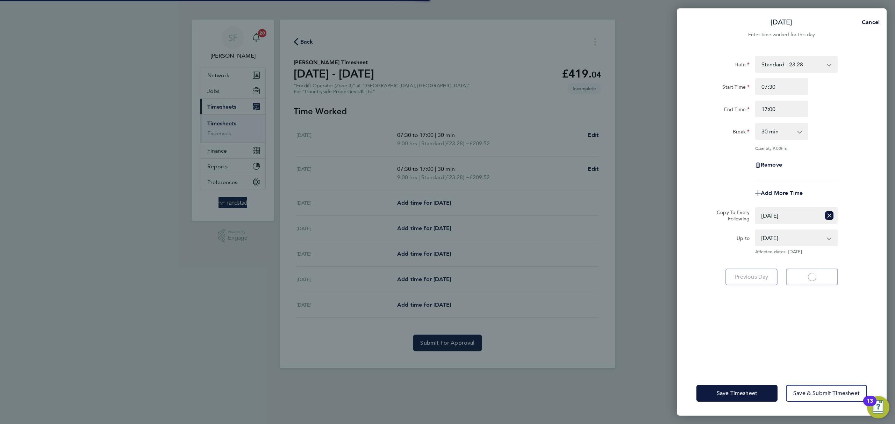
select select "30"
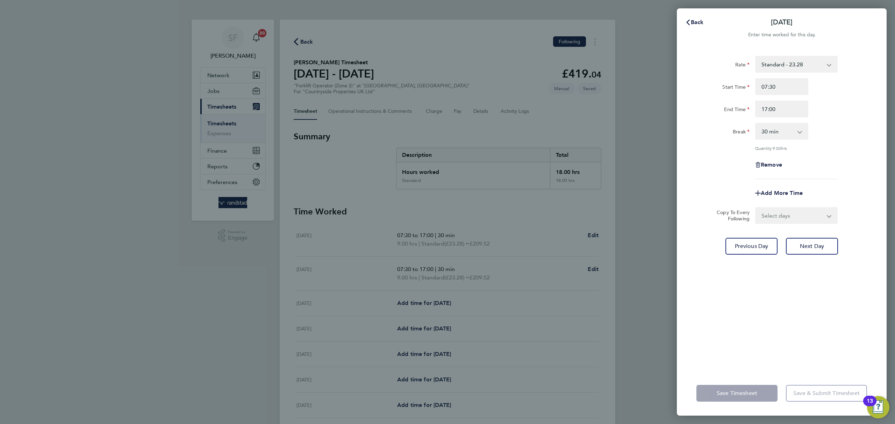
click at [796, 217] on select "Select days Day Weekday (Mon-Fri) Weekend (Sat-Sun) Wednesday Thursday Friday S…" at bounding box center [791, 215] width 73 height 15
select select "WED"
click at [755, 208] on select "Select days Day Weekday (Mon-Fri) Weekend (Sat-Sun) Wednesday Thursday Friday S…" at bounding box center [791, 215] width 73 height 15
select select "2025-08-24"
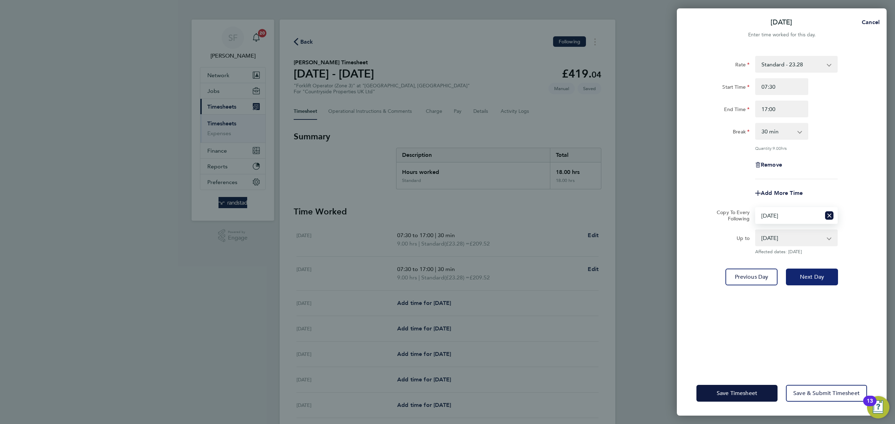
drag, startPoint x: 817, startPoint y: 271, endPoint x: 815, endPoint y: 267, distance: 4.8
click at [818, 270] on button "Next Day" at bounding box center [812, 277] width 52 height 17
select select "0: null"
select select "30"
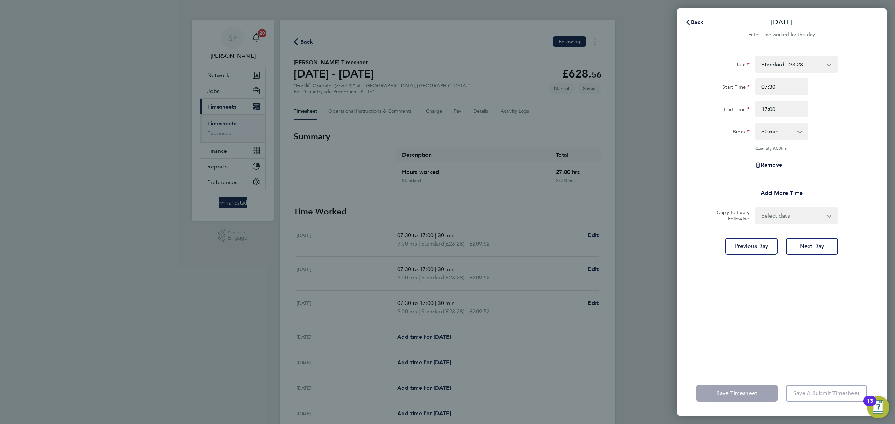
click at [792, 213] on select "Select days Day Weekday (Mon-Fri) Weekend (Sat-Sun) Thursday Friday Saturday Su…" at bounding box center [791, 215] width 73 height 15
select select "THU"
click at [755, 208] on select "Select days Day Weekday (Mon-Fri) Weekend (Sat-Sun) Thursday Friday Saturday Su…" at bounding box center [791, 215] width 73 height 15
select select "2025-08-24"
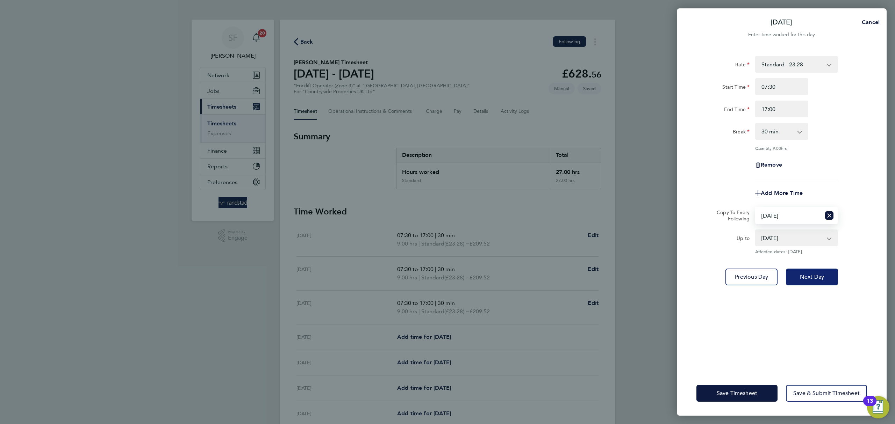
click at [829, 277] on button "Next Day" at bounding box center [812, 277] width 52 height 17
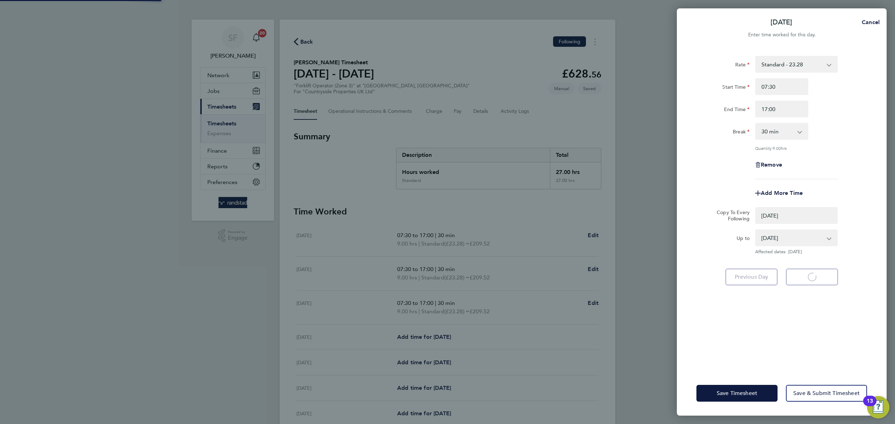
select select "0: null"
select select "30"
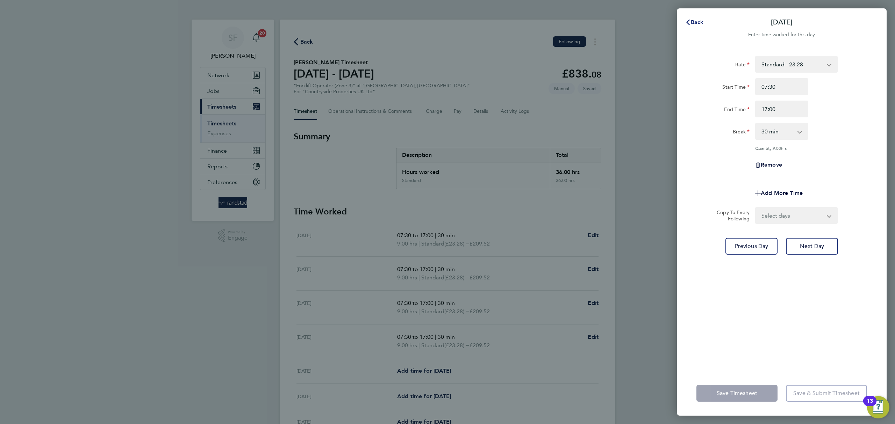
click at [698, 20] on span "Back" at bounding box center [696, 22] width 13 height 7
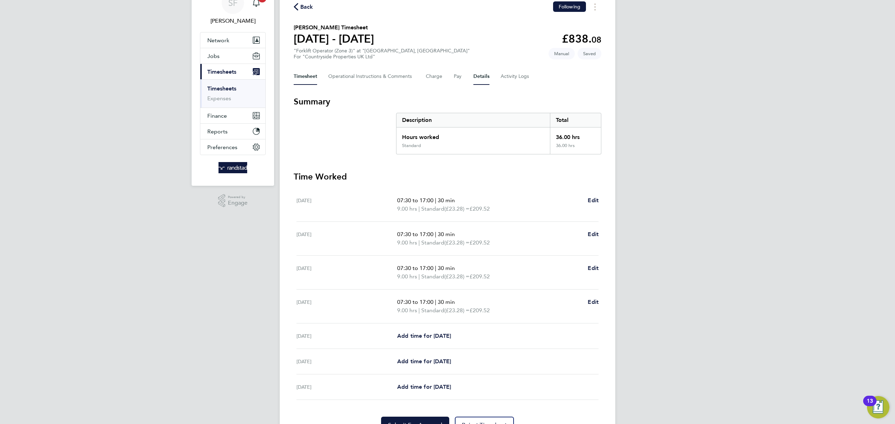
click at [482, 75] on button "Details" at bounding box center [481, 76] width 16 height 17
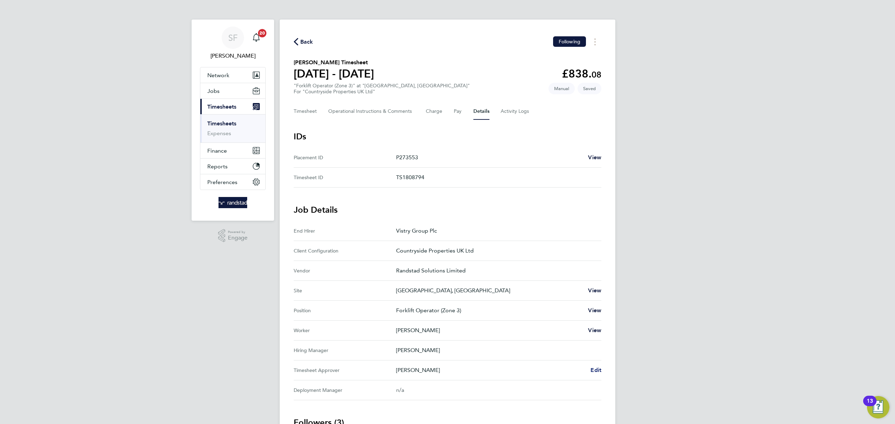
click at [597, 371] on span "Edit" at bounding box center [595, 370] width 11 height 7
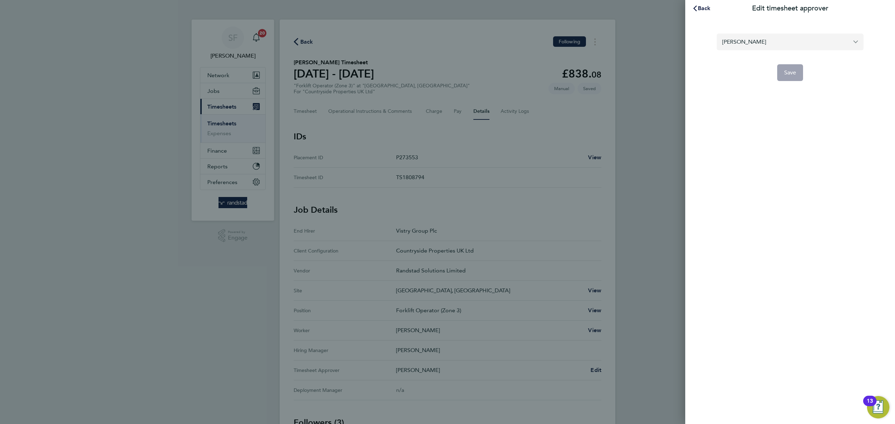
click at [751, 42] on input "[PERSON_NAME]" at bounding box center [789, 42] width 147 height 16
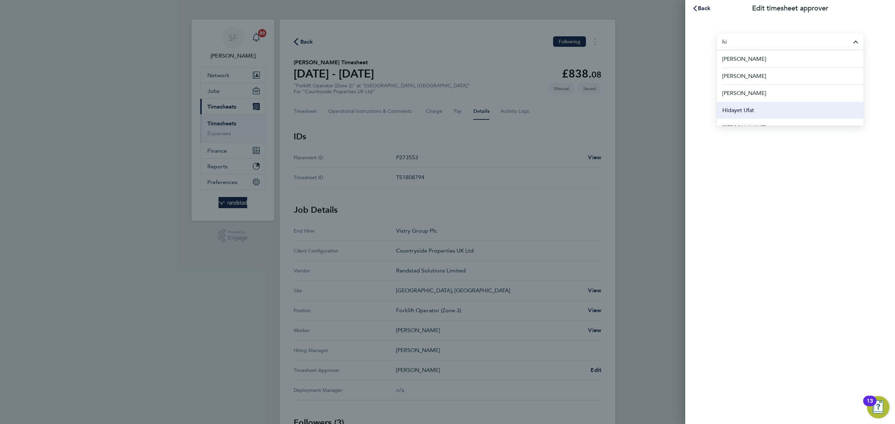
click at [745, 106] on span "Hidayet Ufat" at bounding box center [738, 110] width 32 height 8
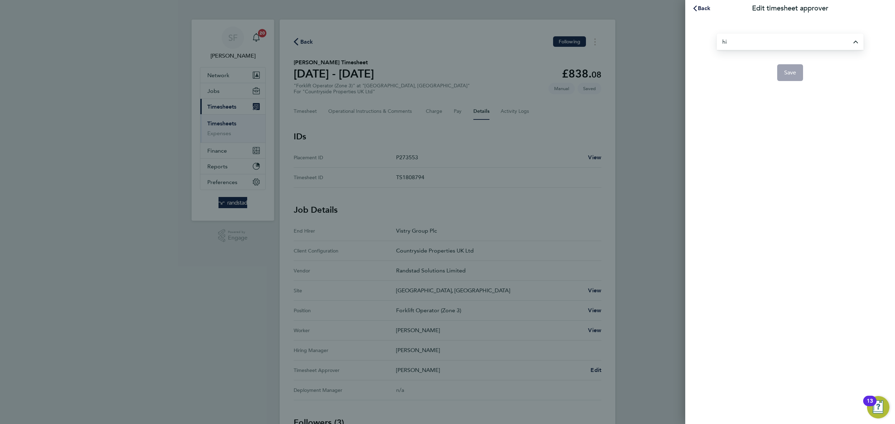
type input "Hidayet Ufat"
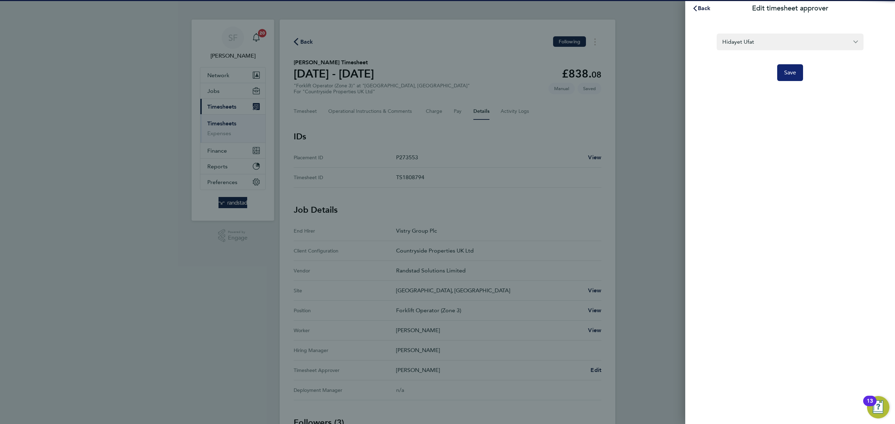
click at [793, 72] on span "Save" at bounding box center [790, 72] width 12 height 7
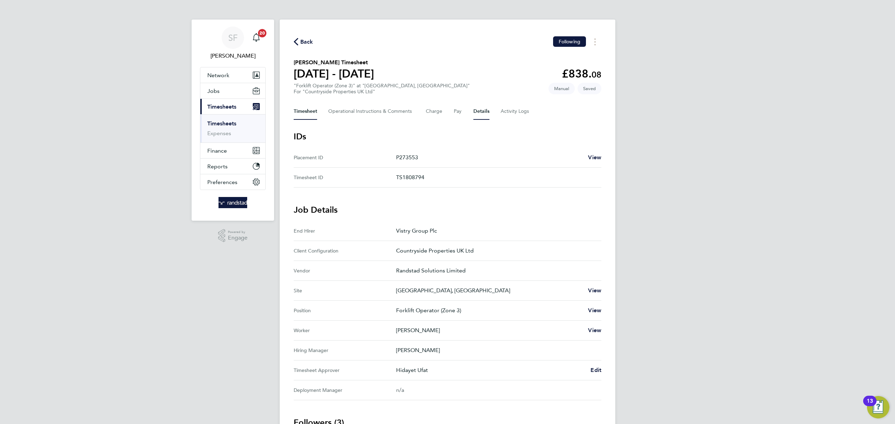
click at [309, 112] on button "Timesheet" at bounding box center [305, 111] width 23 height 17
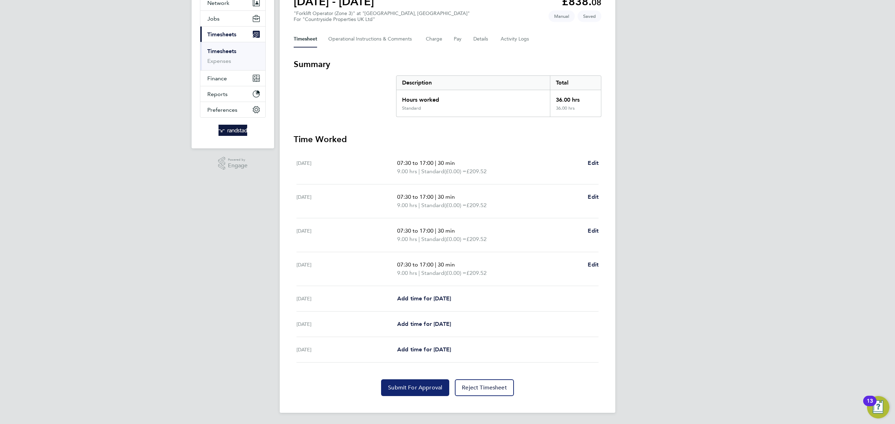
click at [416, 388] on span "Submit For Approval" at bounding box center [415, 387] width 54 height 7
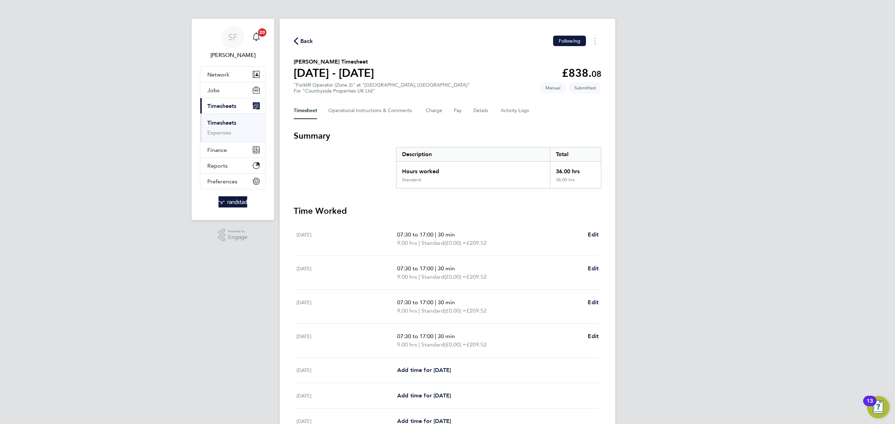
click at [228, 122] on link "Timesheets" at bounding box center [221, 123] width 29 height 7
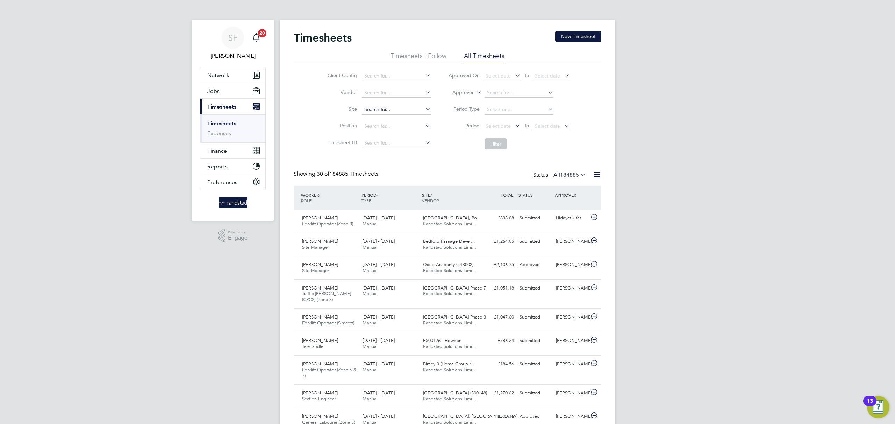
scroll to position [17, 61]
click at [397, 109] on input at bounding box center [396, 110] width 69 height 10
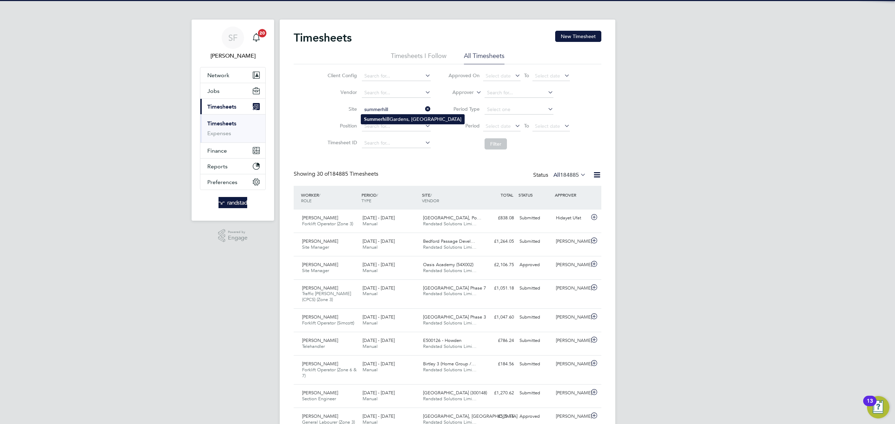
click at [411, 117] on li "Summerhill Gardens, Polegate" at bounding box center [412, 119] width 103 height 9
type input "[GEOGRAPHIC_DATA], [GEOGRAPHIC_DATA]"
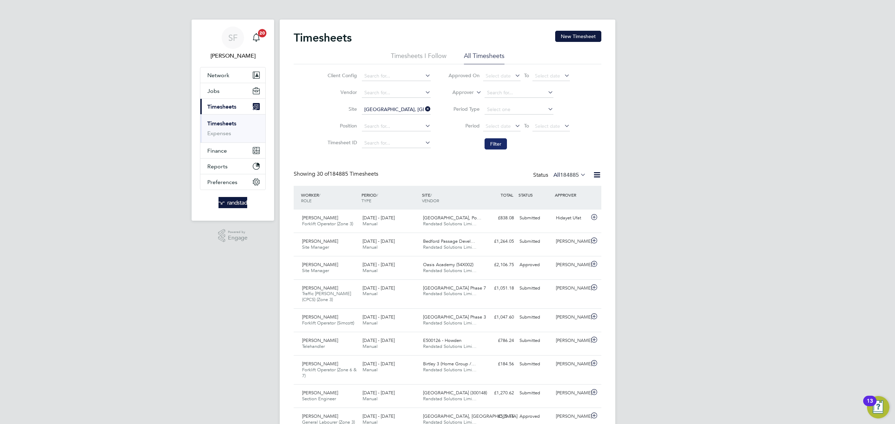
click at [503, 140] on button "Filter" at bounding box center [495, 143] width 22 height 11
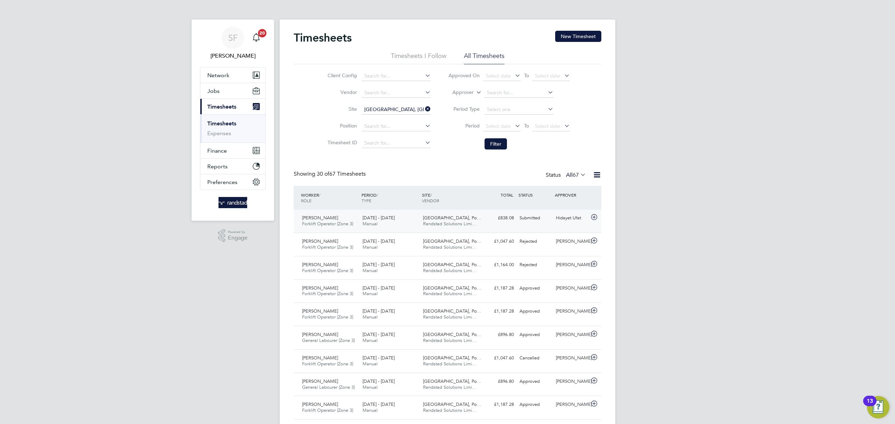
click at [545, 222] on div "Submitted" at bounding box center [534, 218] width 36 height 12
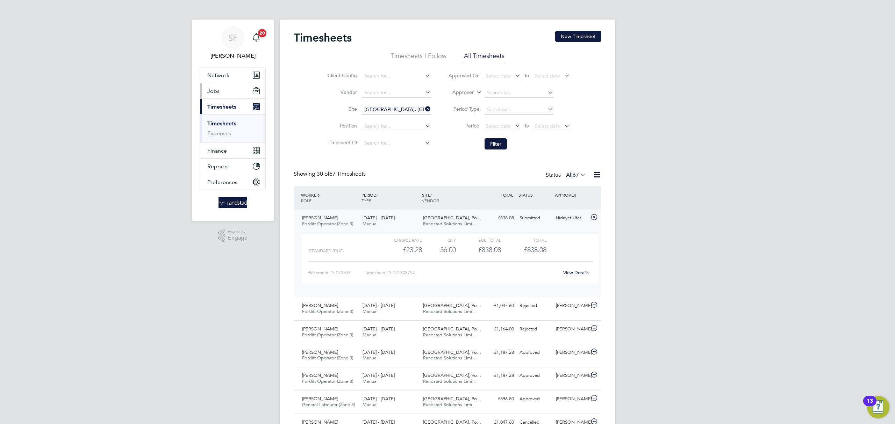
click at [212, 92] on span "Jobs" at bounding box center [213, 91] width 12 height 7
drag, startPoint x: 224, startPoint y: 128, endPoint x: 246, endPoint y: 81, distance: 52.0
click at [224, 127] on link "Placements" at bounding box center [221, 127] width 29 height 7
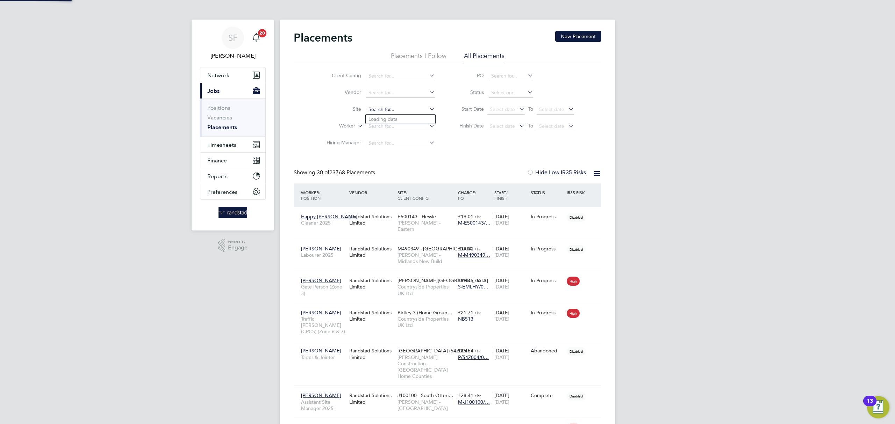
click at [386, 109] on input at bounding box center [400, 110] width 69 height 10
click at [420, 121] on li "Summerhill Gardens, Polegate" at bounding box center [417, 119] width 103 height 9
type input "[GEOGRAPHIC_DATA], [GEOGRAPHIC_DATA]"
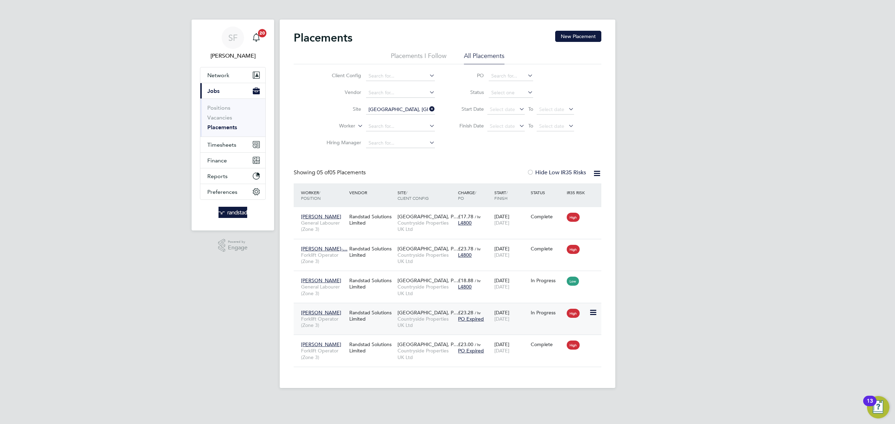
click at [529, 314] on div "In Progress" at bounding box center [547, 312] width 36 height 13
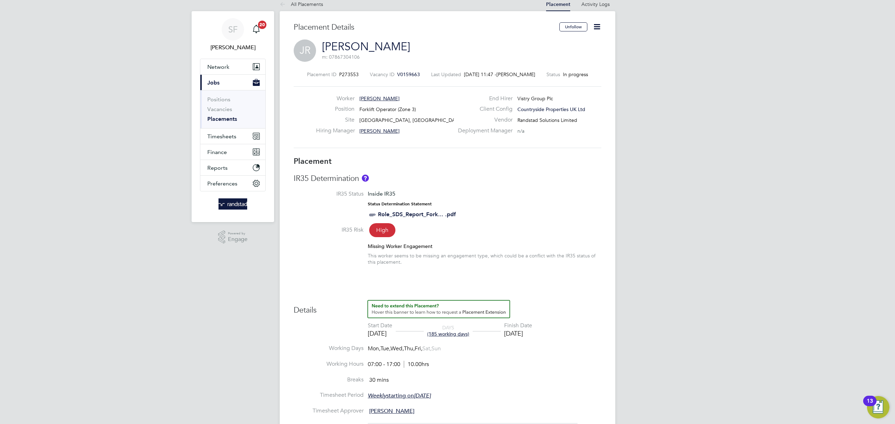
scroll to position [7, 0]
click at [599, 28] on icon at bounding box center [596, 27] width 9 height 9
click at [577, 44] on li "Edit Placement e" at bounding box center [573, 44] width 51 height 10
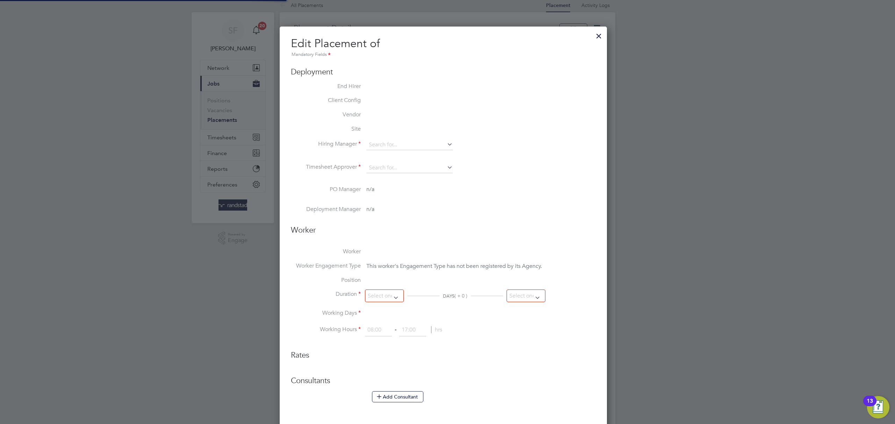
type input "[PERSON_NAME]"
type input "[DATE]"
type input "07:00"
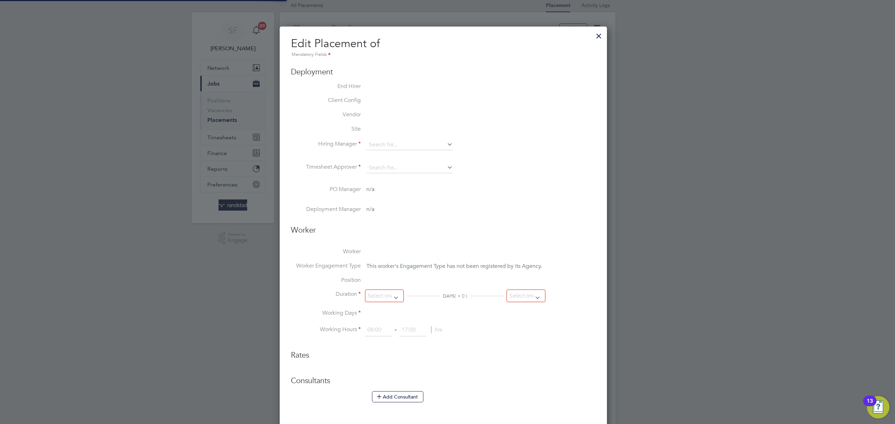
type input "17:00"
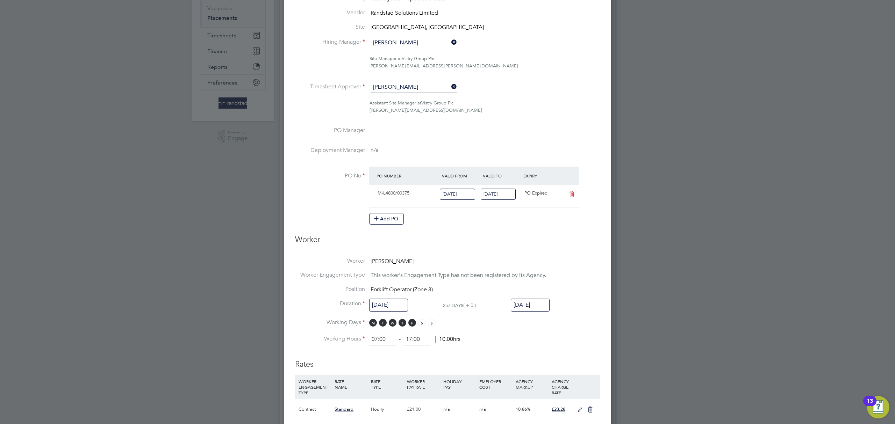
scroll to position [114, 0]
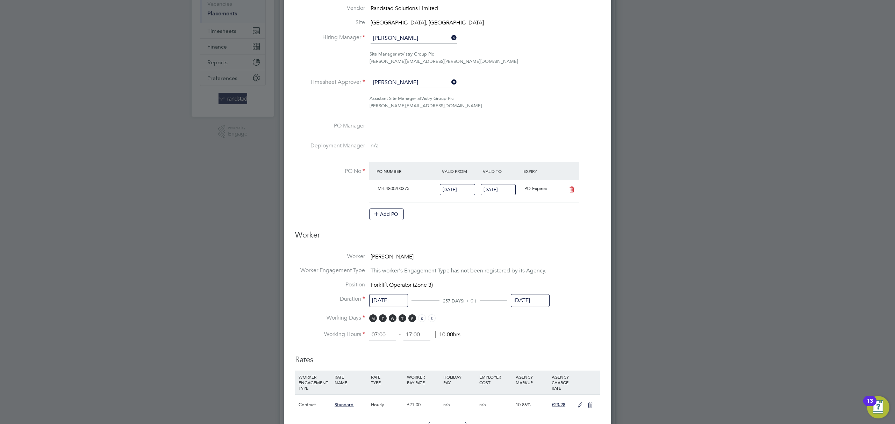
click at [512, 187] on input "[DATE]" at bounding box center [497, 190] width 35 height 12
click at [563, 63] on icon at bounding box center [562, 65] width 7 height 8
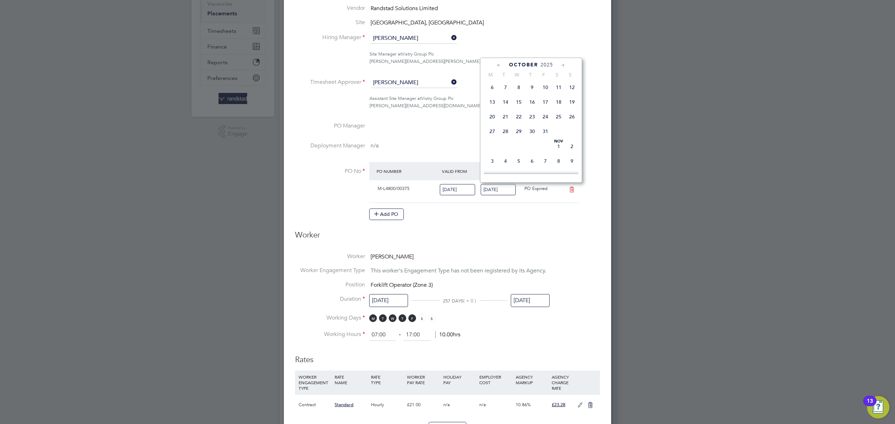
click at [543, 138] on span "31" at bounding box center [544, 131] width 13 height 13
type input "[DATE]"
click at [543, 259] on li "Worker [PERSON_NAME]" at bounding box center [447, 260] width 305 height 14
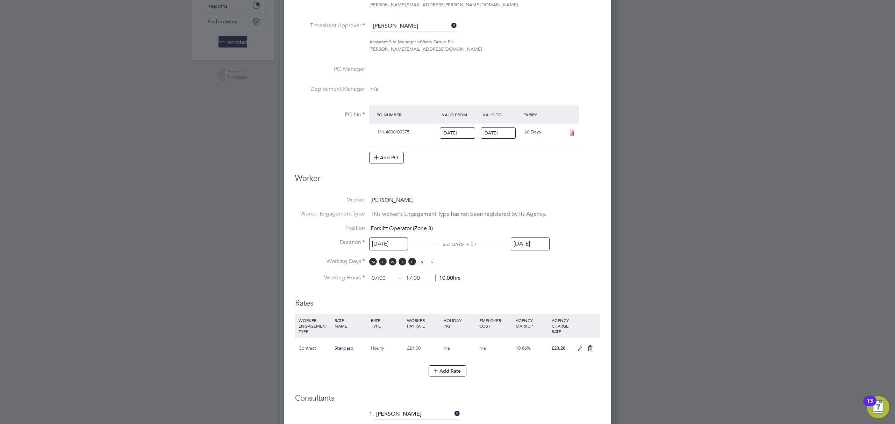
scroll to position [377, 0]
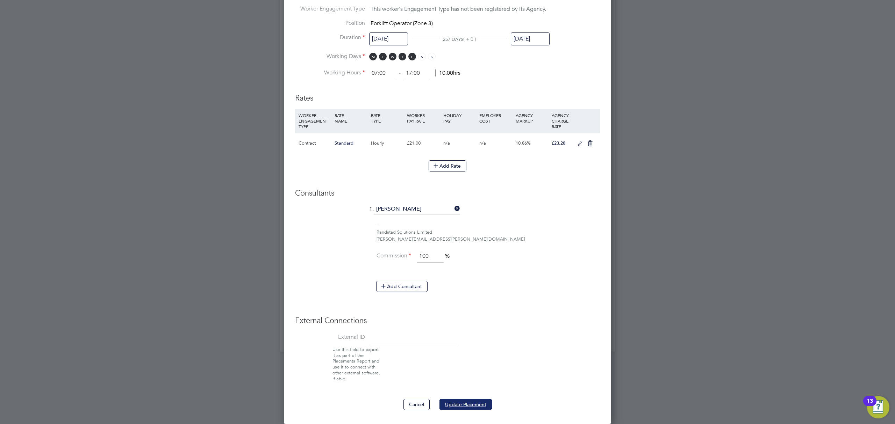
click at [456, 405] on button "Update Placement" at bounding box center [465, 404] width 52 height 11
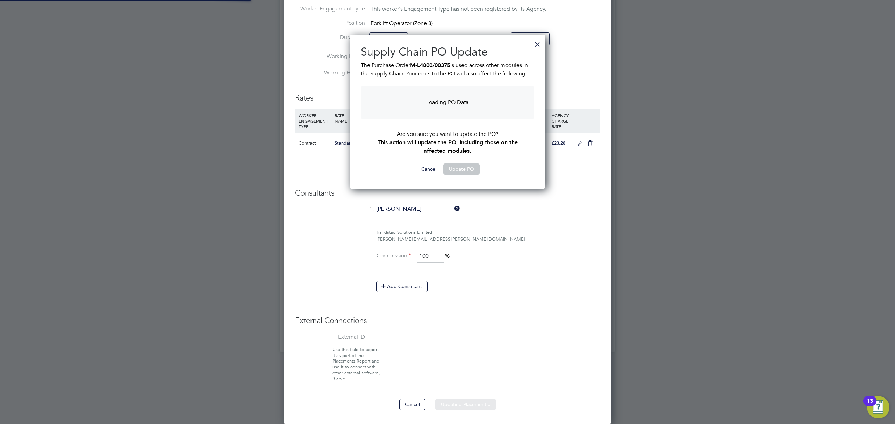
scroll to position [169, 196]
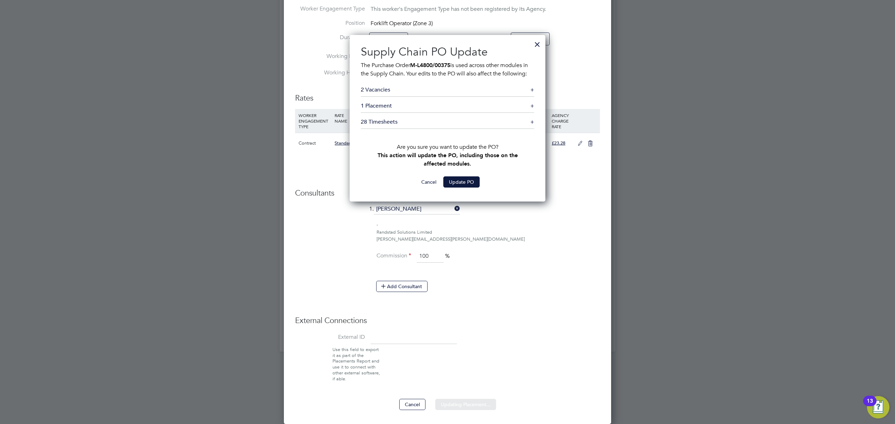
click at [471, 182] on button "Update PO" at bounding box center [461, 181] width 36 height 11
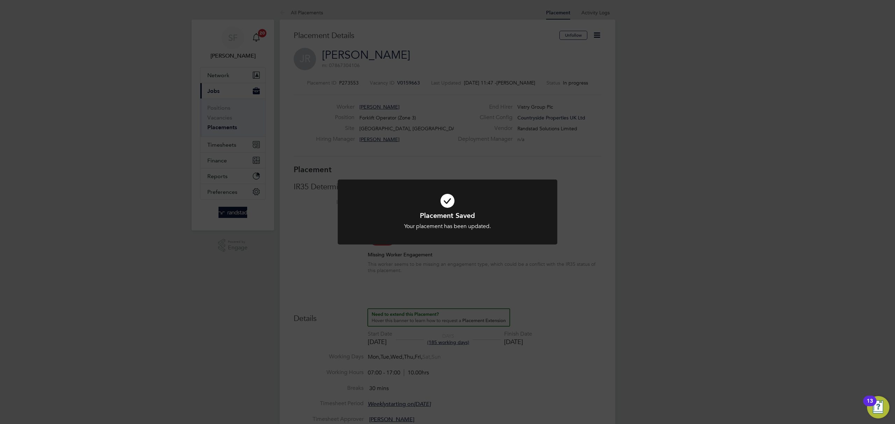
click at [564, 162] on div "Placement Saved Your placement has been updated. Cancel Okay" at bounding box center [447, 212] width 895 height 424
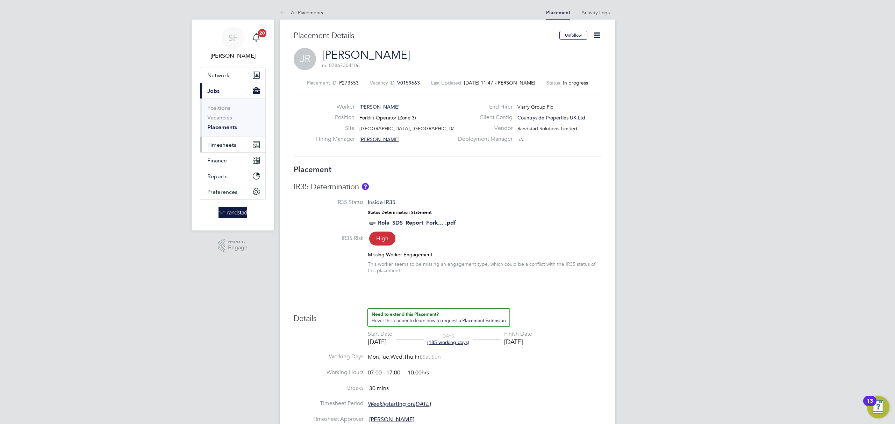
click at [224, 143] on span "Timesheets" at bounding box center [221, 145] width 29 height 7
click at [223, 124] on link "Timesheets" at bounding box center [221, 123] width 29 height 7
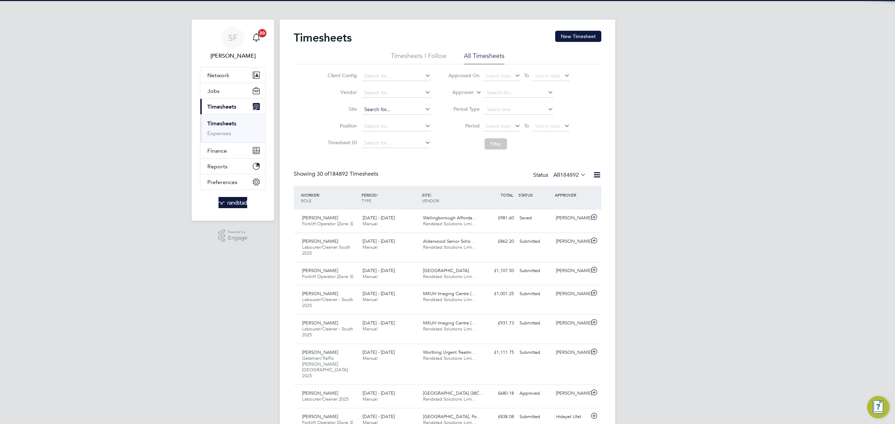
click at [376, 113] on input at bounding box center [396, 110] width 69 height 10
click at [385, 124] on li "Bexhill Phase 2" at bounding box center [397, 128] width 72 height 9
type input "Bexhill Phase 2"
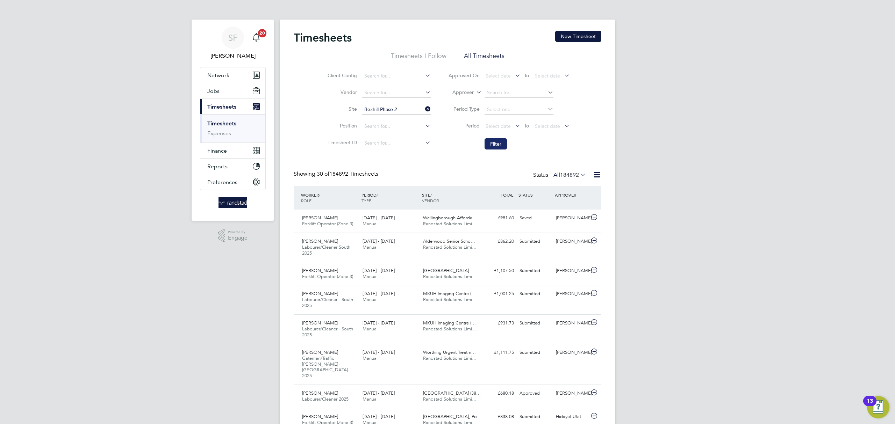
click at [497, 143] on button "Filter" at bounding box center [495, 143] width 22 height 11
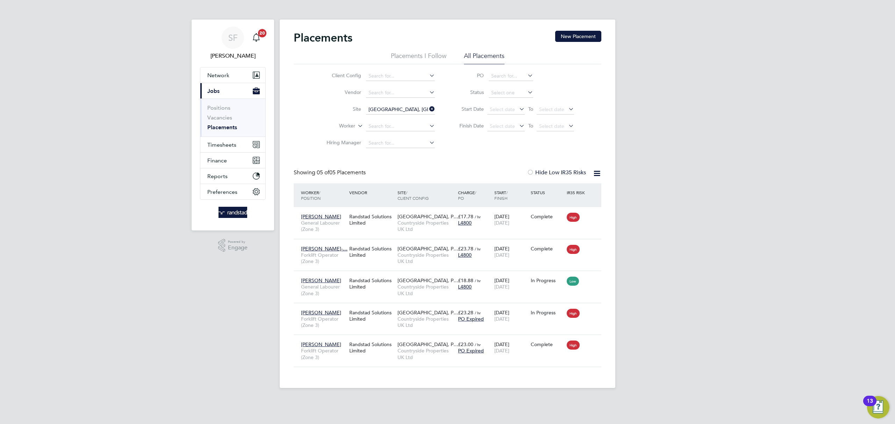
click at [228, 127] on link "Placements" at bounding box center [222, 127] width 30 height 7
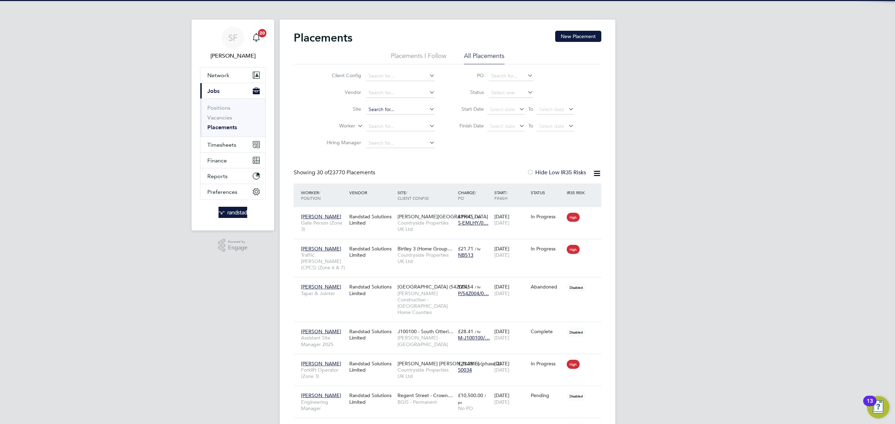
click at [395, 110] on input at bounding box center [400, 110] width 69 height 10
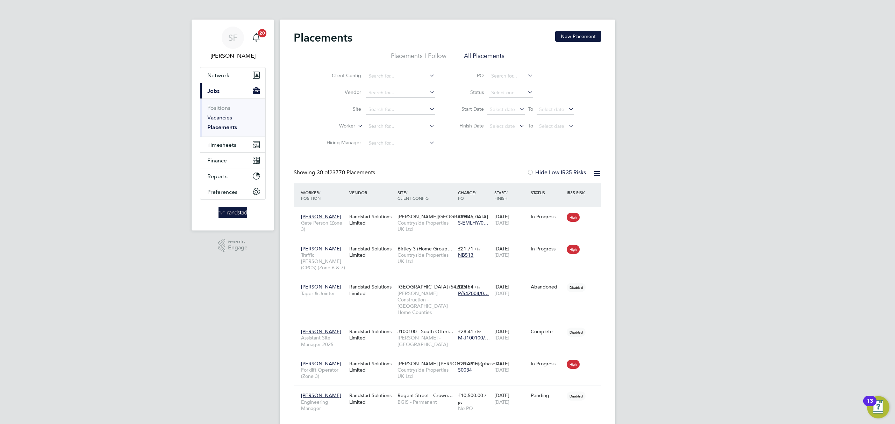
click at [218, 120] on link "Vacancies" at bounding box center [219, 117] width 25 height 7
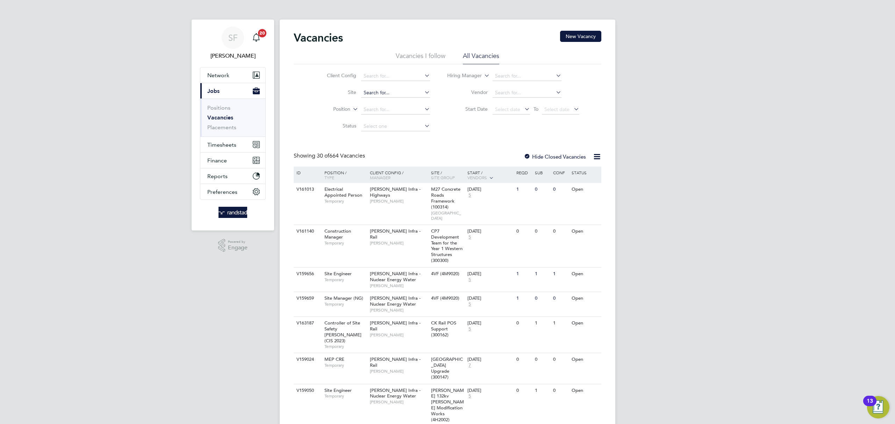
click at [384, 90] on input at bounding box center [395, 93] width 69 height 10
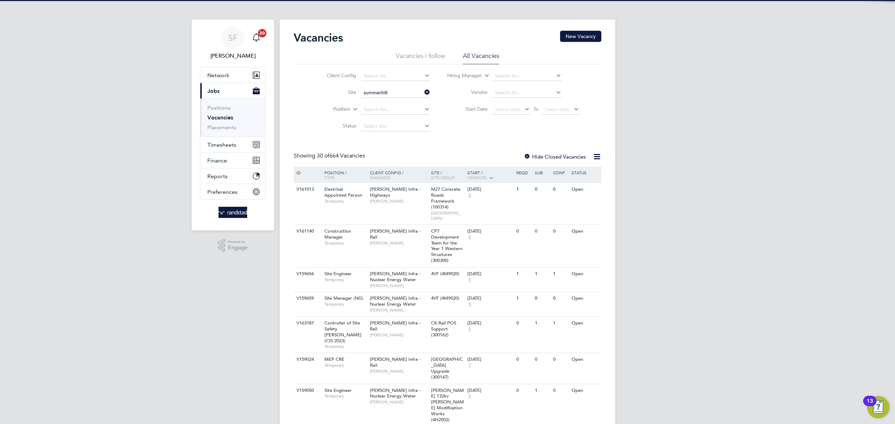
click at [393, 98] on li "Summerhill Gardens, Polegate" at bounding box center [411, 102] width 103 height 9
type input "[GEOGRAPHIC_DATA], [GEOGRAPHIC_DATA]"
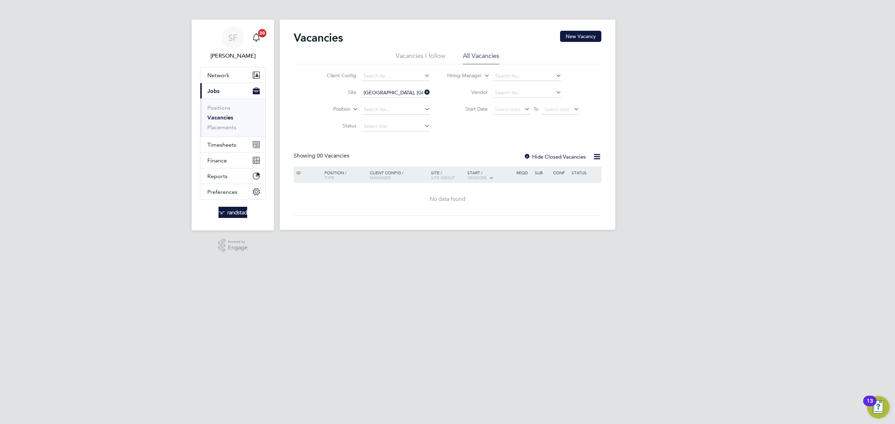
drag, startPoint x: 425, startPoint y: 91, endPoint x: 393, endPoint y: 89, distance: 31.9
click at [423, 92] on icon at bounding box center [423, 92] width 0 height 10
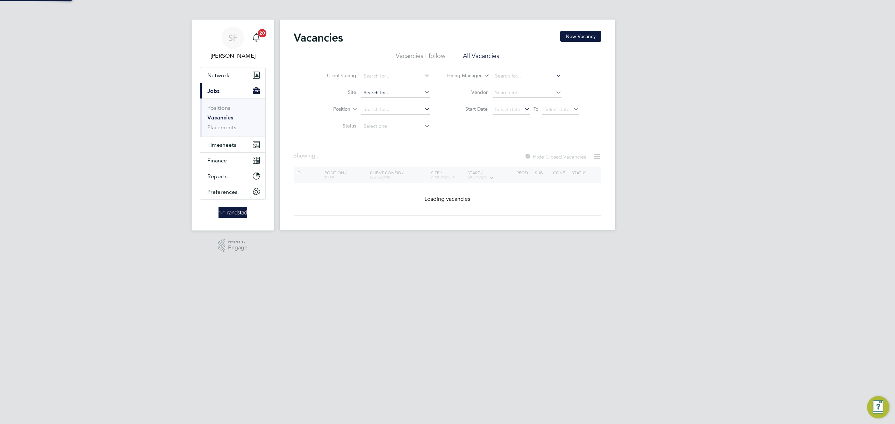
click at [393, 89] on input at bounding box center [395, 93] width 69 height 10
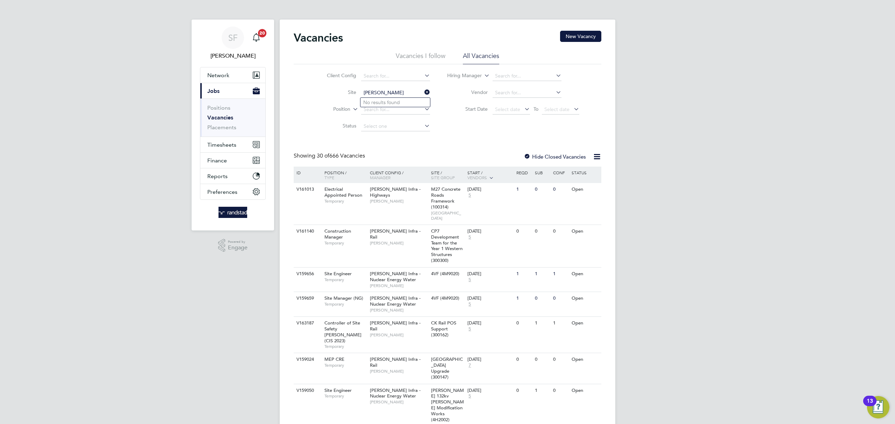
click at [378, 94] on input "burges hill" at bounding box center [395, 93] width 69 height 10
click at [405, 111] on b "Hill" at bounding box center [409, 112] width 8 height 6
type input "[PERSON_NAME] [PERSON_NAME] (phase 2)"
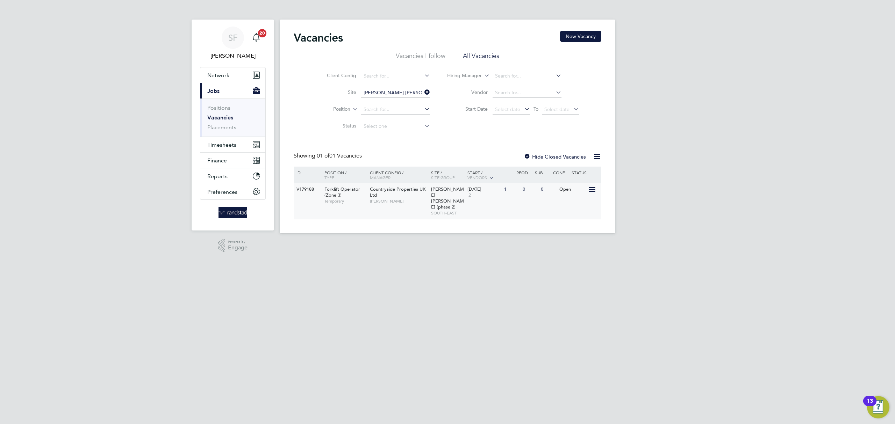
click at [565, 188] on div "Open" at bounding box center [572, 189] width 30 height 13
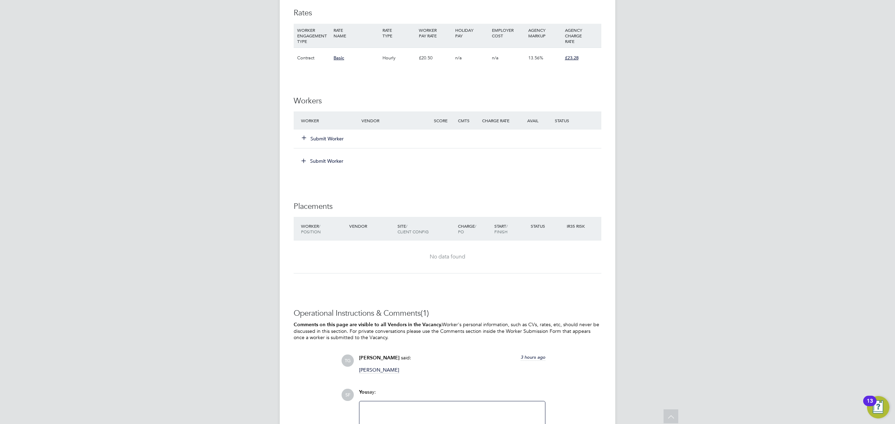
scroll to position [481, 0]
click at [323, 138] on button "Submit Worker" at bounding box center [323, 137] width 42 height 7
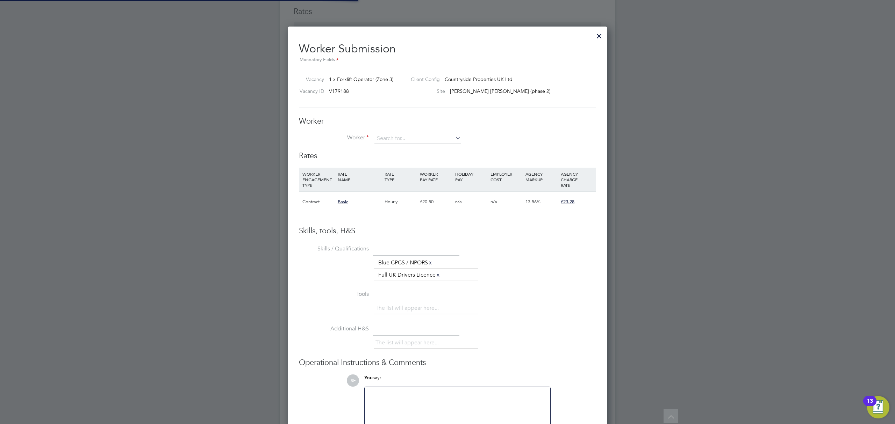
scroll to position [444, 320]
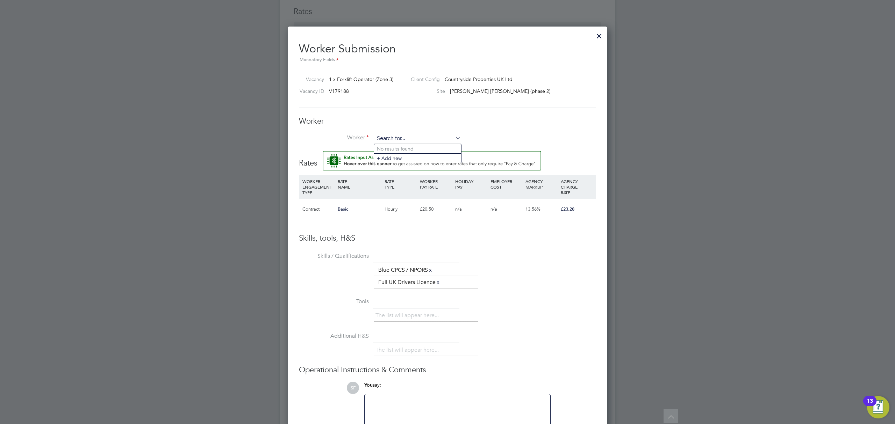
click at [401, 136] on input at bounding box center [417, 138] width 86 height 10
click at [600, 36] on div at bounding box center [599, 34] width 13 height 13
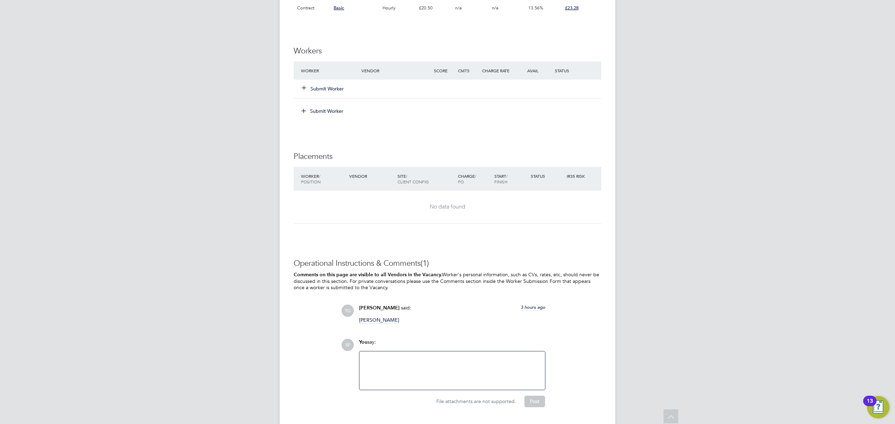
scroll to position [551, 0]
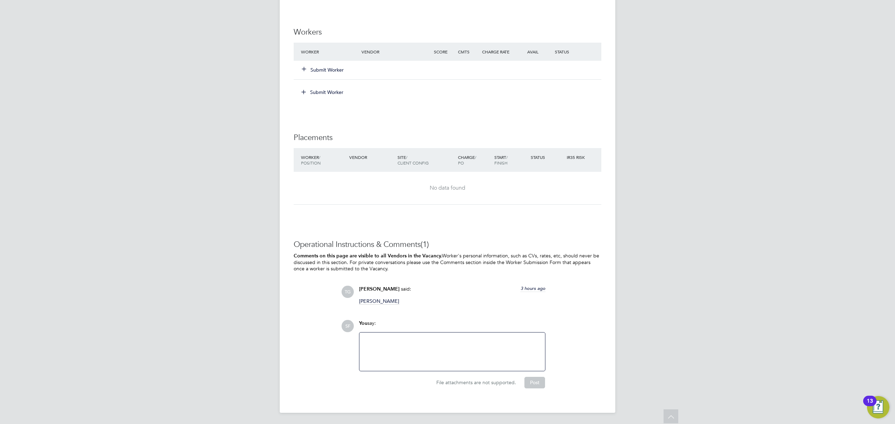
click at [330, 70] on button "Submit Worker" at bounding box center [323, 69] width 42 height 7
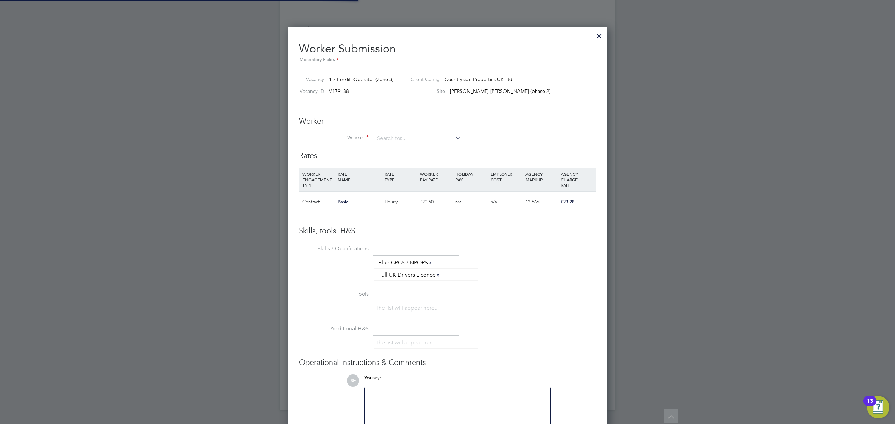
scroll to position [3, 3]
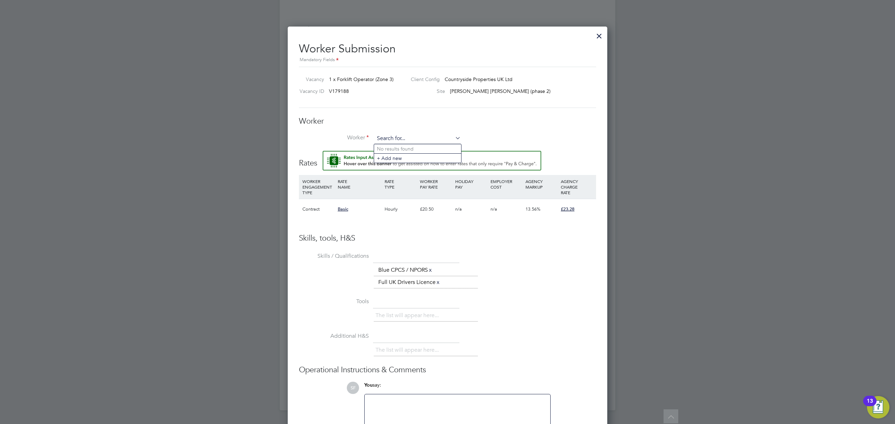
click at [402, 138] on input at bounding box center [417, 138] width 86 height 10
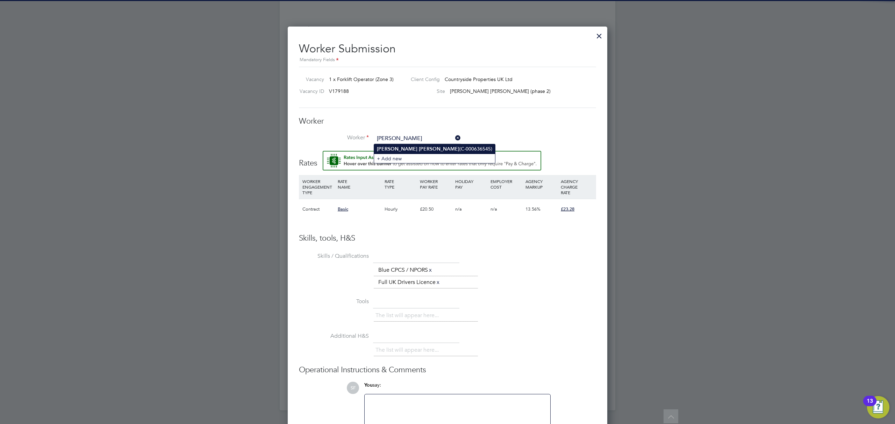
click at [419, 146] on b "Woolsey" at bounding box center [439, 149] width 41 height 6
type input "Micheal Woolsey (C-000636545)"
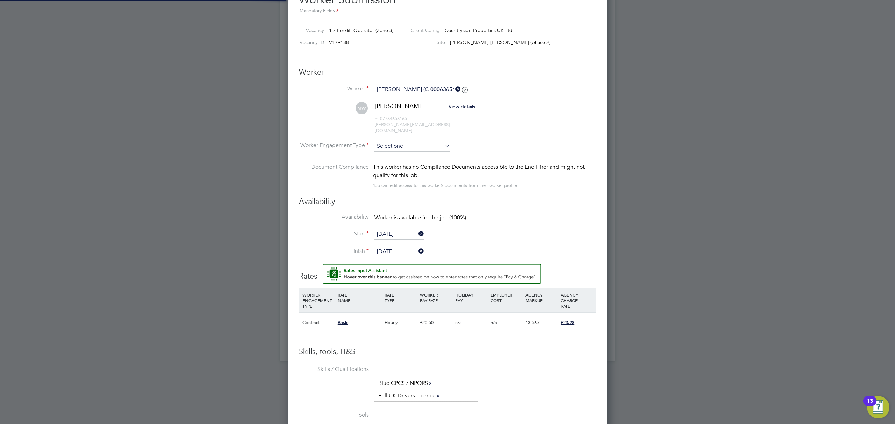
click at [400, 141] on input at bounding box center [412, 146] width 76 height 10
click at [395, 148] on li "Contract" at bounding box center [412, 150] width 77 height 9
type input "Contract"
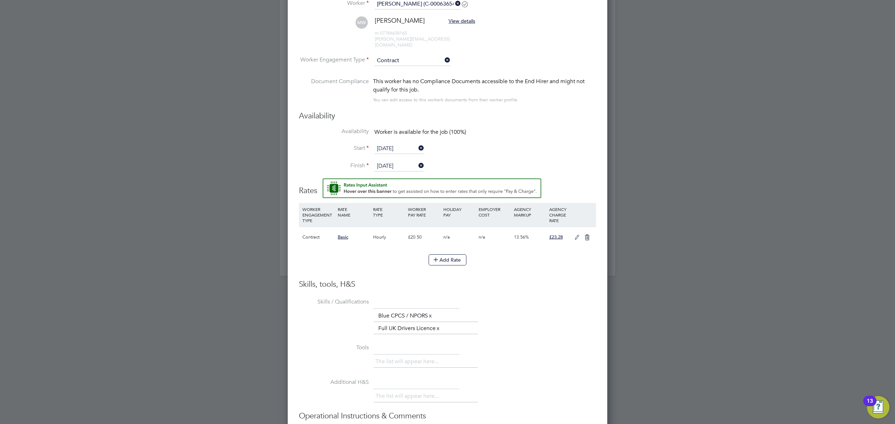
click at [576, 235] on icon at bounding box center [576, 238] width 9 height 6
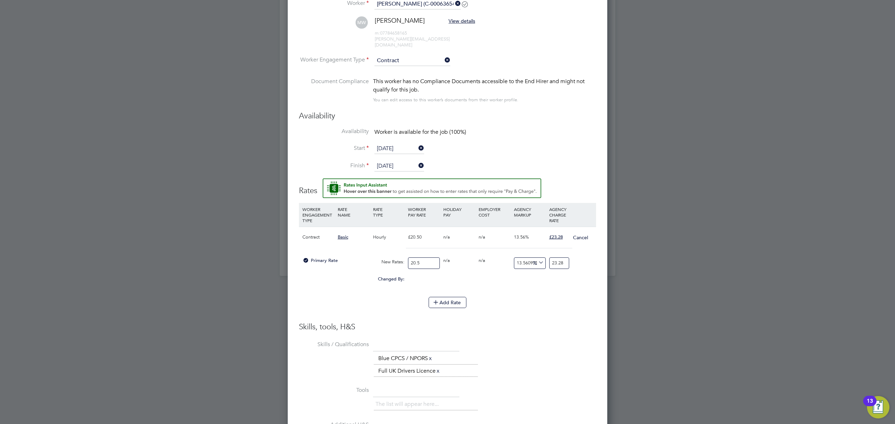
drag, startPoint x: 422, startPoint y: 256, endPoint x: 401, endPoint y: 255, distance: 21.0
click at [401, 255] on div "Primary Rate New Rates: 20.5 0 n/a 0 n/a 13.560975609756097 0 % 23.28" at bounding box center [447, 263] width 297 height 19
type input "1"
type input "1.1356097560975609"
type input "19"
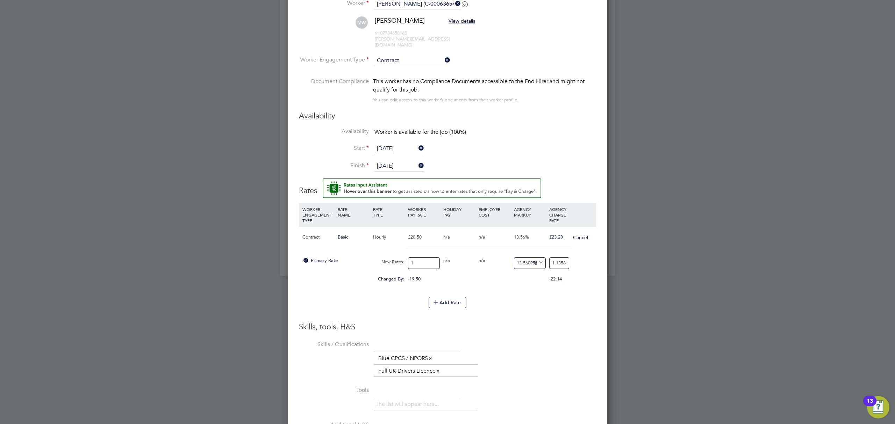
type input "21.57658536585366"
type input "19.5"
type input "22.14439024390244"
type input "19.50"
type input "-89.74358974358974"
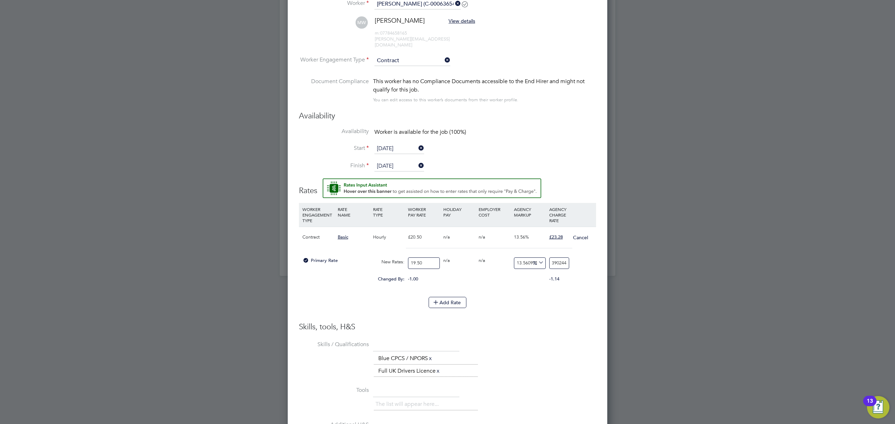
type input "2"
type input "17.94871794871795"
type input "23"
type input "18.974358974358974"
type input "23.2"
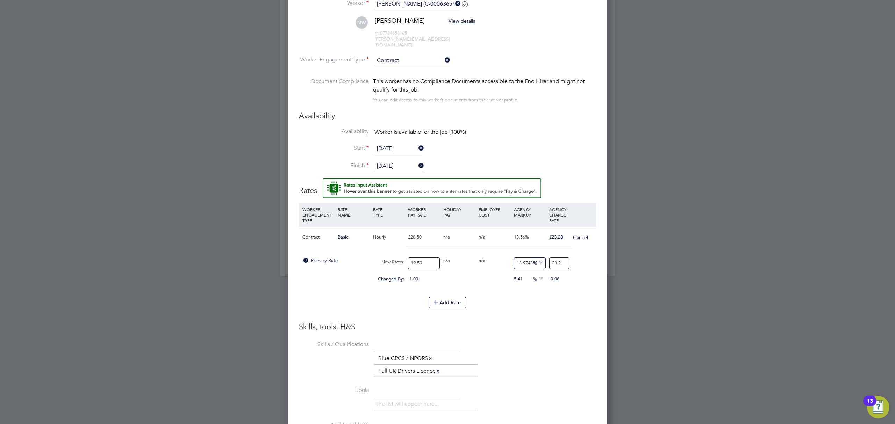
type input "19.384615384615383"
type input "23.28"
click at [540, 339] on li "Skills / Qualifications The list will appear here... Blue CPCS / NPORS x Full U…" at bounding box center [447, 361] width 297 height 45
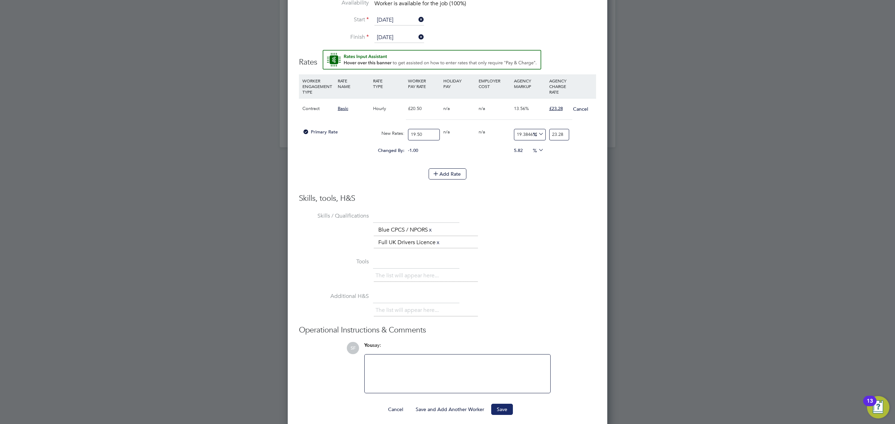
click at [501, 405] on button "Save" at bounding box center [502, 409] width 22 height 11
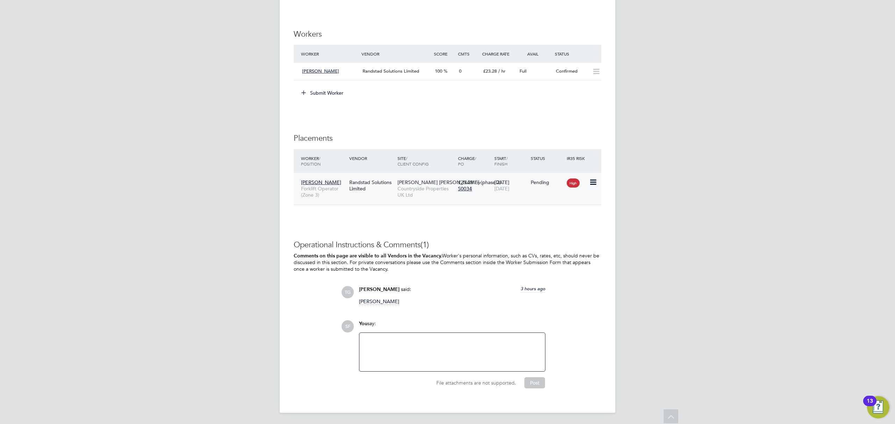
click at [596, 182] on icon at bounding box center [592, 182] width 7 height 8
click at [553, 224] on li "Start" at bounding box center [571, 228] width 50 height 10
type input "Adam Large"
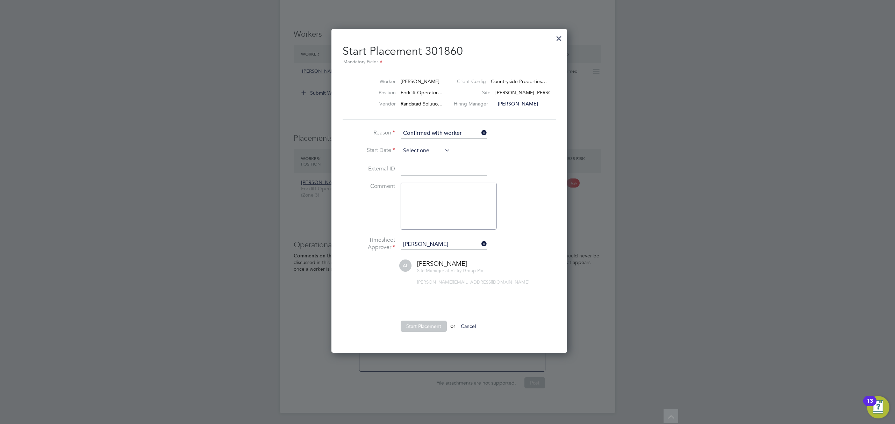
click at [405, 148] on input at bounding box center [425, 151] width 50 height 10
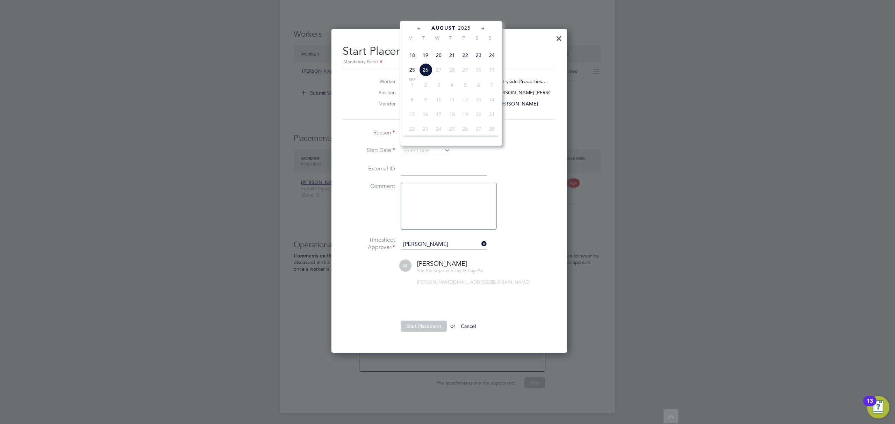
click at [421, 77] on span "26" at bounding box center [425, 69] width 13 height 13
type input "[DATE]"
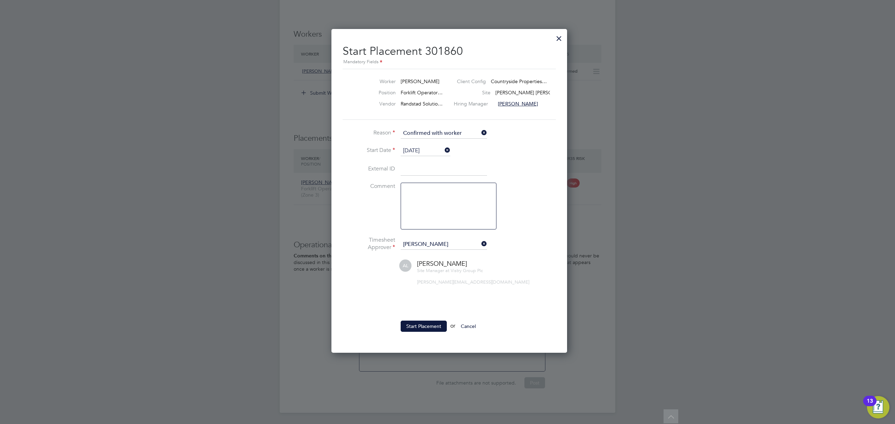
click at [430, 326] on button "Start Placement" at bounding box center [423, 326] width 46 height 11
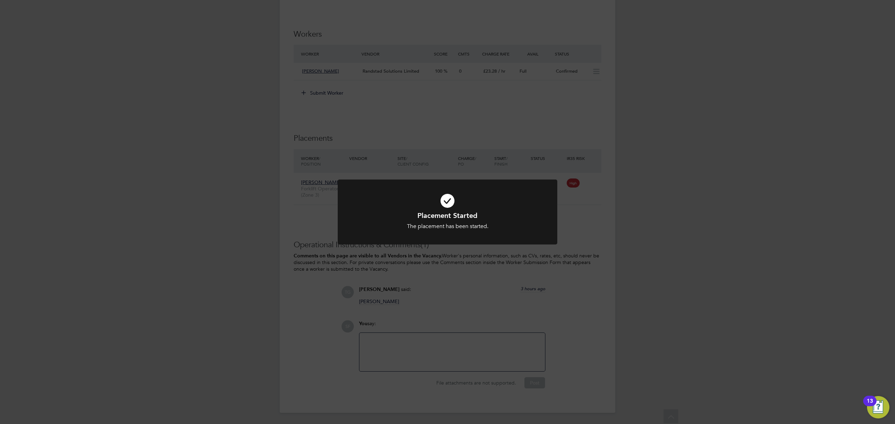
click at [169, 167] on div "Placement Started The placement has been started. Cancel Okay" at bounding box center [447, 212] width 895 height 424
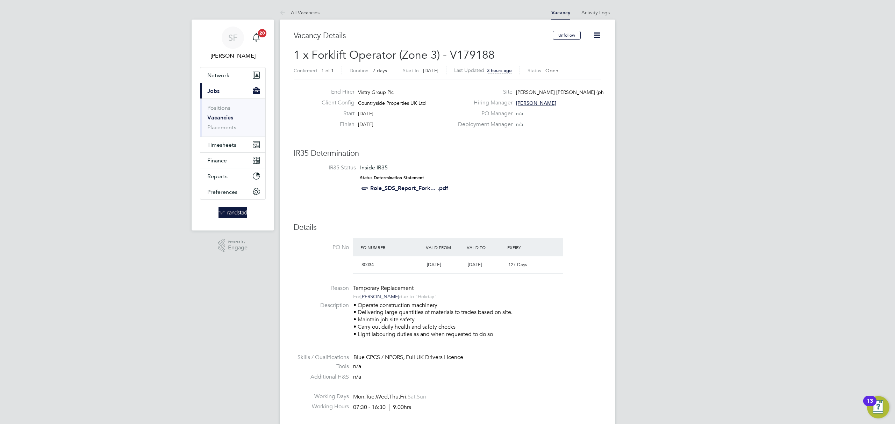
click at [226, 119] on link "Vacancies" at bounding box center [220, 117] width 26 height 7
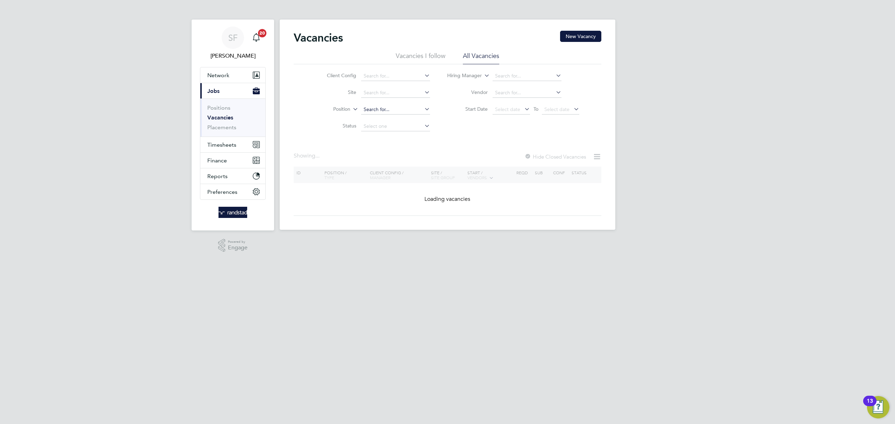
click at [384, 108] on input at bounding box center [395, 110] width 69 height 10
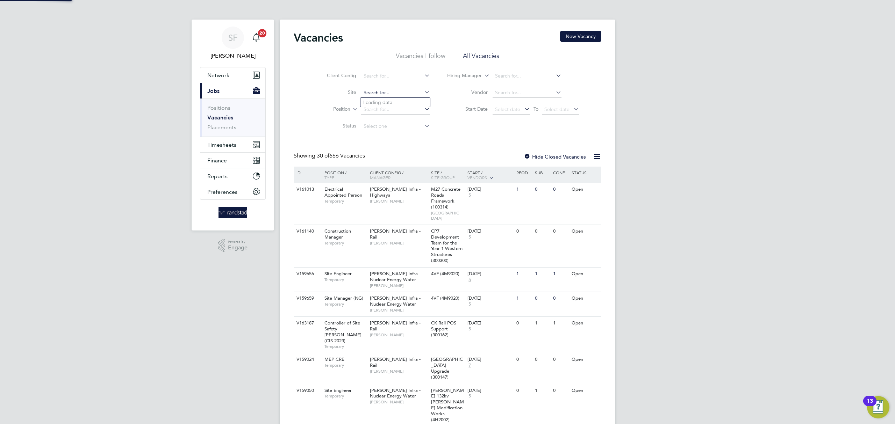
click at [380, 88] on input at bounding box center [395, 93] width 69 height 10
click at [385, 100] on b "Summerhill" at bounding box center [376, 103] width 26 height 6
type input "[GEOGRAPHIC_DATA], [GEOGRAPHIC_DATA]"
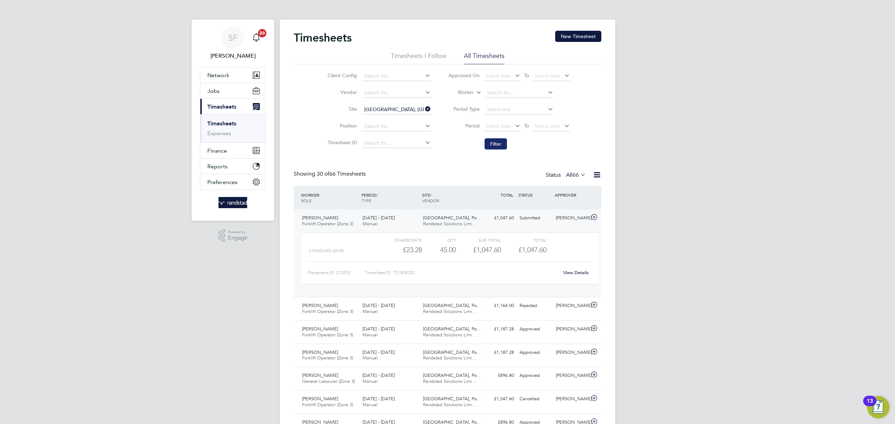
click at [497, 142] on button "Filter" at bounding box center [495, 143] width 22 height 11
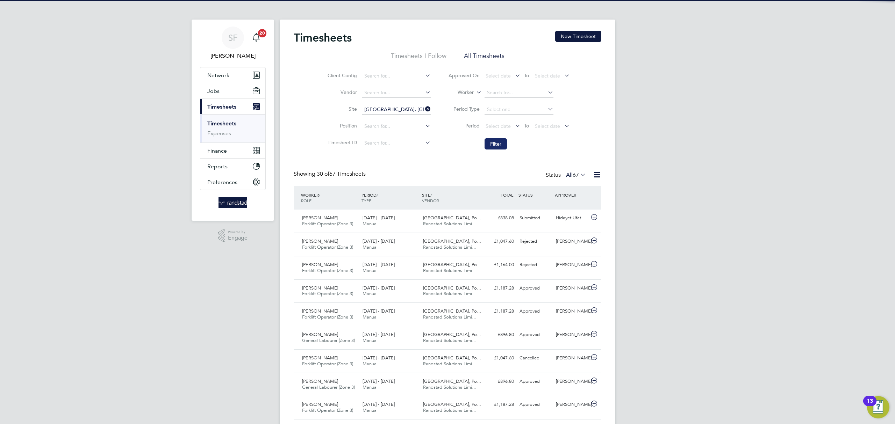
scroll to position [17, 61]
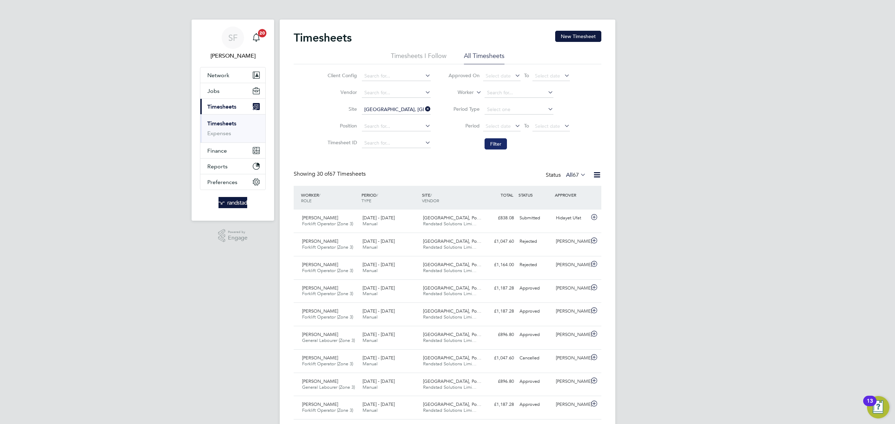
click at [495, 146] on button "Filter" at bounding box center [495, 143] width 22 height 11
click at [498, 143] on button "Filter" at bounding box center [495, 143] width 22 height 11
click at [203, 89] on button "Jobs" at bounding box center [232, 90] width 65 height 15
click at [208, 90] on span "Jobs" at bounding box center [213, 91] width 12 height 7
click at [212, 87] on button "Jobs" at bounding box center [232, 90] width 65 height 15
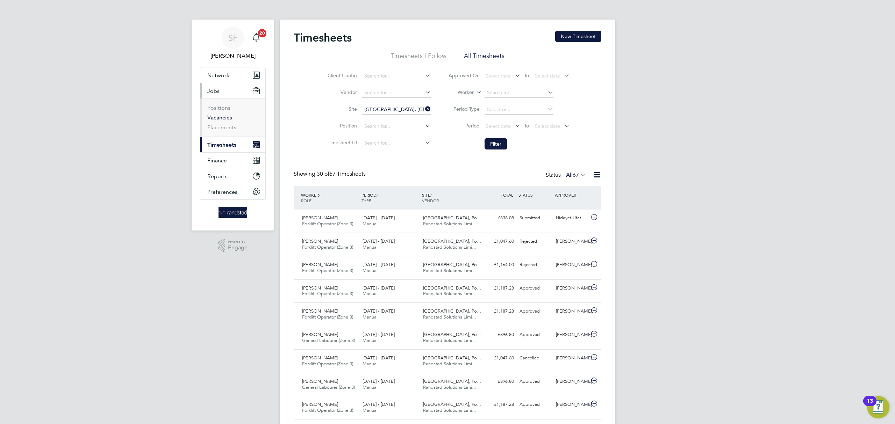
click at [218, 120] on link "Vacancies" at bounding box center [219, 117] width 25 height 7
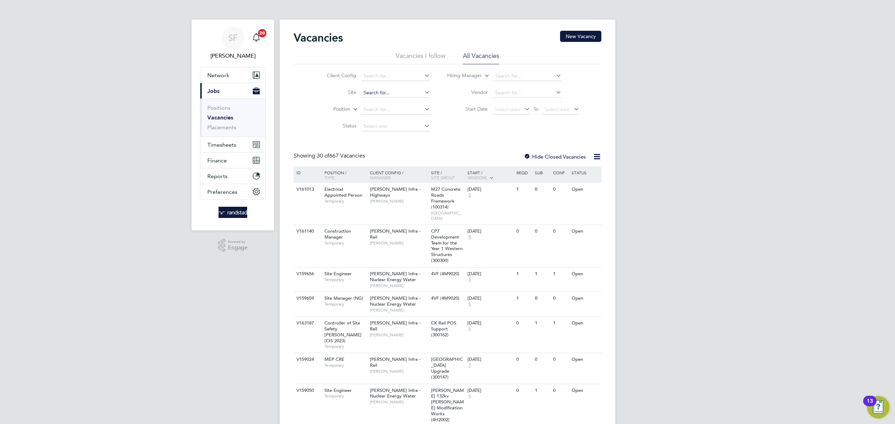
click at [379, 89] on input at bounding box center [395, 93] width 69 height 10
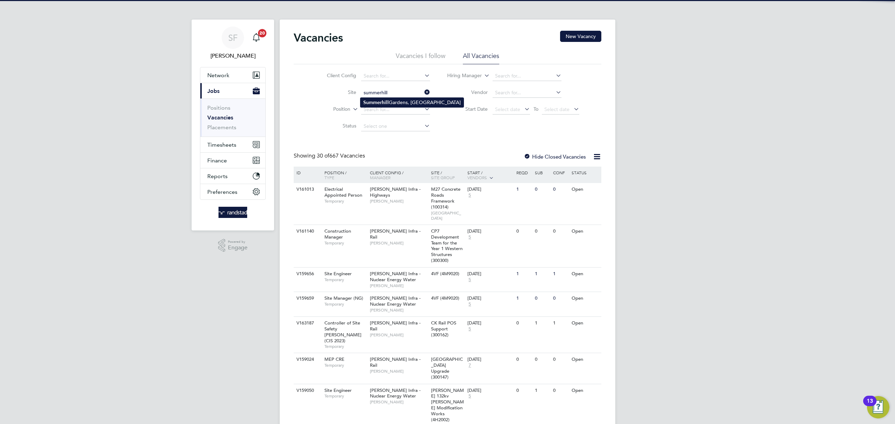
click at [391, 103] on li "[GEOGRAPHIC_DATA], [GEOGRAPHIC_DATA]" at bounding box center [411, 102] width 103 height 9
type input "[GEOGRAPHIC_DATA], [GEOGRAPHIC_DATA]"
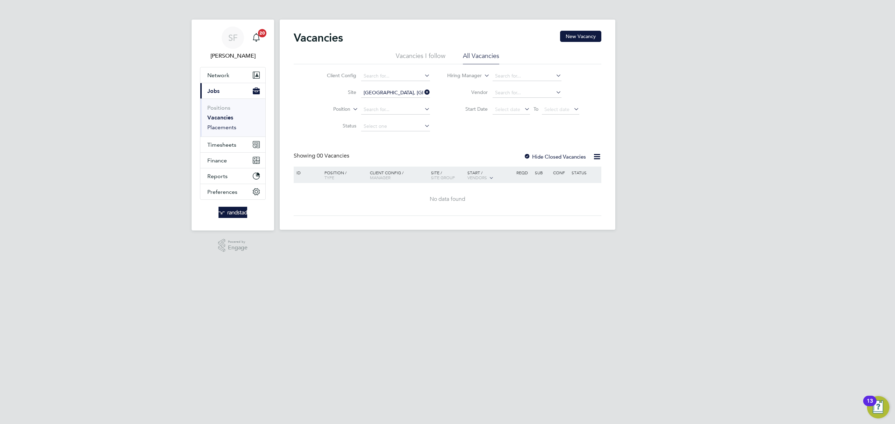
click at [225, 129] on link "Placements" at bounding box center [221, 127] width 29 height 7
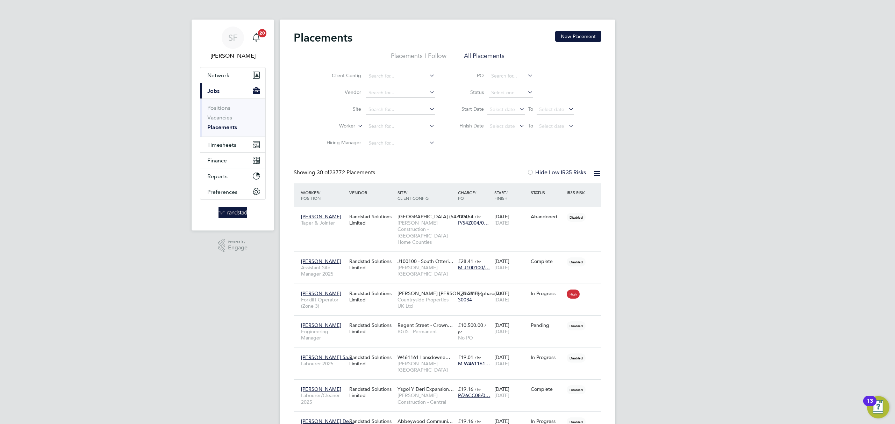
scroll to position [20, 61]
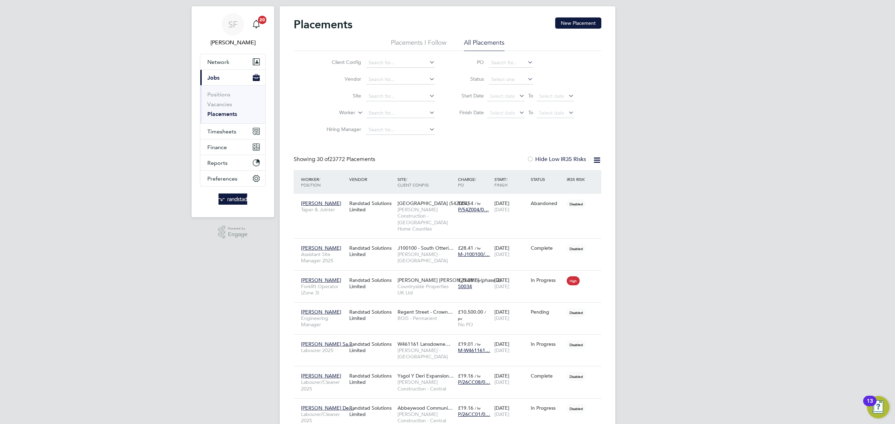
drag, startPoint x: 221, startPoint y: 114, endPoint x: 234, endPoint y: 111, distance: 13.0
click at [221, 114] on link "Placements" at bounding box center [222, 114] width 30 height 7
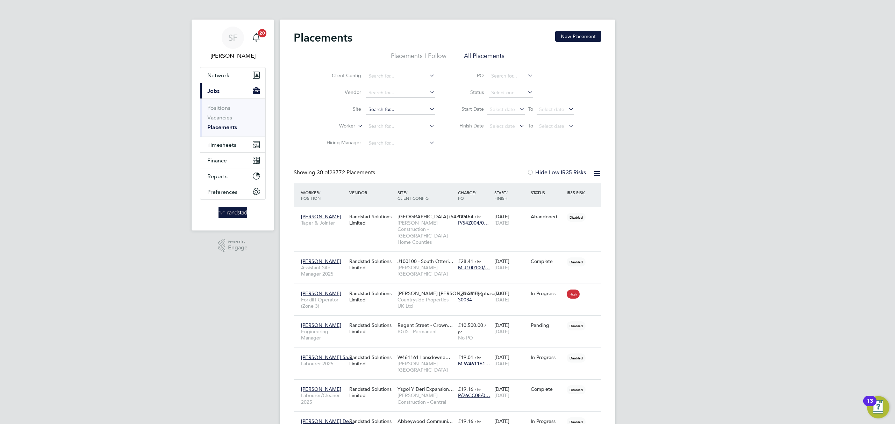
click at [384, 106] on input at bounding box center [400, 110] width 69 height 10
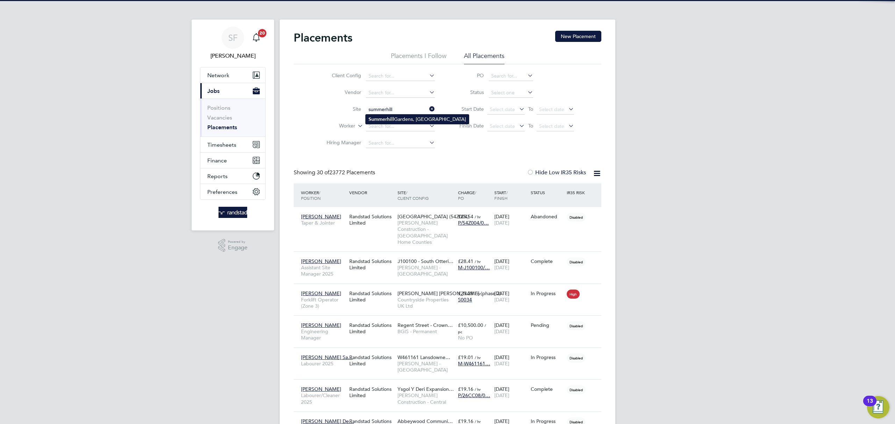
click at [385, 120] on b "Summerhill" at bounding box center [381, 119] width 26 height 6
type input "[GEOGRAPHIC_DATA], [GEOGRAPHIC_DATA]"
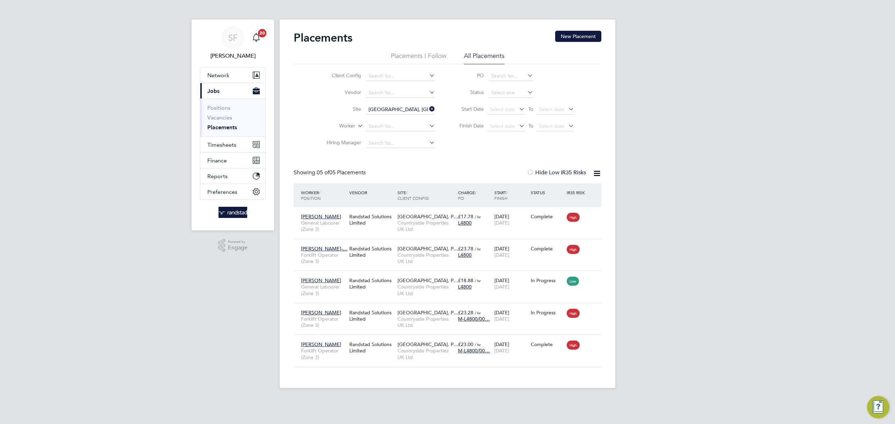
scroll to position [26, 61]
click at [224, 118] on link "Vacancies" at bounding box center [219, 117] width 25 height 7
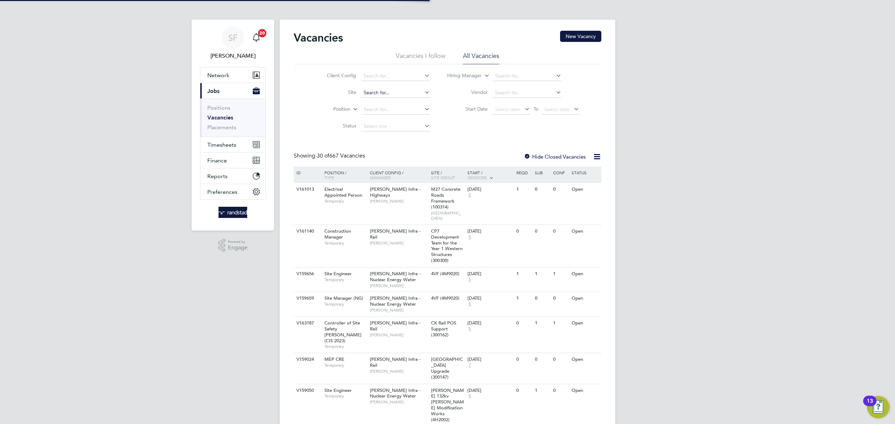
click at [390, 92] on input at bounding box center [395, 93] width 69 height 10
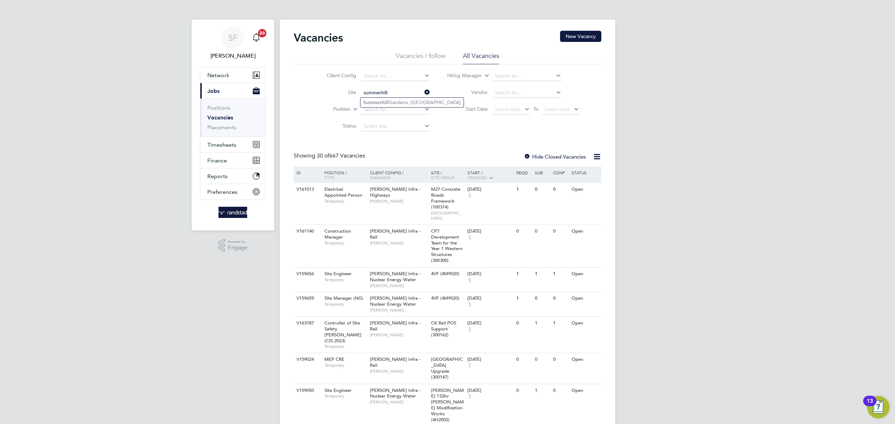
click at [392, 99] on li "[GEOGRAPHIC_DATA], [GEOGRAPHIC_DATA]" at bounding box center [411, 102] width 103 height 9
type input "[GEOGRAPHIC_DATA], [GEOGRAPHIC_DATA]"
